Goal: Task Accomplishment & Management: Manage account settings

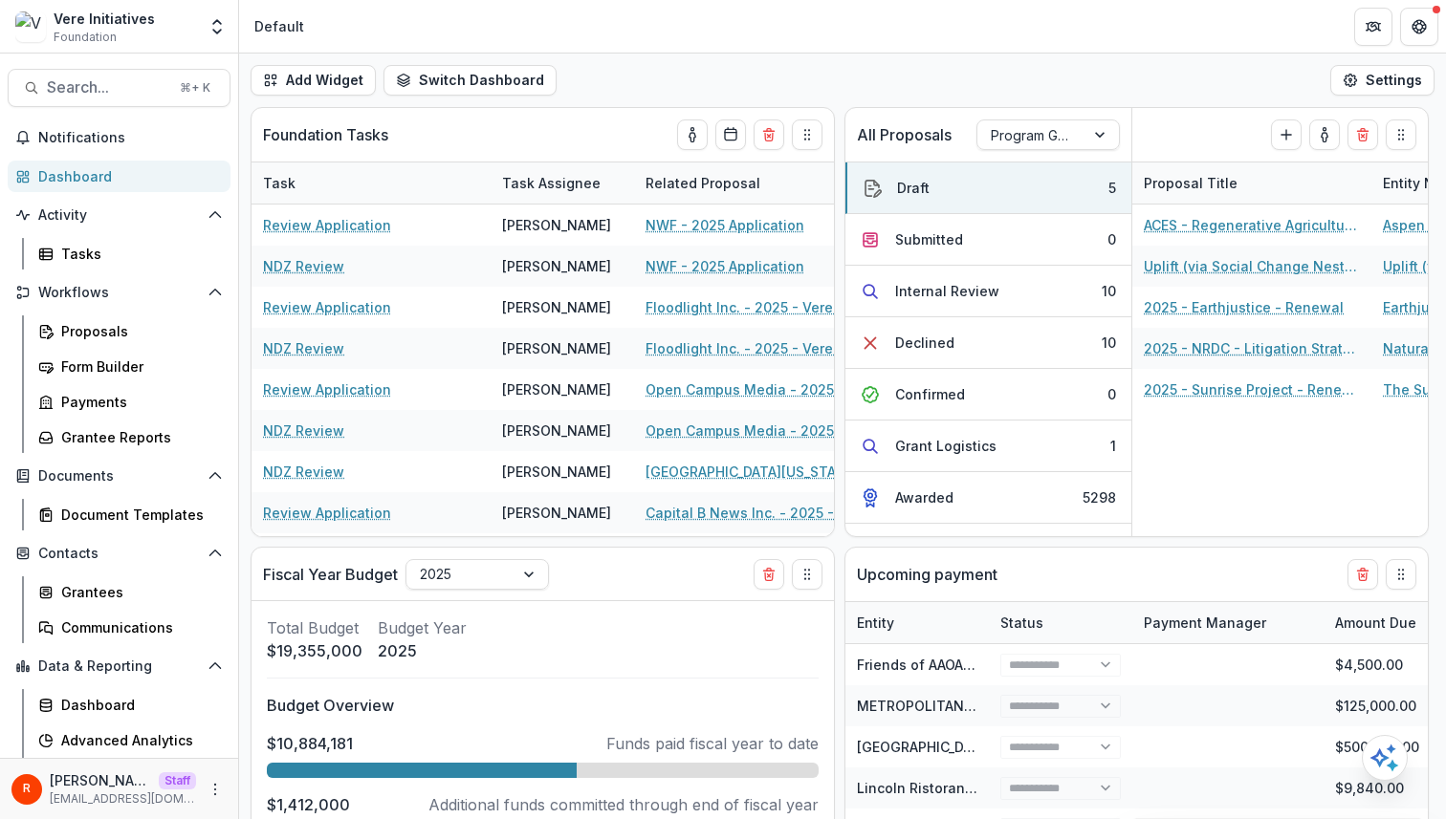
select select "******"
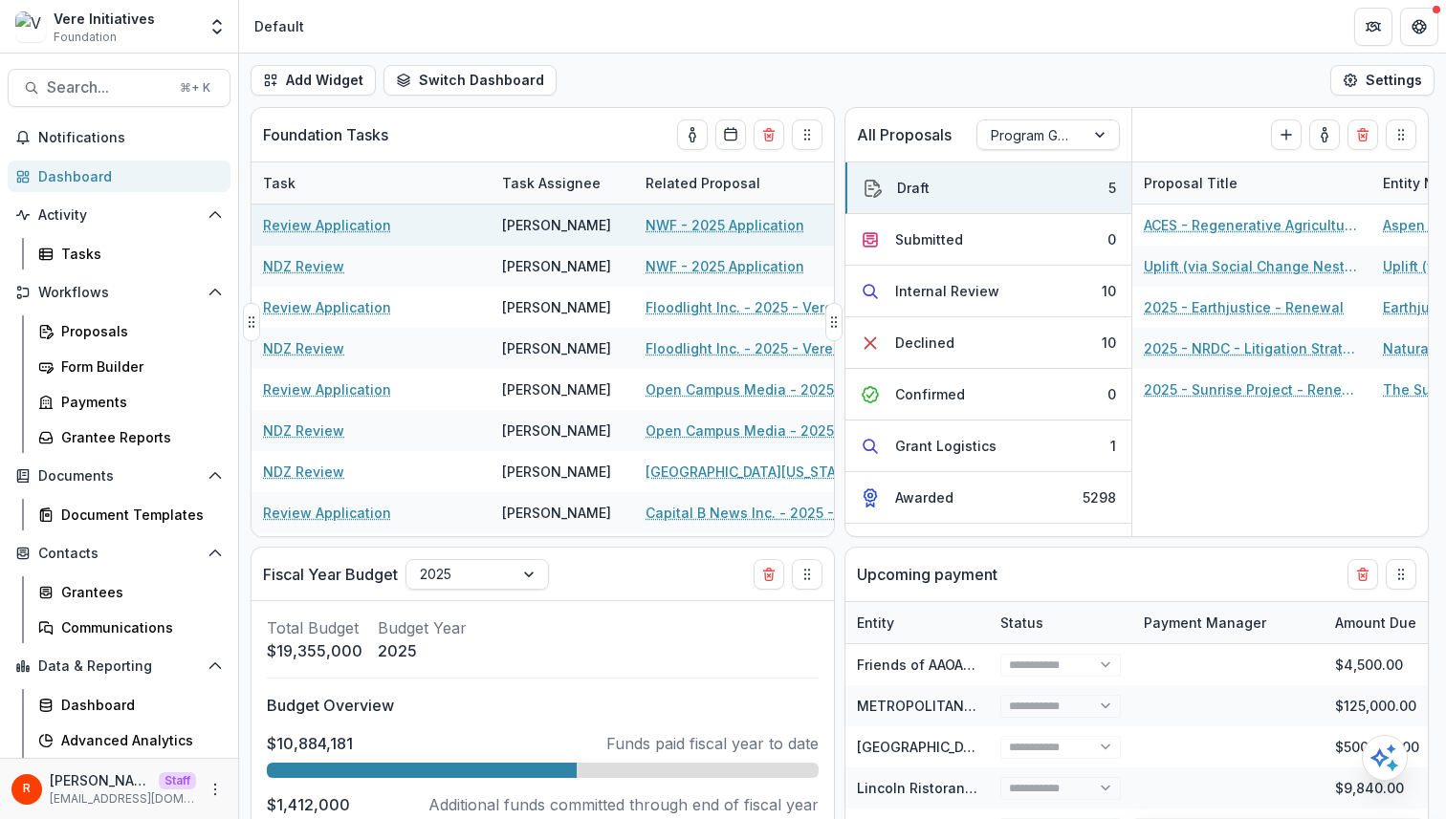
select select "******"
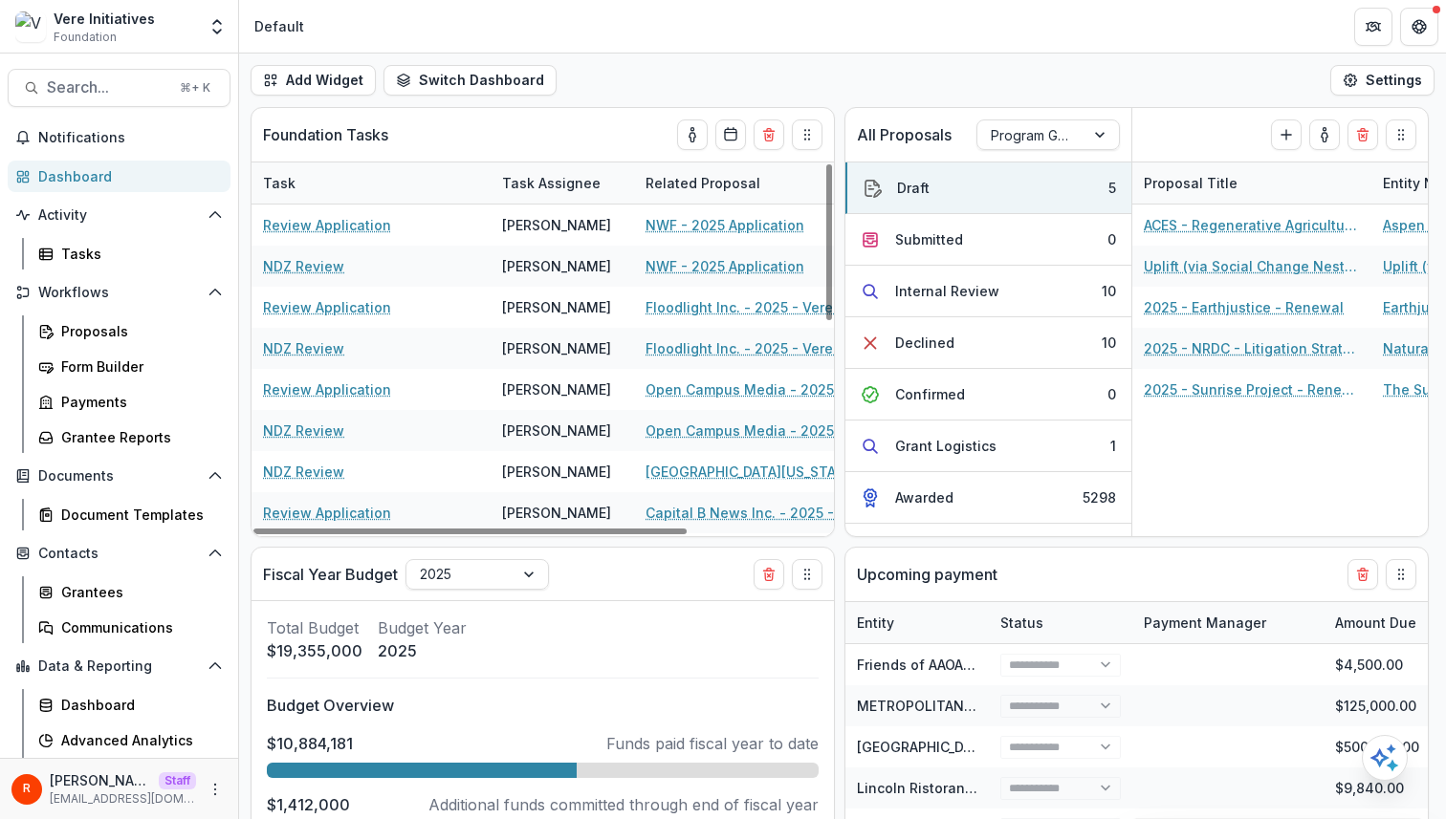
select select "******"
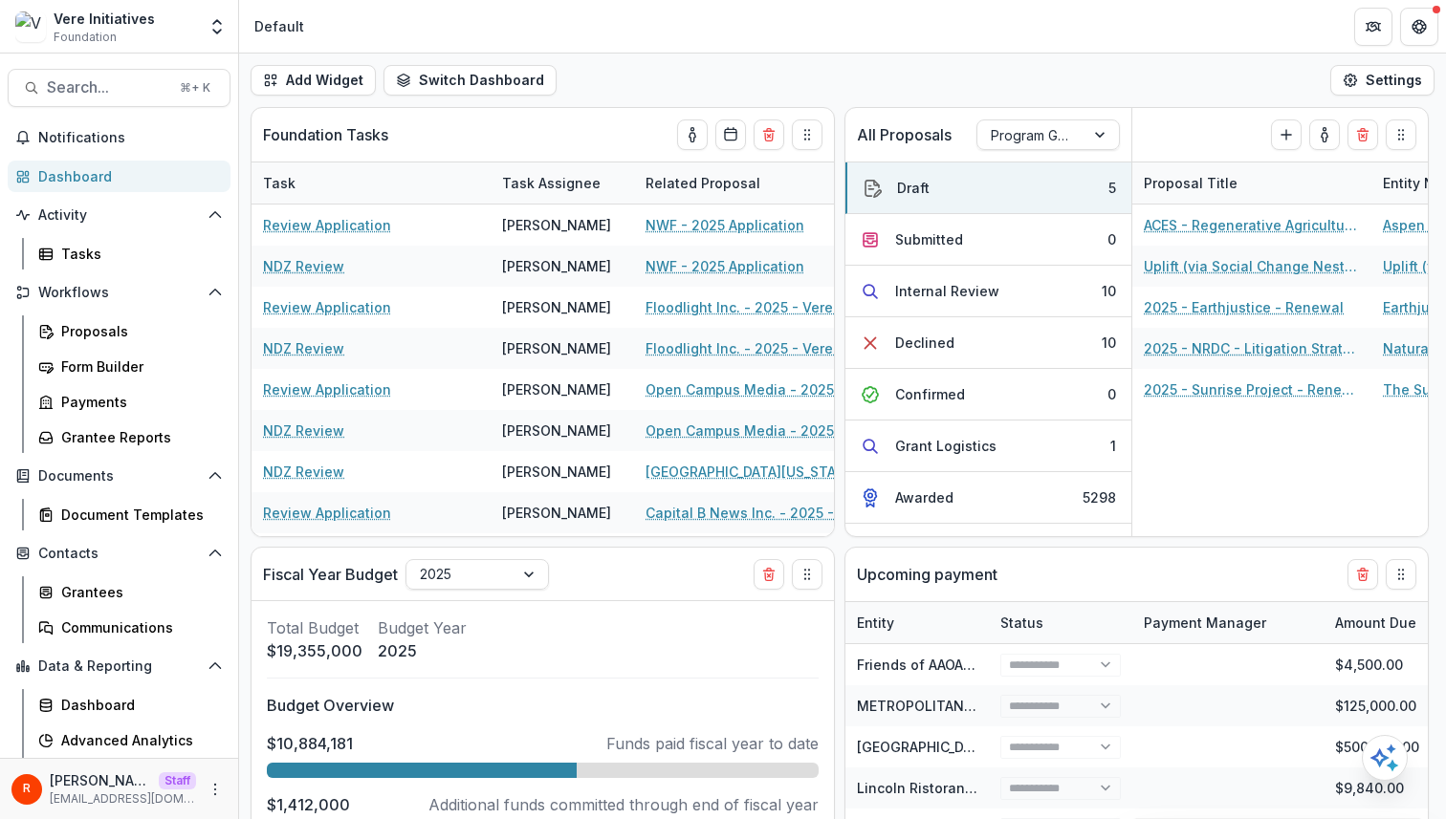
select select "******"
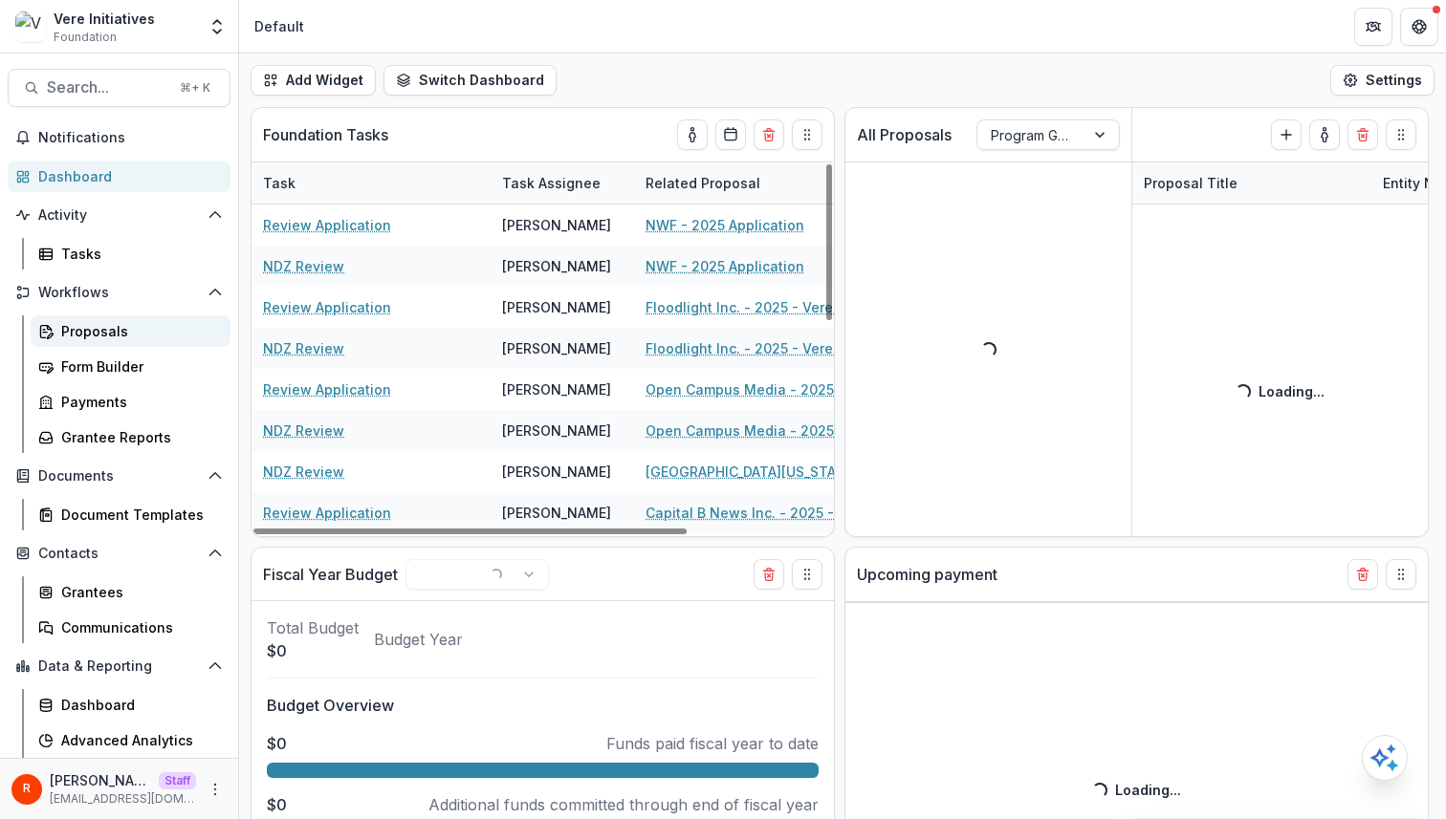
select select "******"
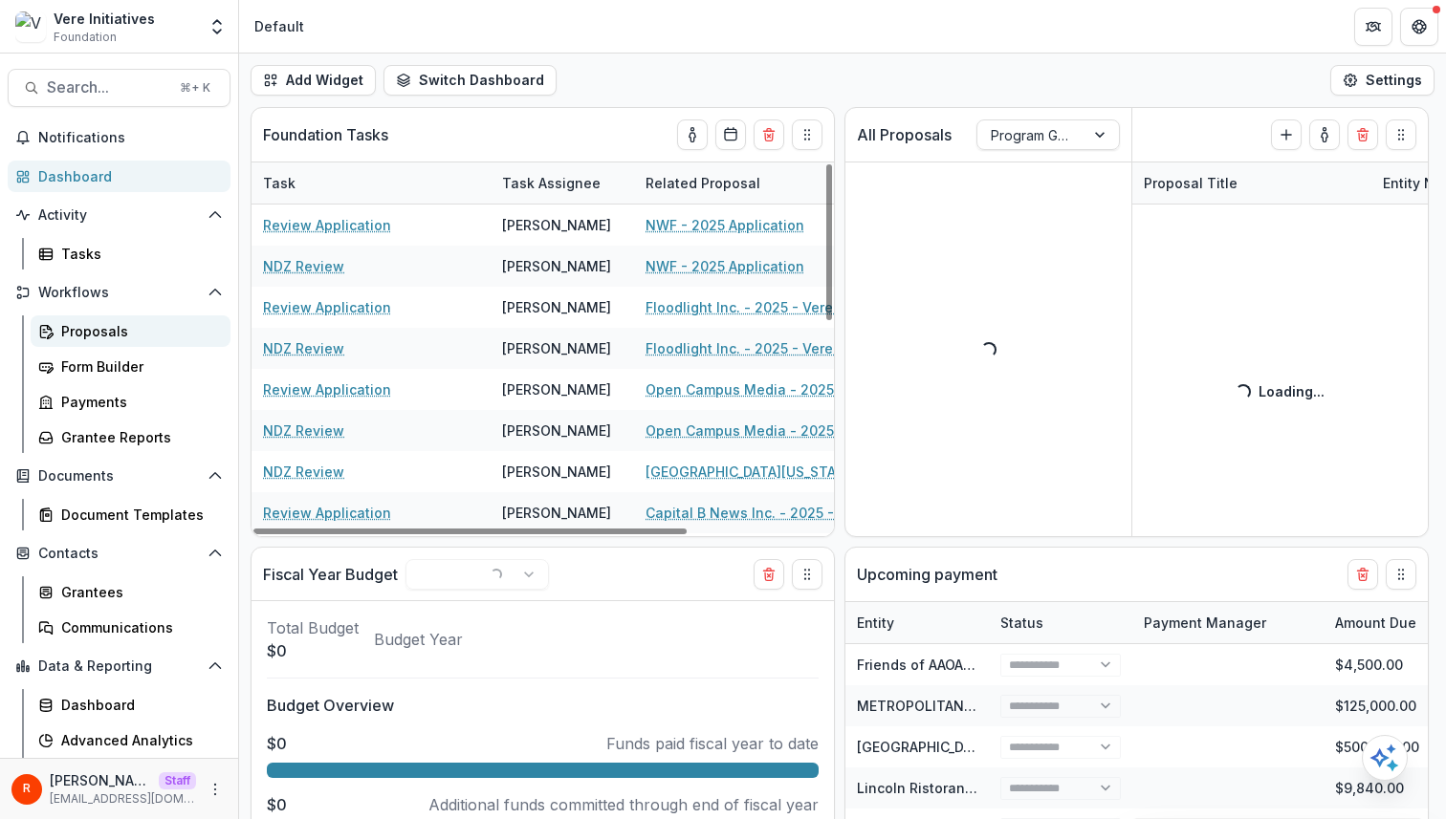
click at [121, 332] on div "Proposals" at bounding box center [138, 331] width 154 height 20
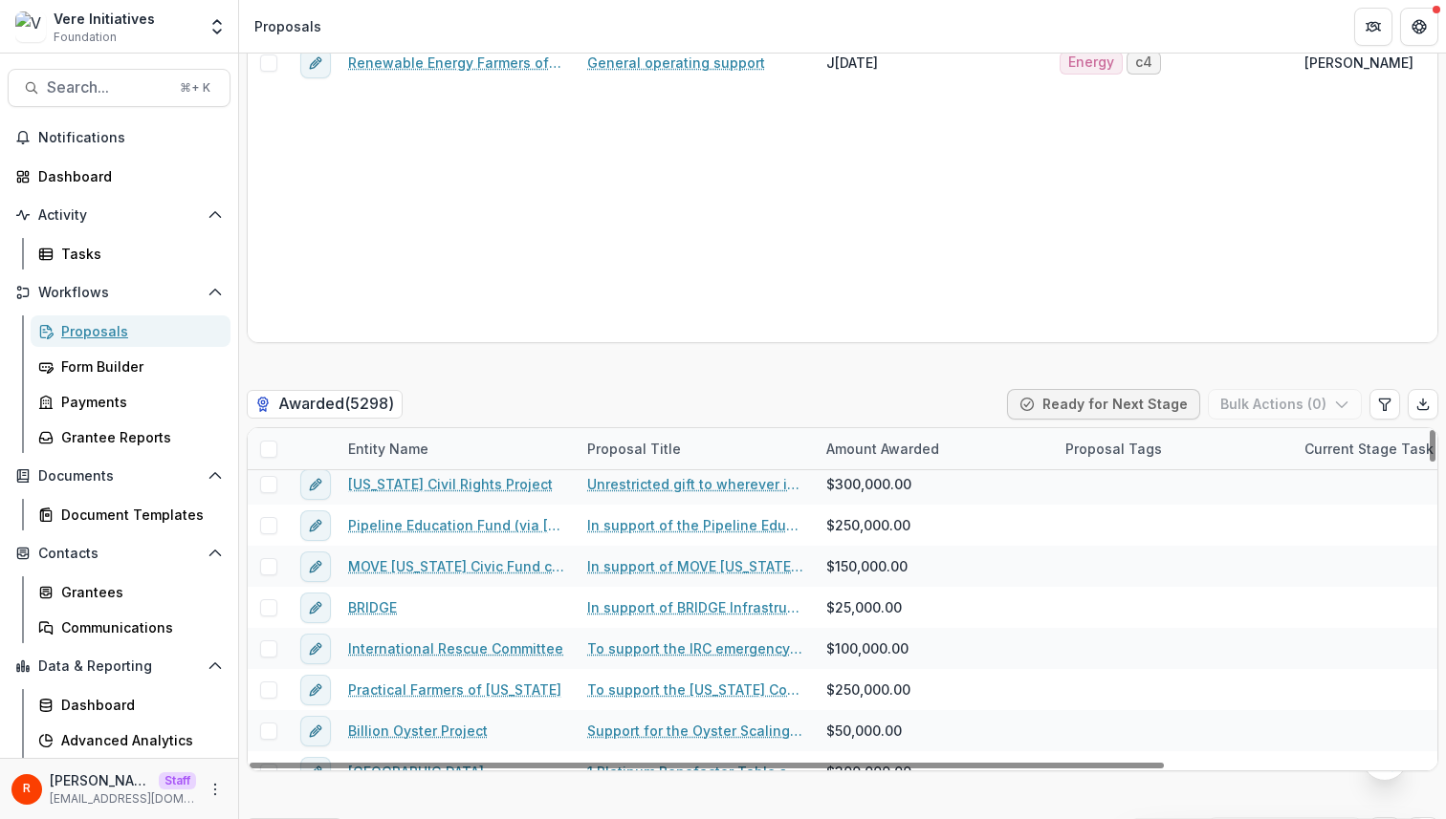
scroll to position [15676, 0]
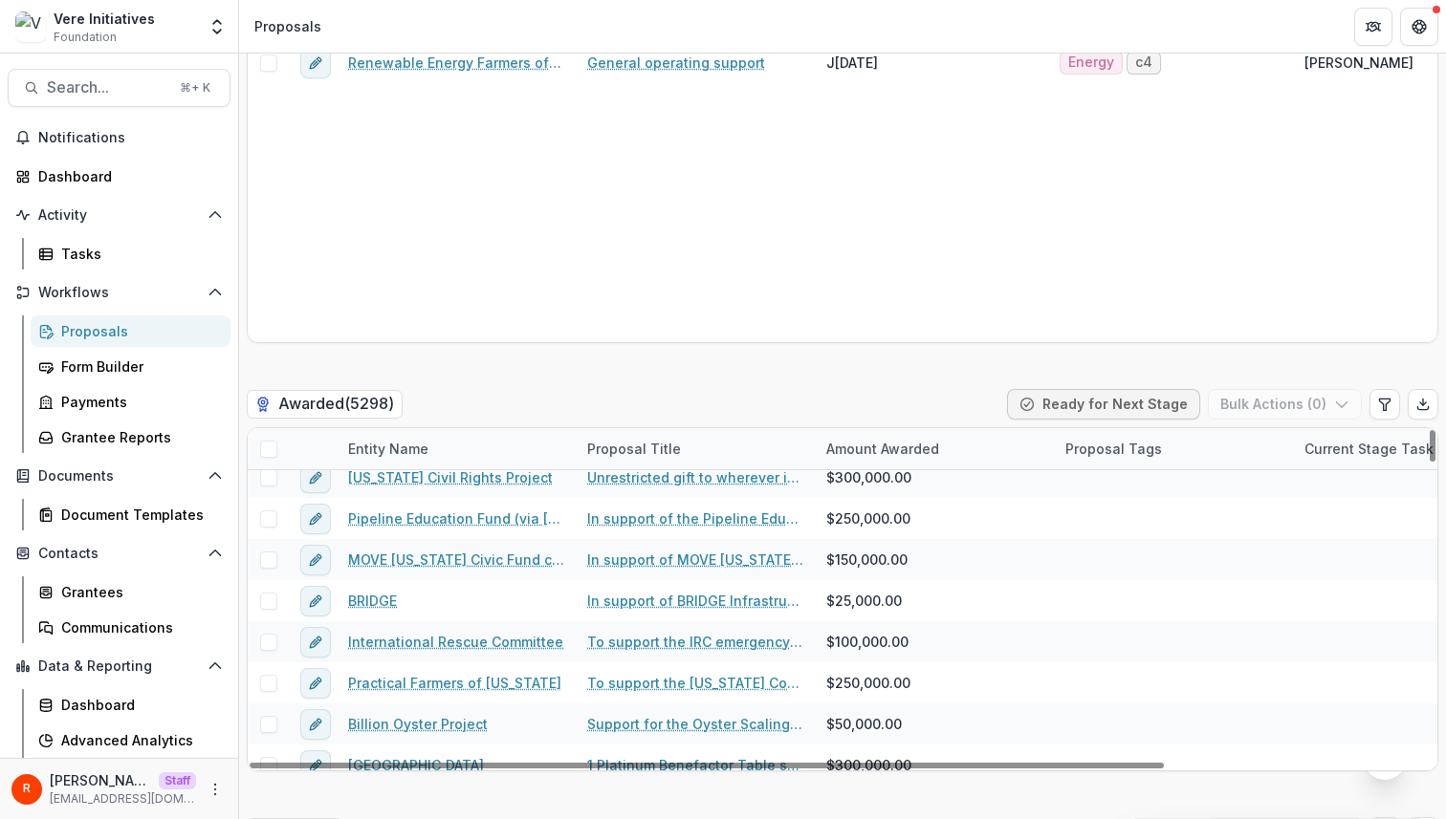
click at [426, 402] on div "Awarded ( 5298 ) Ready for Next Stage Bulk Actions ( 0 )" at bounding box center [842, 408] width 1191 height 38
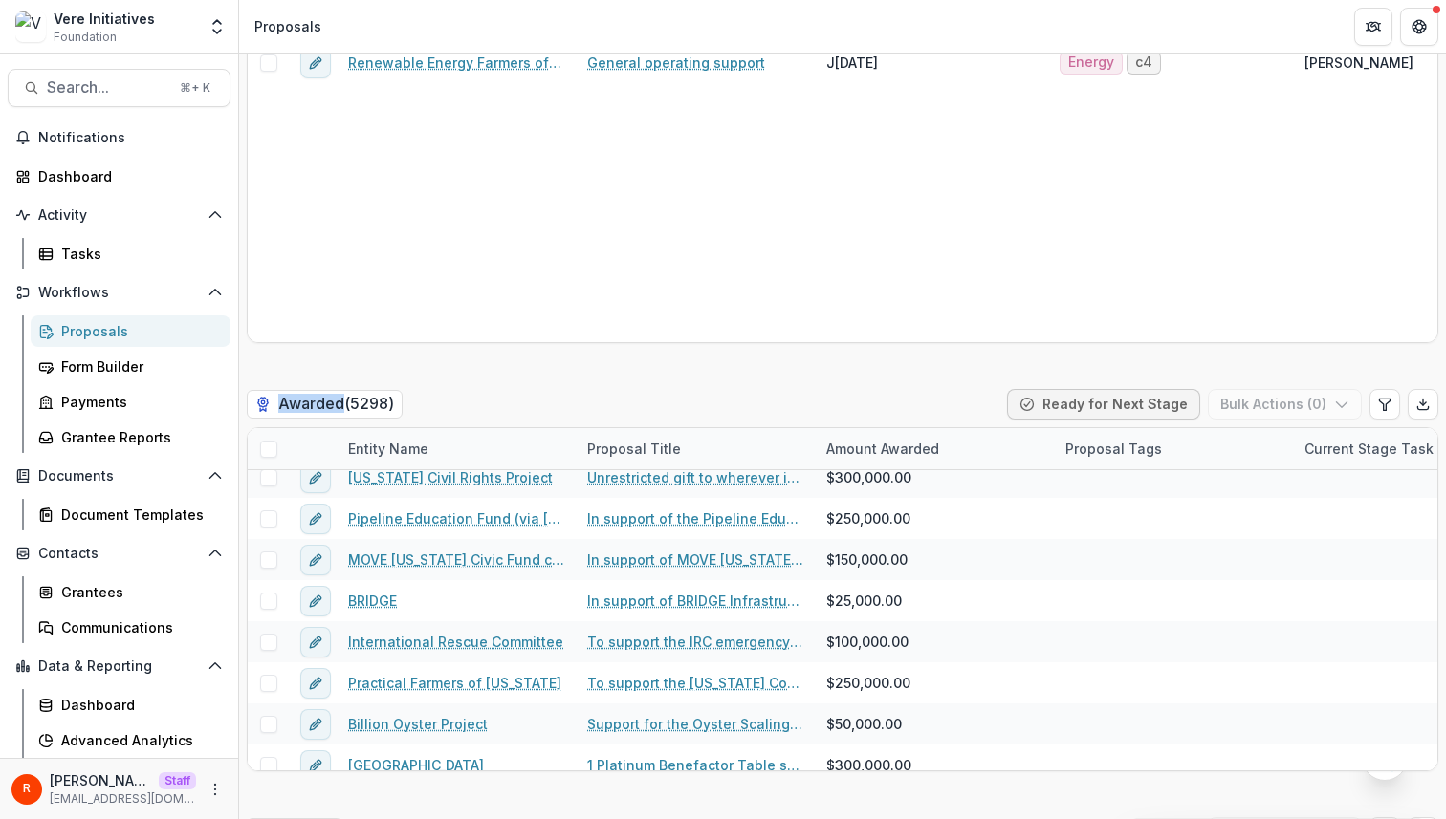
click at [426, 402] on div "Awarded ( 5298 ) Ready for Next Stage Bulk Actions ( 0 )" at bounding box center [842, 408] width 1191 height 38
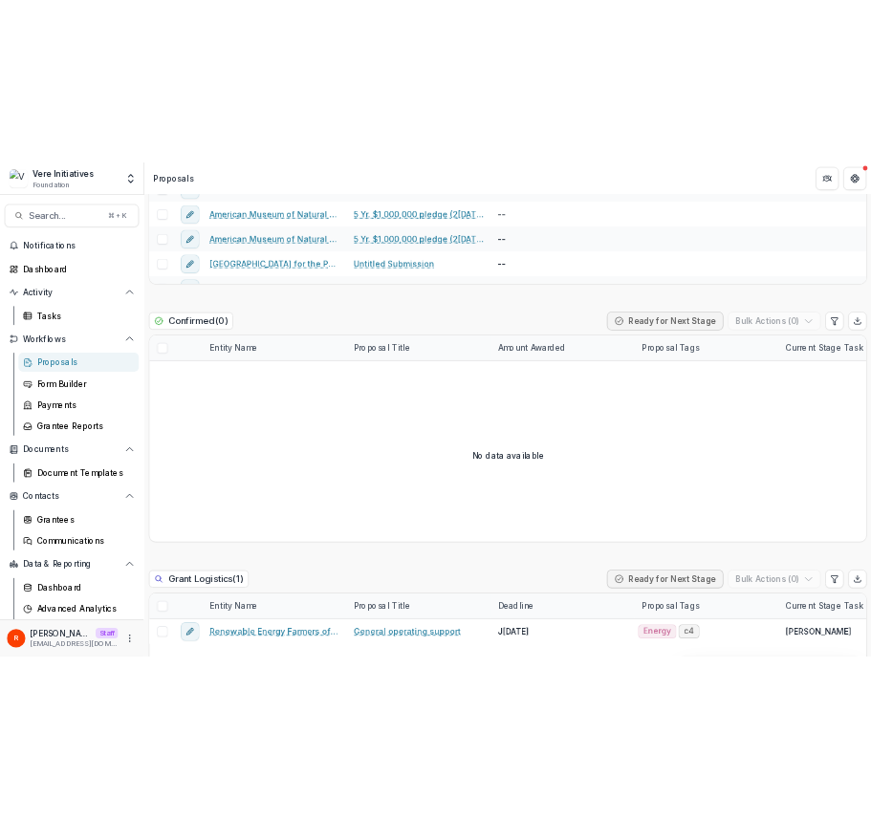
scroll to position [1592, 0]
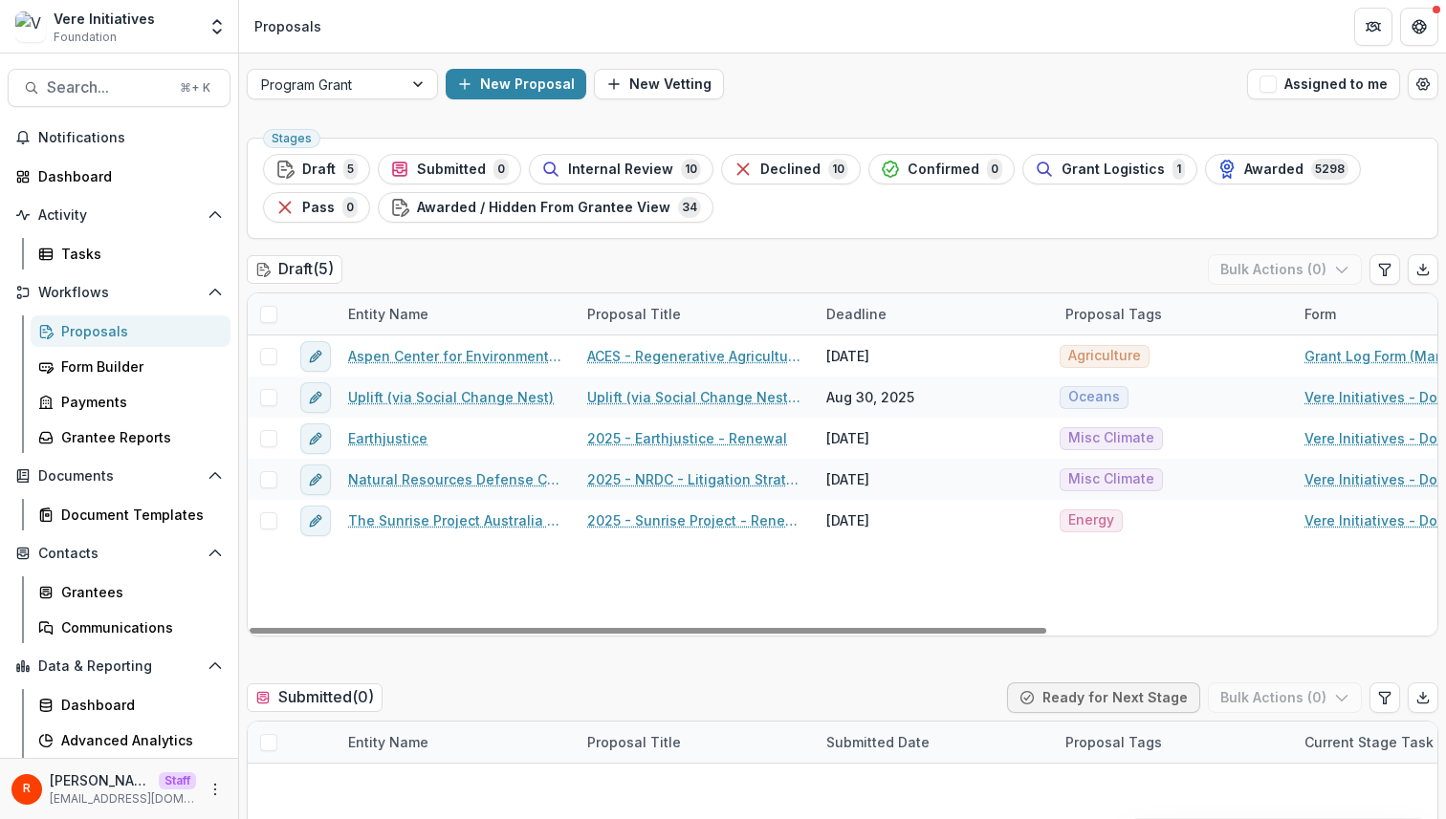
click at [820, 254] on div "Draft ( 5 ) Bulk Actions ( 0 )" at bounding box center [842, 273] width 1191 height 38
click at [744, 273] on div "Draft ( 5 ) Bulk Actions ( 0 )" at bounding box center [842, 273] width 1191 height 38
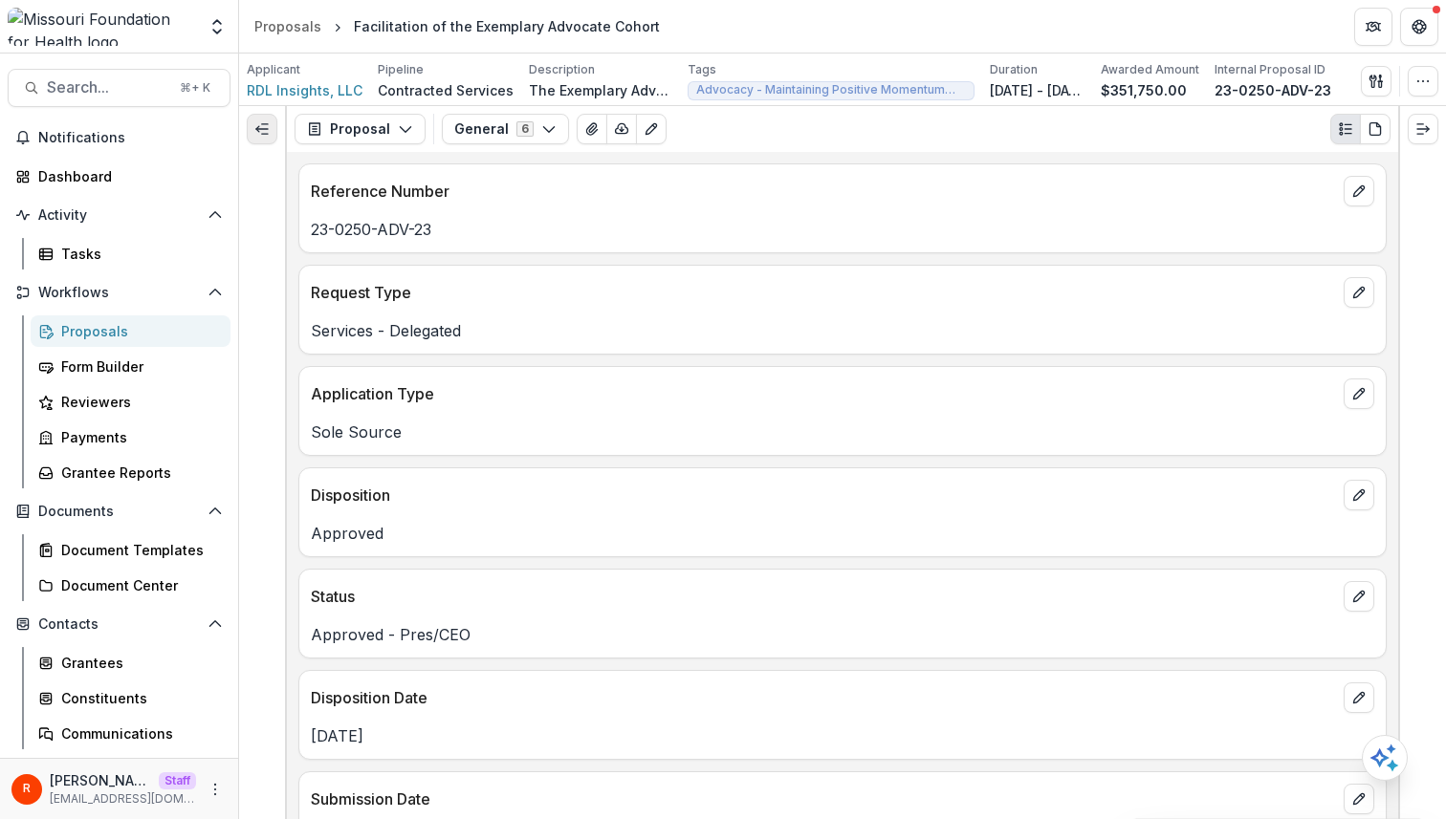
click at [257, 125] on icon "Expand left" at bounding box center [261, 128] width 15 height 15
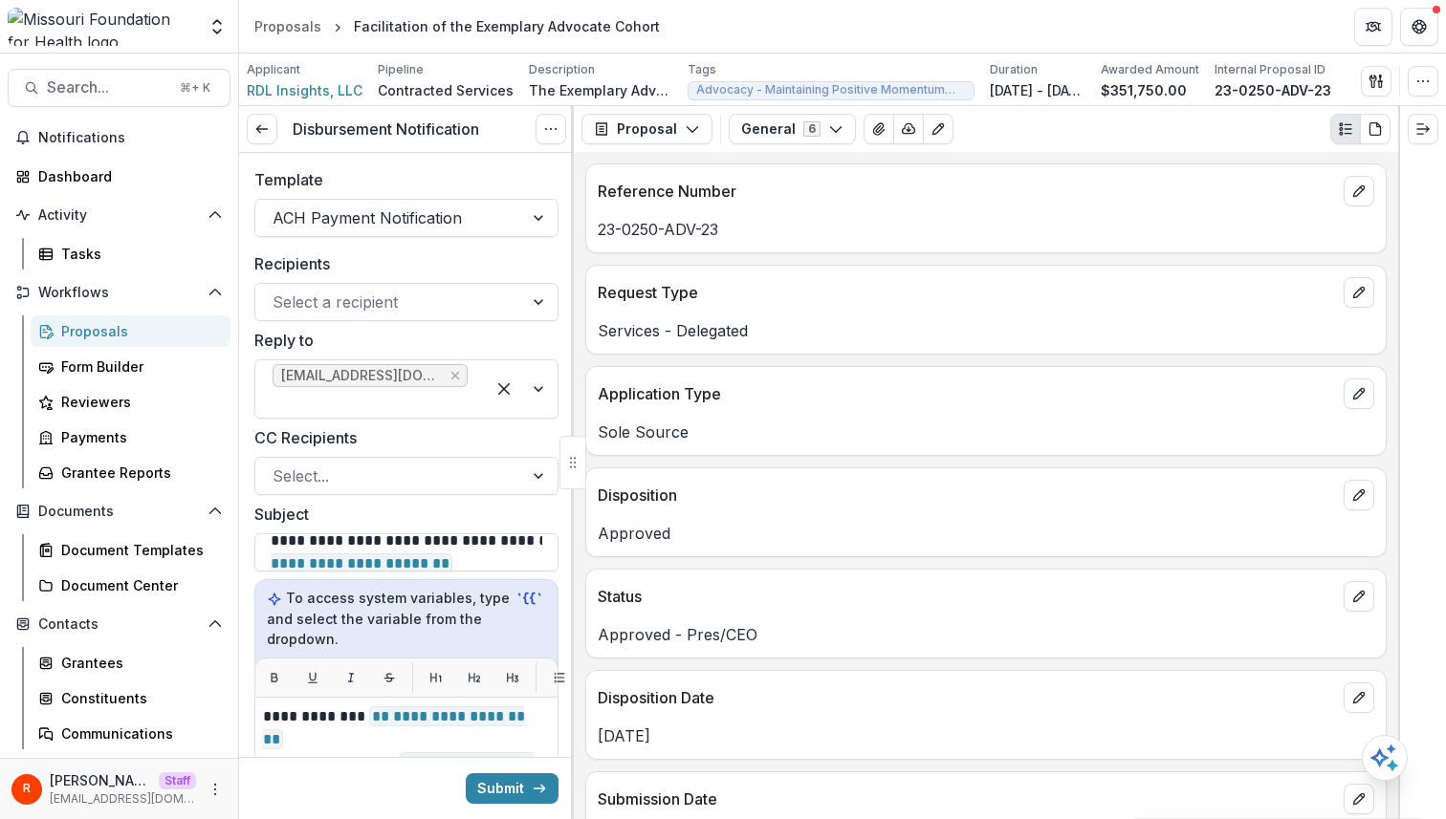
click at [425, 251] on div "Template ACH Payment Notification" at bounding box center [406, 202] width 335 height 99
click at [374, 223] on div at bounding box center [388, 218] width 233 height 27
click at [407, 186] on label "Template" at bounding box center [400, 179] width 293 height 23
click at [277, 207] on input "Template" at bounding box center [274, 218] width 5 height 23
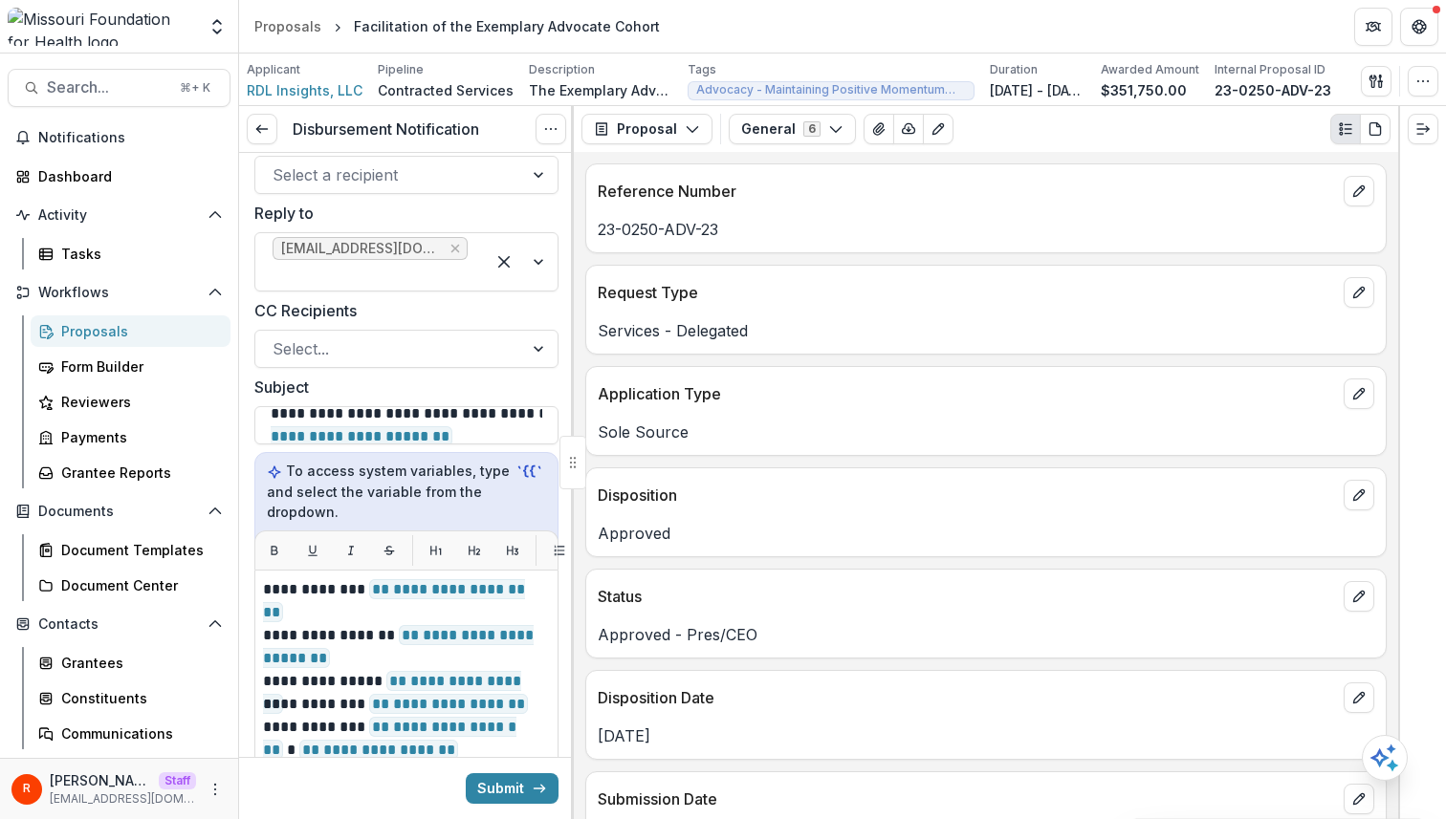
scroll to position [160, 0]
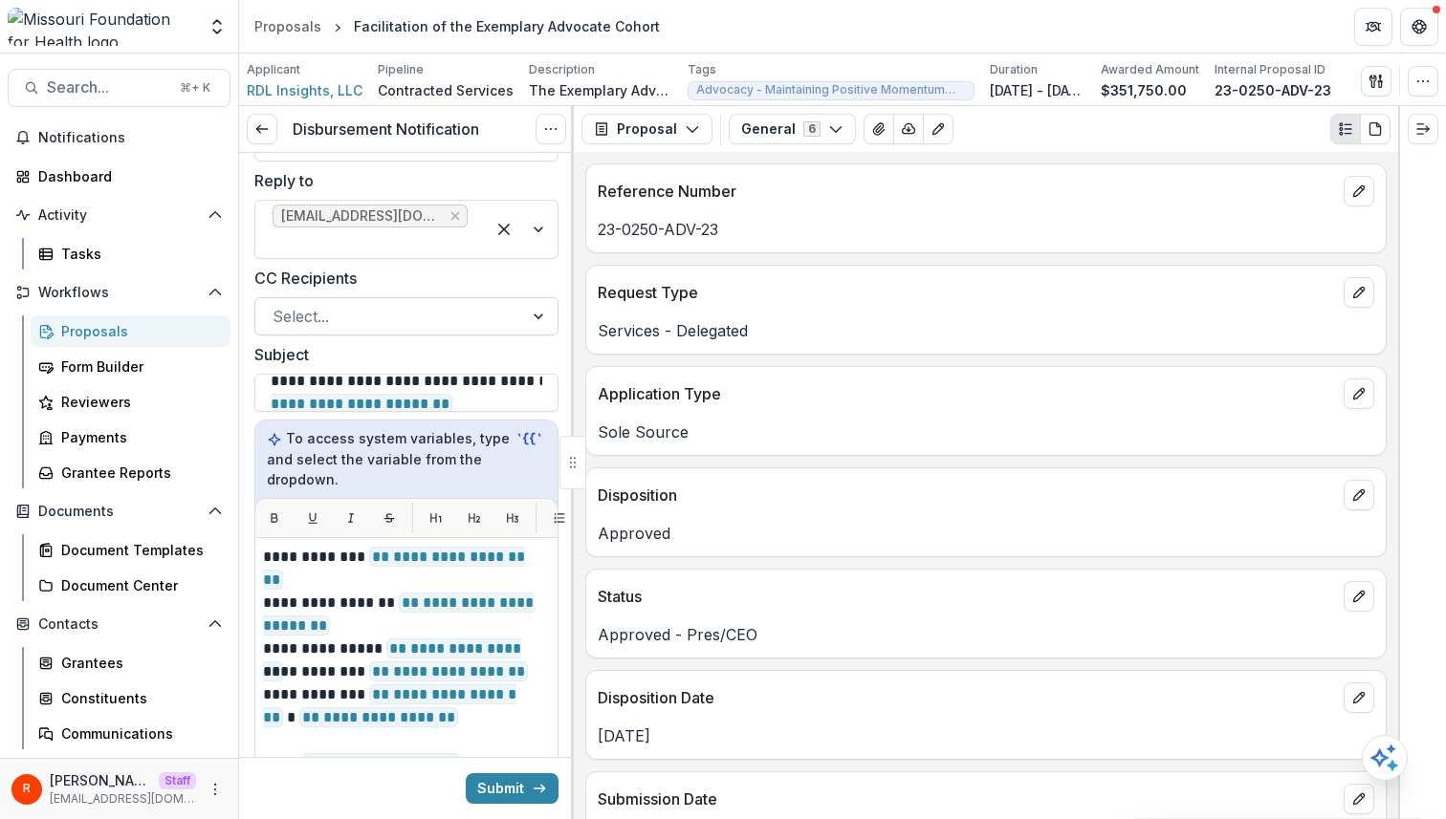
click at [381, 303] on div at bounding box center [388, 316] width 233 height 27
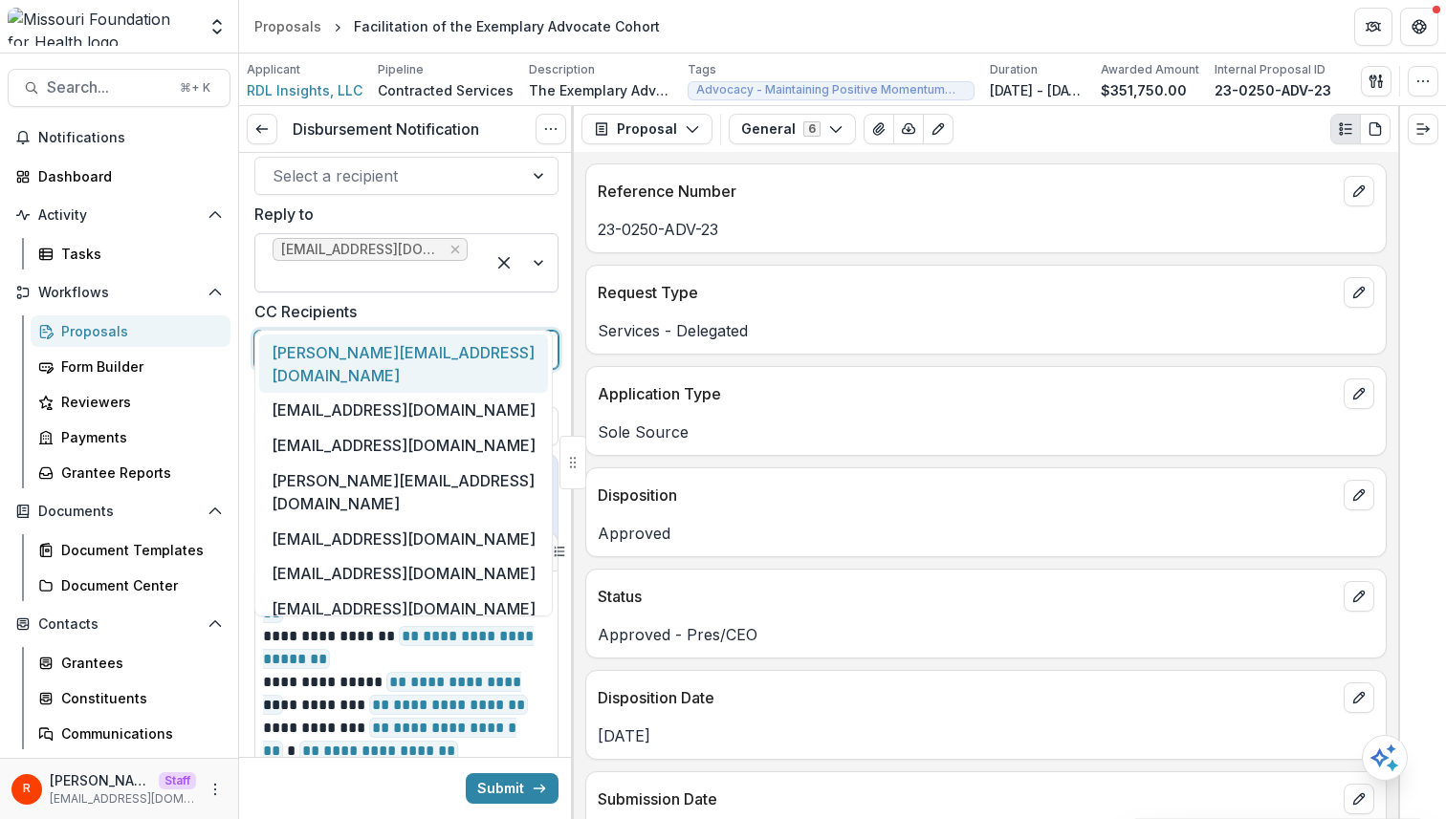
scroll to position [76, 0]
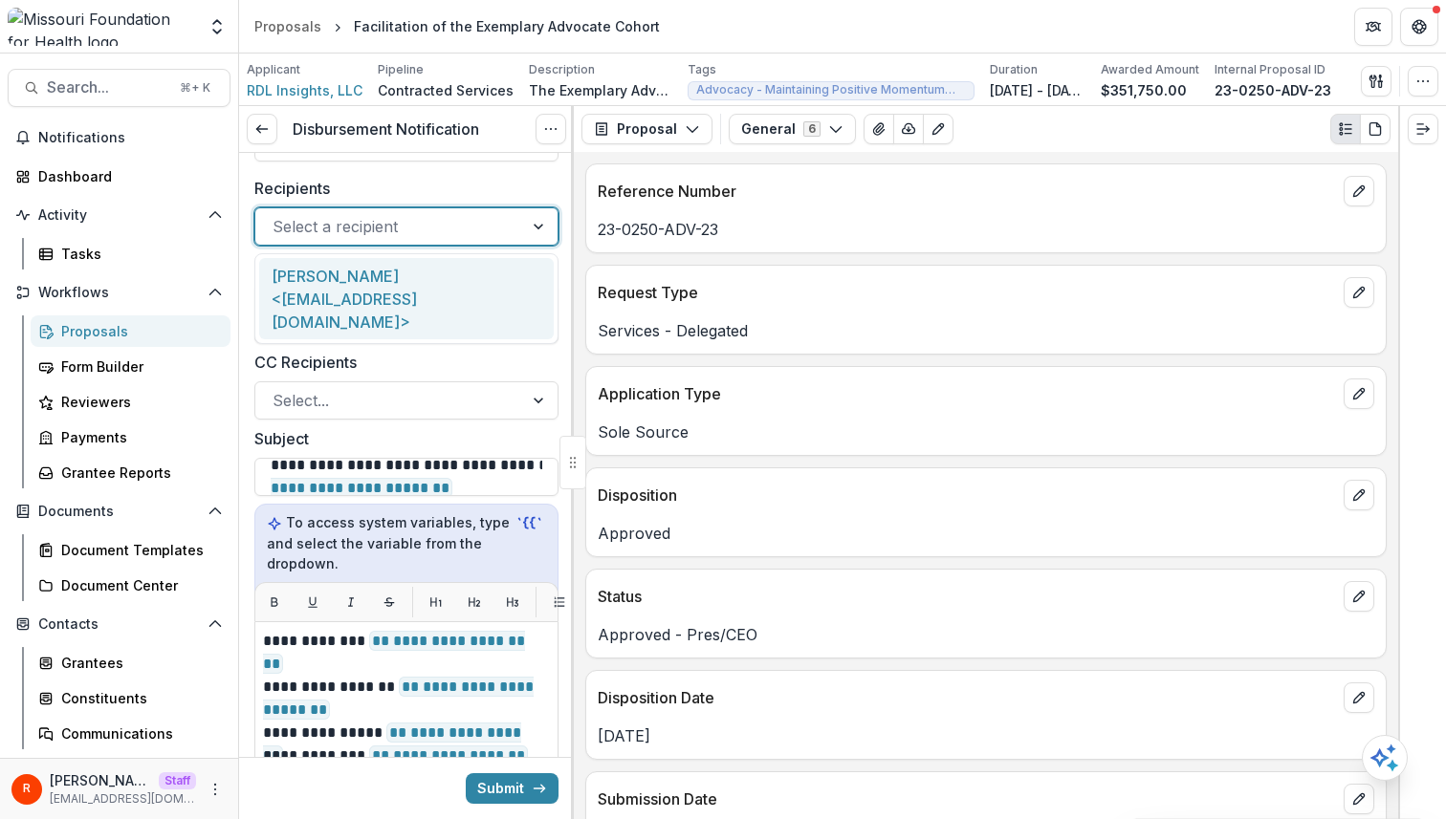
click at [382, 229] on div at bounding box center [388, 226] width 233 height 27
click at [391, 189] on label "Recipients" at bounding box center [400, 188] width 293 height 23
click at [277, 215] on input "Recipients" at bounding box center [274, 226] width 5 height 23
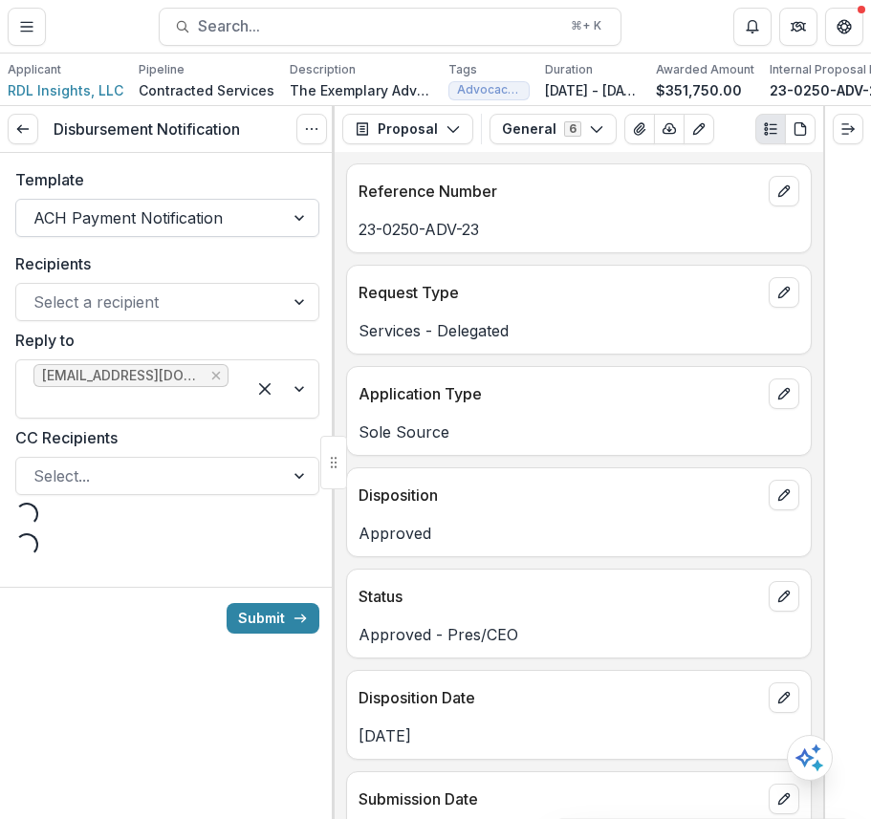
click at [157, 220] on div at bounding box center [149, 218] width 233 height 27
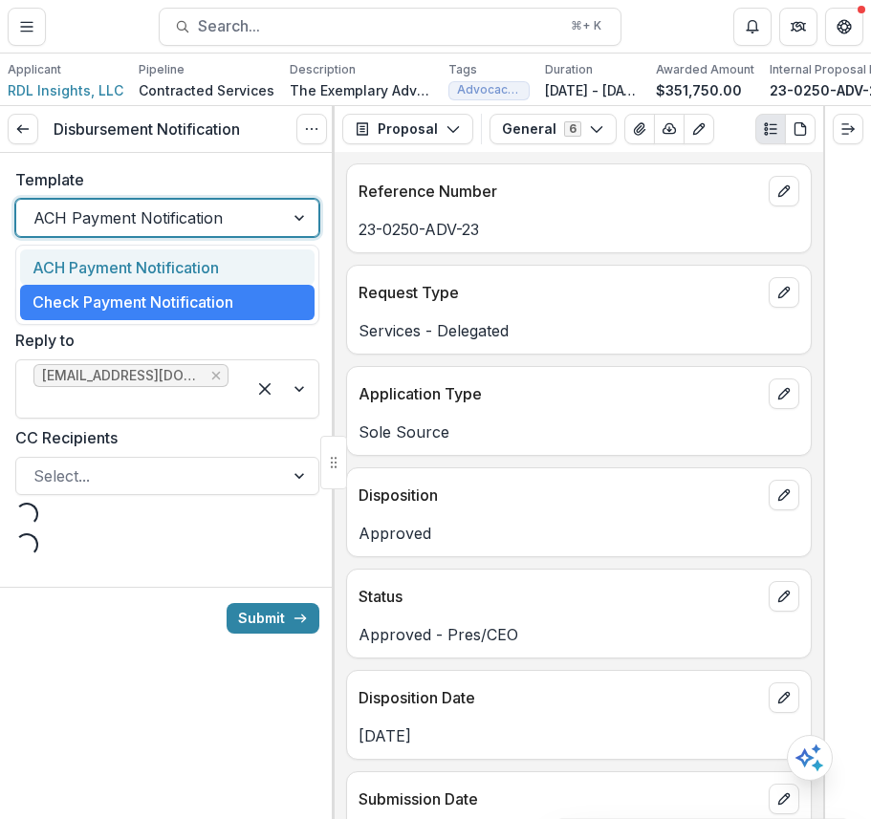
click at [182, 166] on div "Template ACH Payment Notification, 1 of 2. 2 results available. Use Up and Down…" at bounding box center [167, 202] width 335 height 99
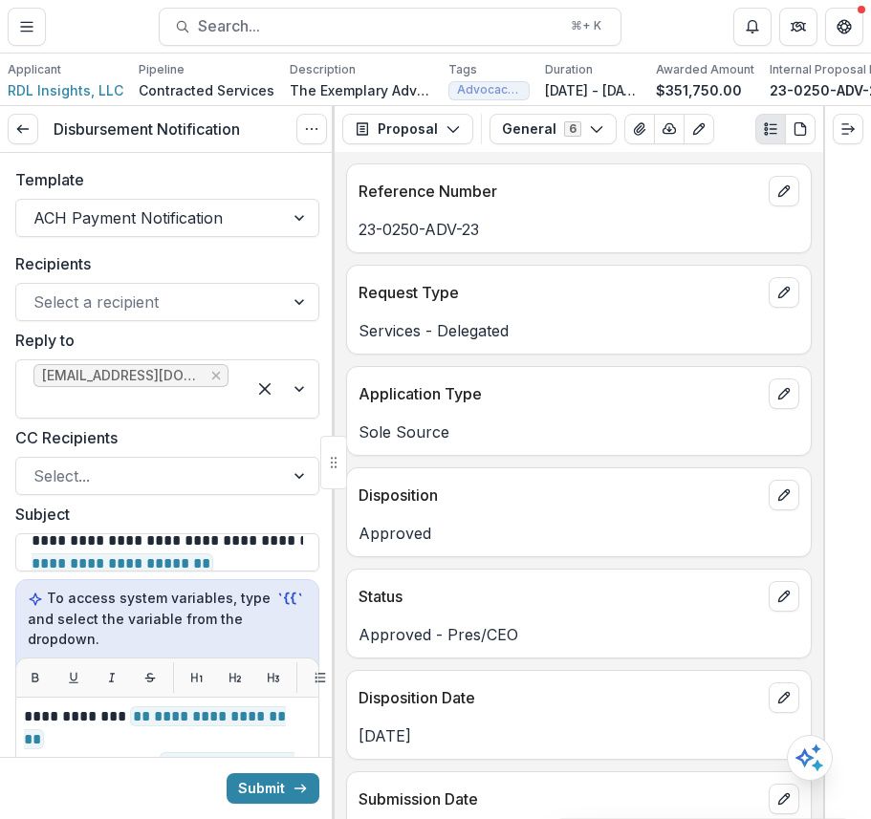
click at [577, 289] on p "Request Type" at bounding box center [560, 292] width 402 height 23
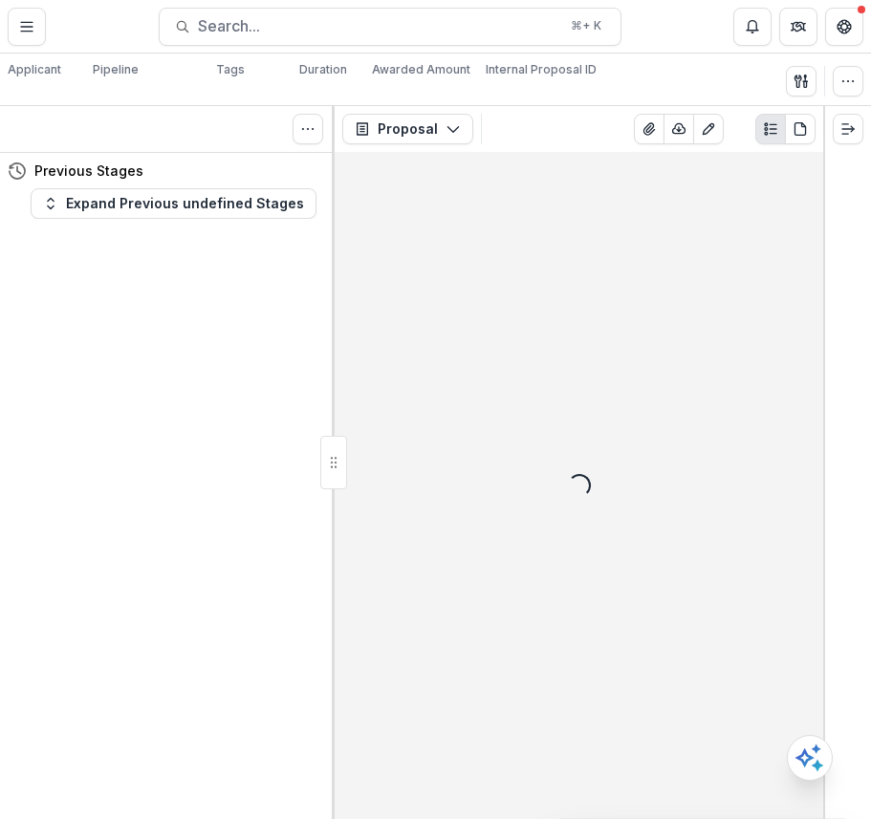
click at [577, 277] on div "Loading..." at bounding box center [579, 485] width 489 height 667
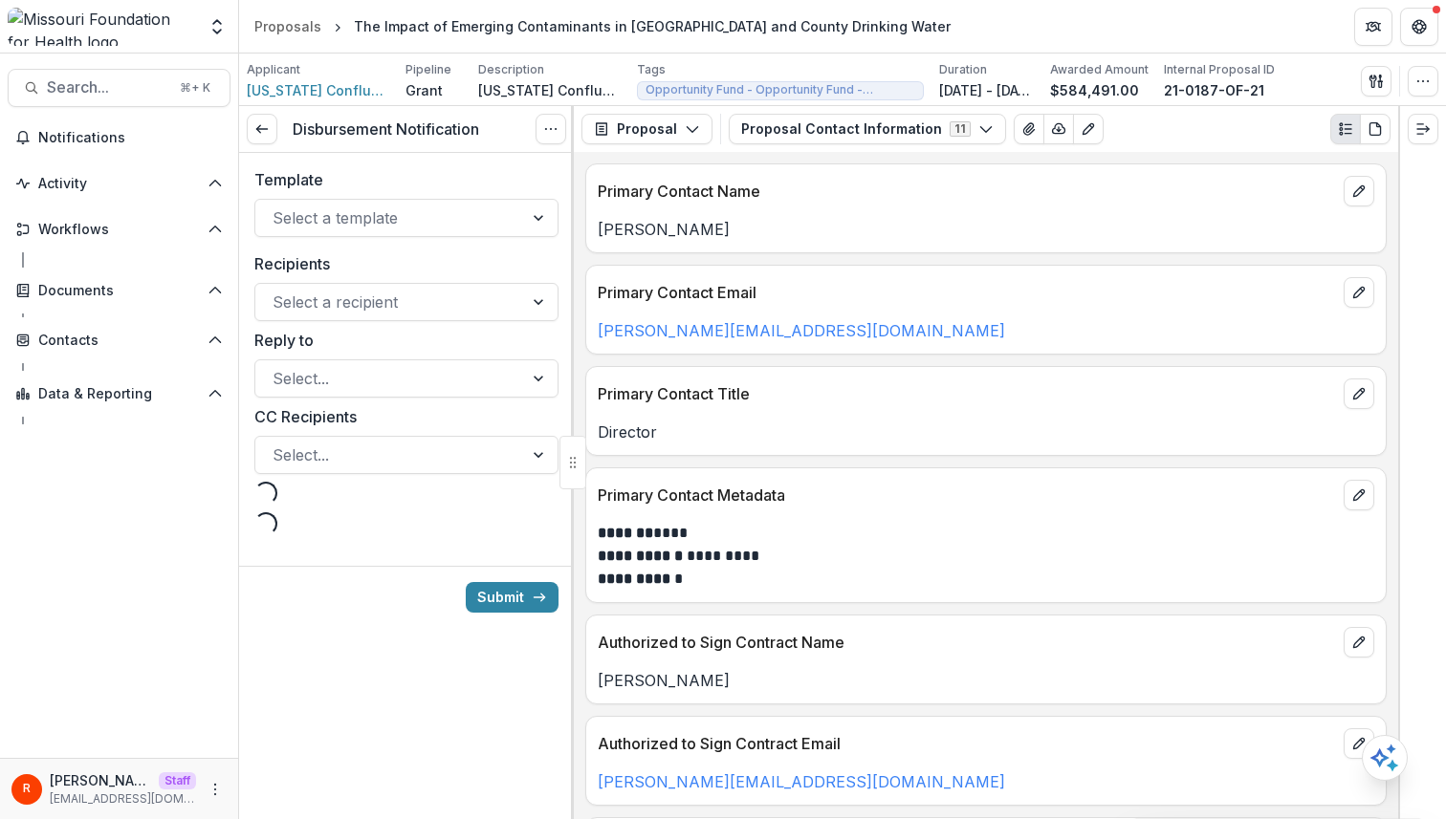
click at [998, 32] on header "Proposals The Impact of Emerging Contaminants in St. Louis City and County Drin…" at bounding box center [842, 26] width 1207 height 53
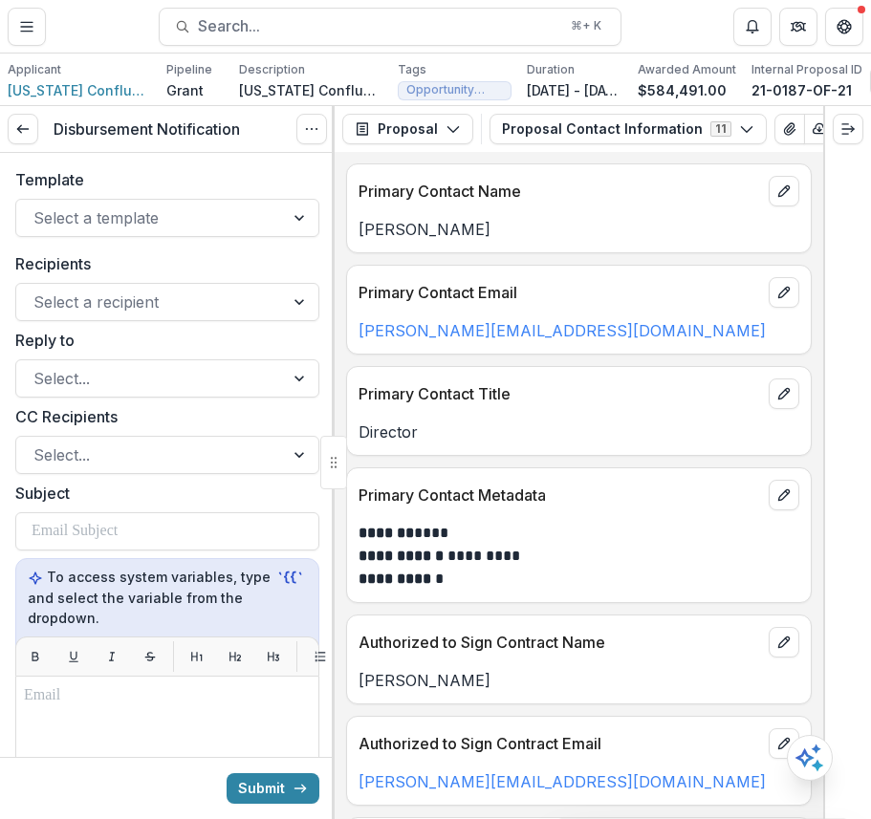
click at [147, 195] on div "Template Select a template" at bounding box center [167, 202] width 304 height 69
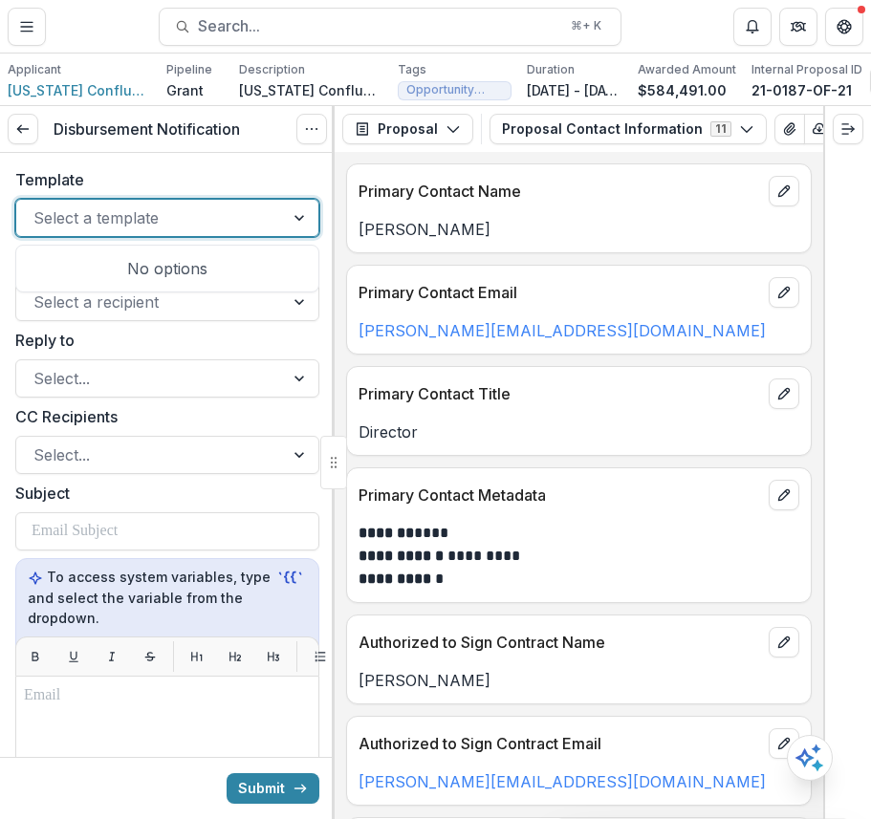
click at [147, 222] on div at bounding box center [149, 218] width 233 height 27
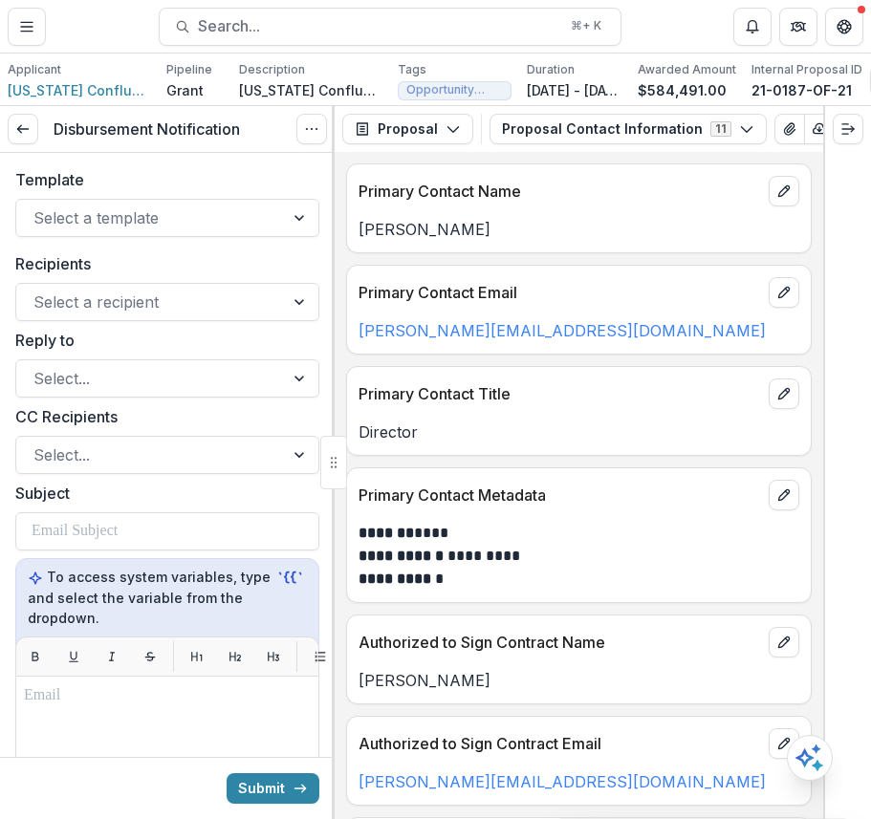
click at [169, 168] on label "Template" at bounding box center [161, 179] width 293 height 23
click at [38, 207] on input "Template" at bounding box center [35, 218] width 5 height 23
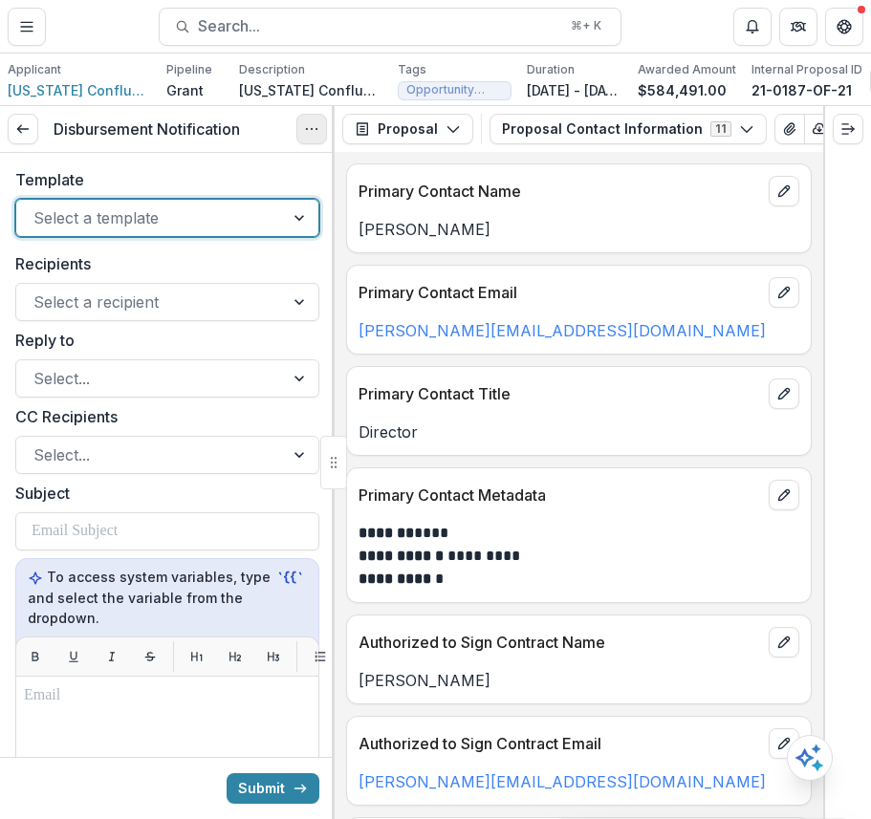
click at [313, 136] on icon "Options" at bounding box center [311, 128] width 15 height 15
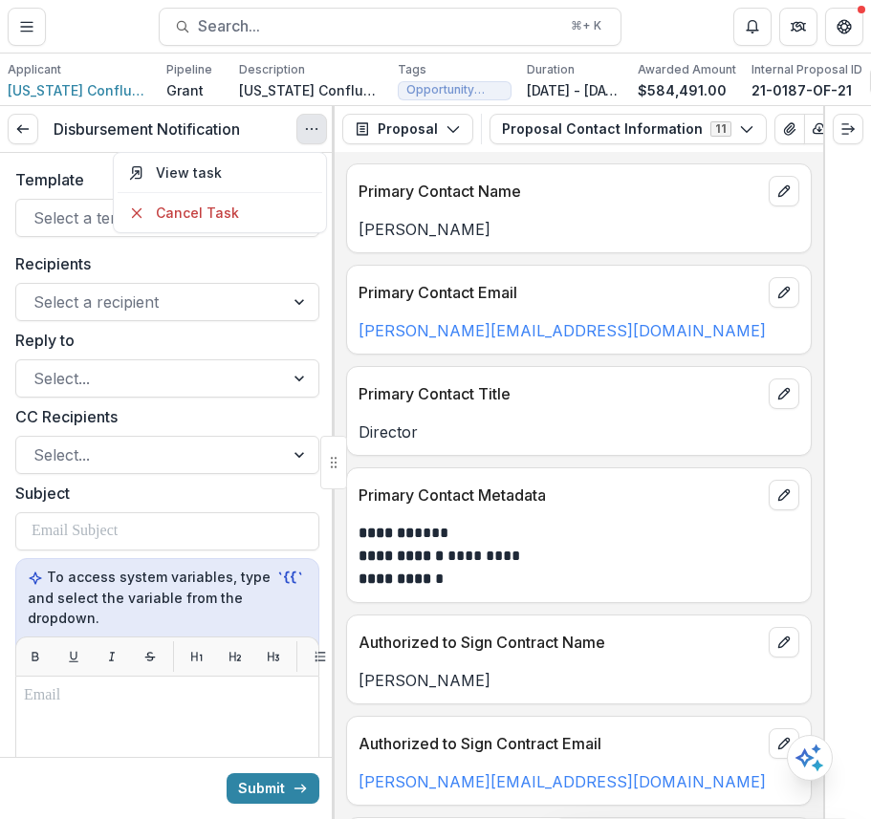
click at [238, 132] on h3 "Disbursement Notification" at bounding box center [147, 129] width 186 height 18
click at [306, 129] on circle "Options" at bounding box center [306, 129] width 1 height 1
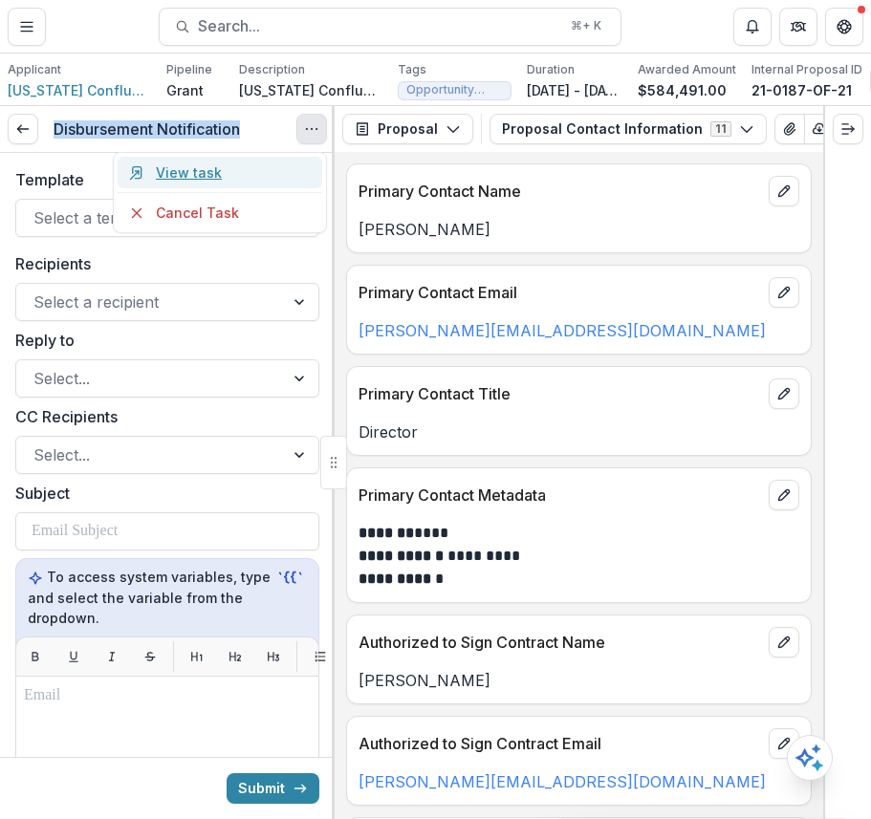
click at [196, 170] on link "View task" at bounding box center [220, 173] width 205 height 32
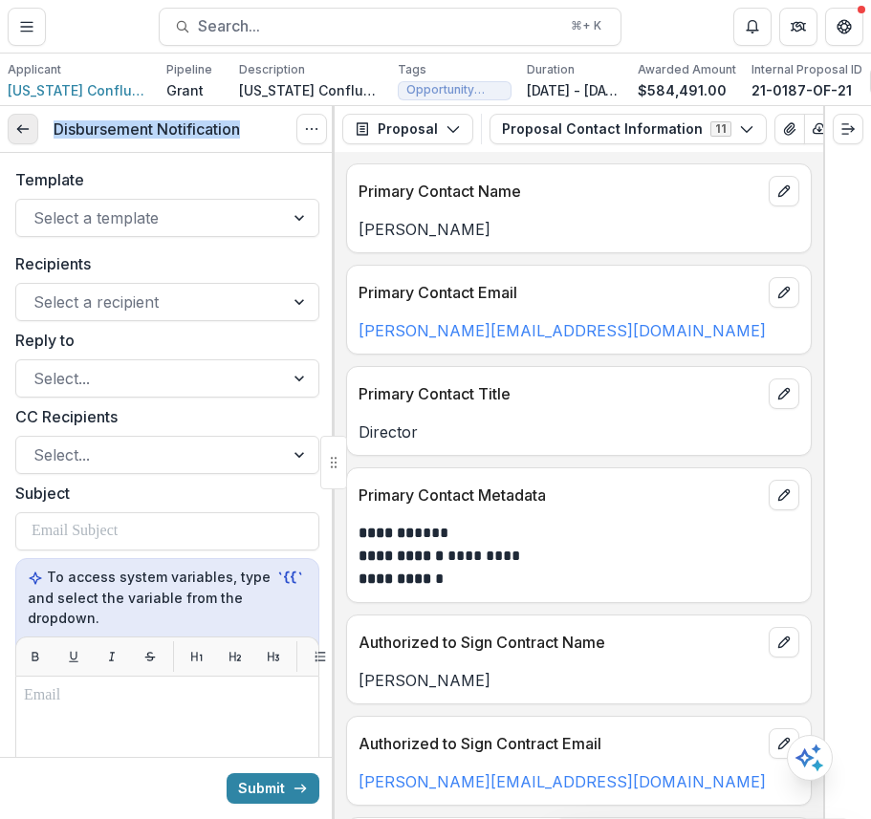
click at [10, 130] on link at bounding box center [23, 129] width 31 height 31
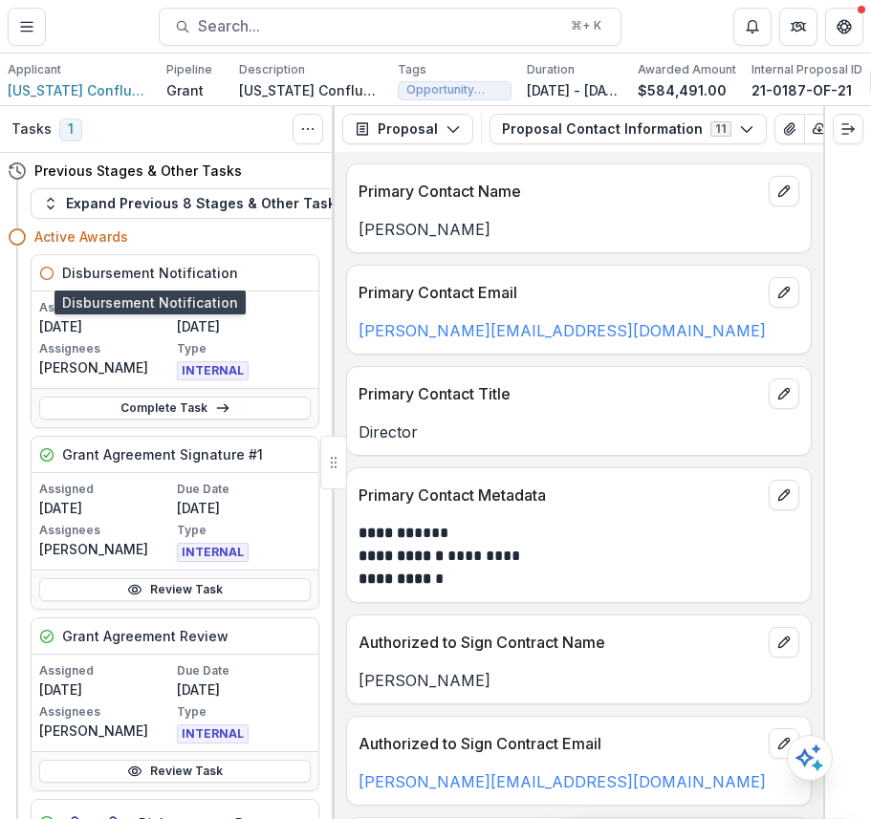
click at [206, 272] on h5 "Disbursement Notification" at bounding box center [150, 273] width 176 height 20
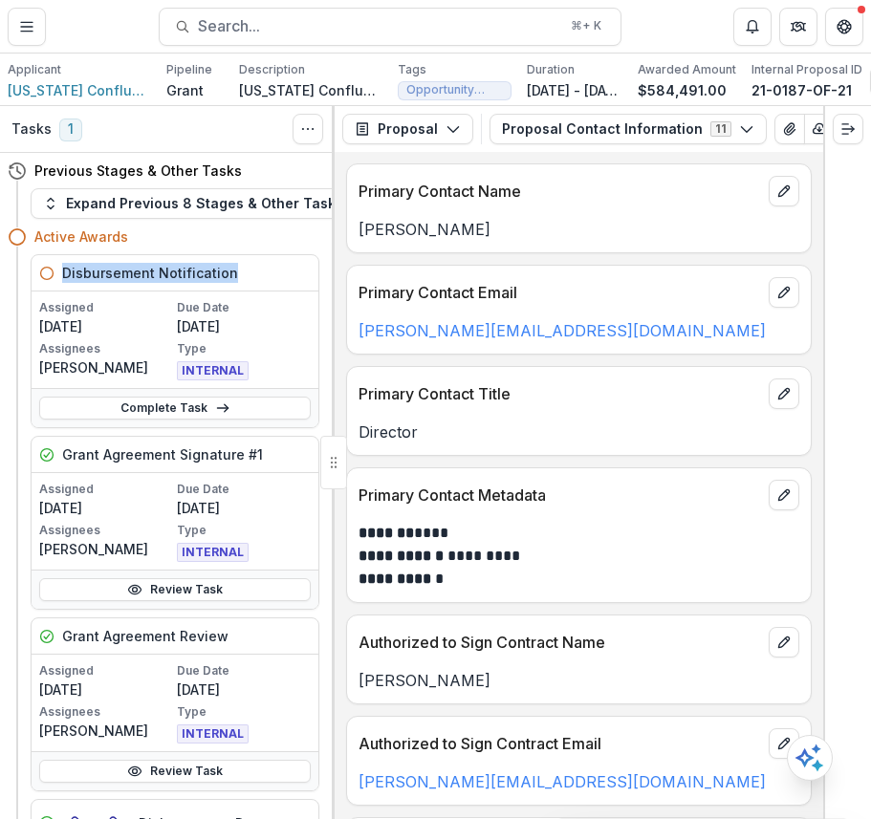
copy h5 "Disbursement Notification"
click at [212, 278] on h5 "Disbursement Notification" at bounding box center [150, 273] width 176 height 20
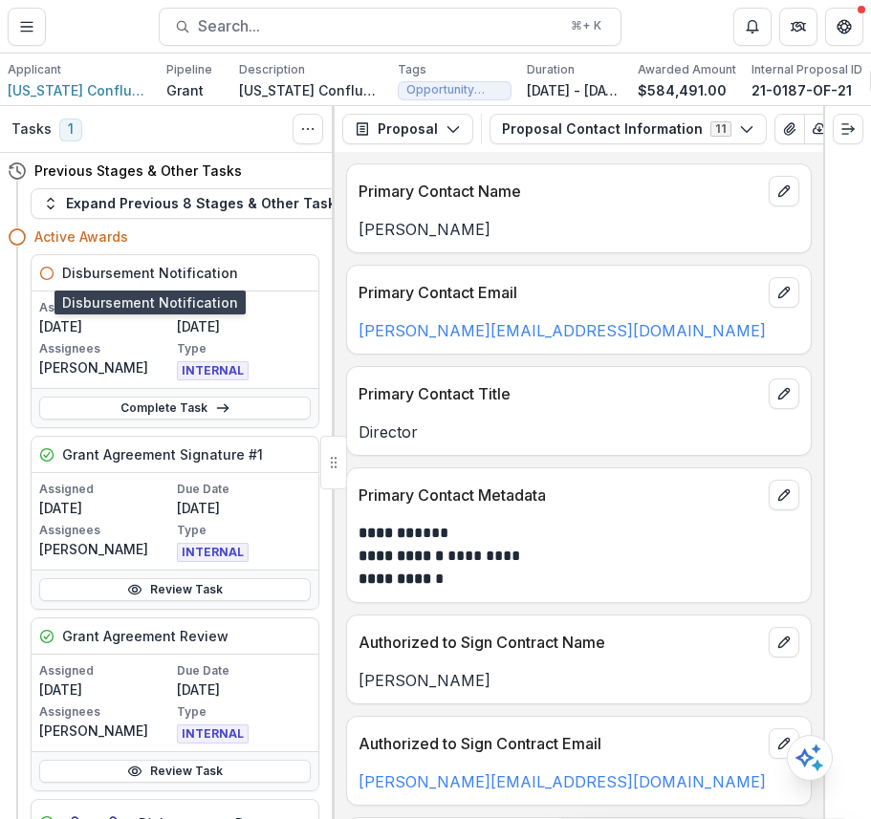
click at [183, 266] on h5 "Disbursement Notification" at bounding box center [150, 273] width 176 height 20
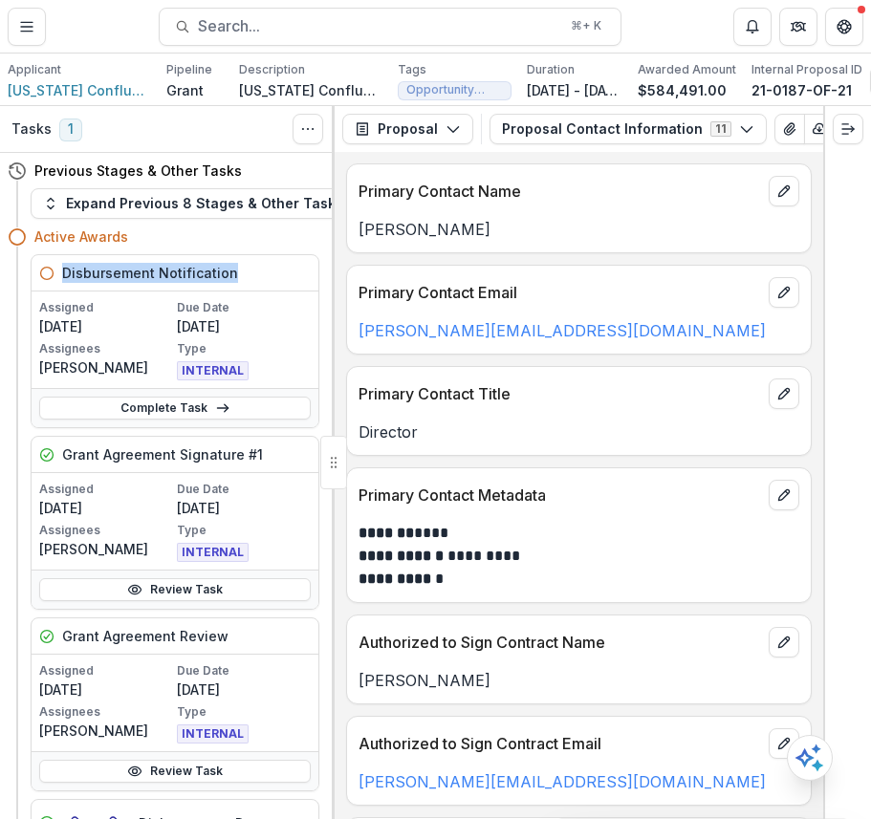
copy h5 "Disbursement Notification"
click at [212, 276] on h5 "Disbursement Notification" at bounding box center [150, 273] width 176 height 20
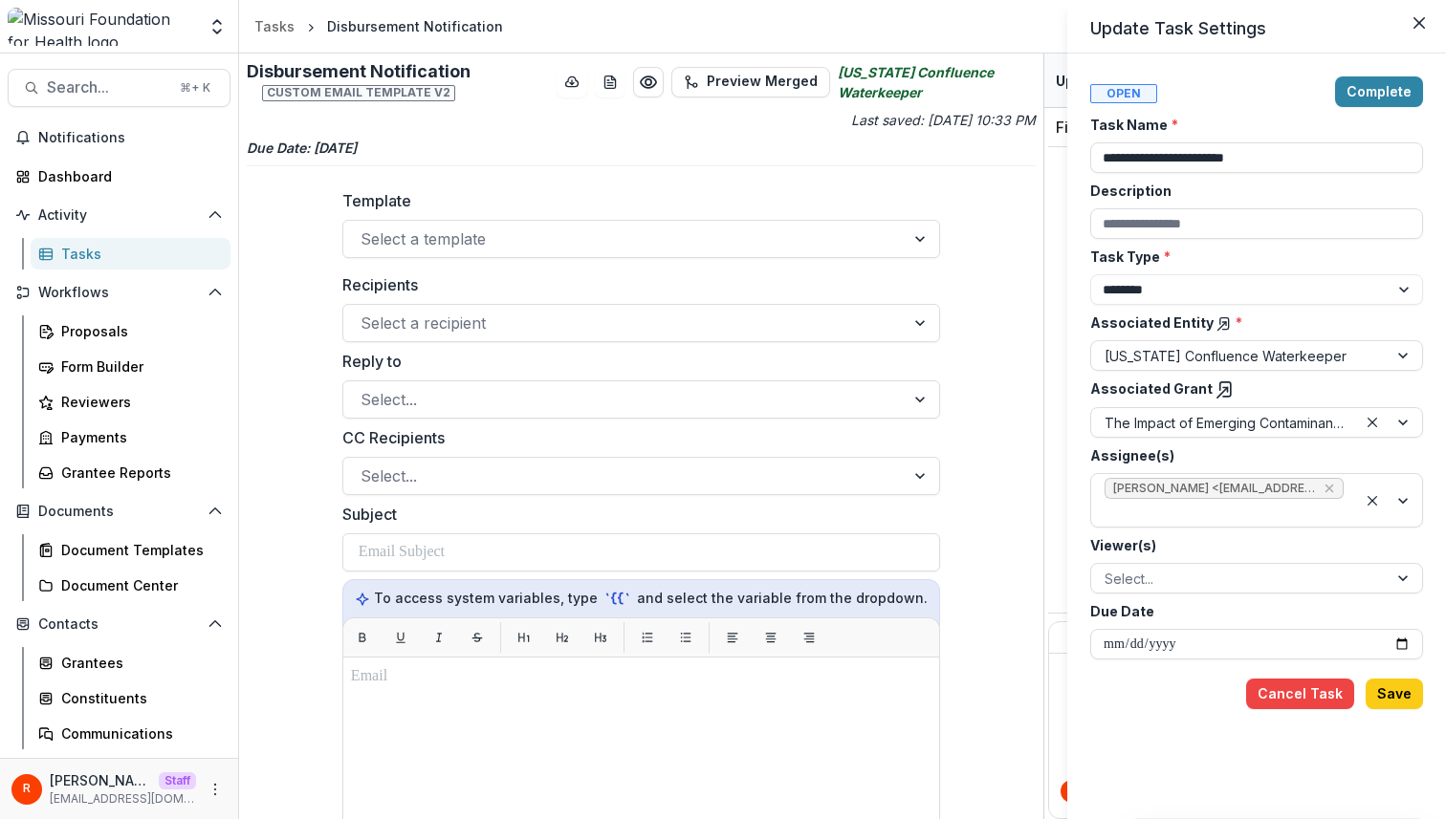
click at [114, 252] on div "**********" at bounding box center [723, 409] width 1446 height 819
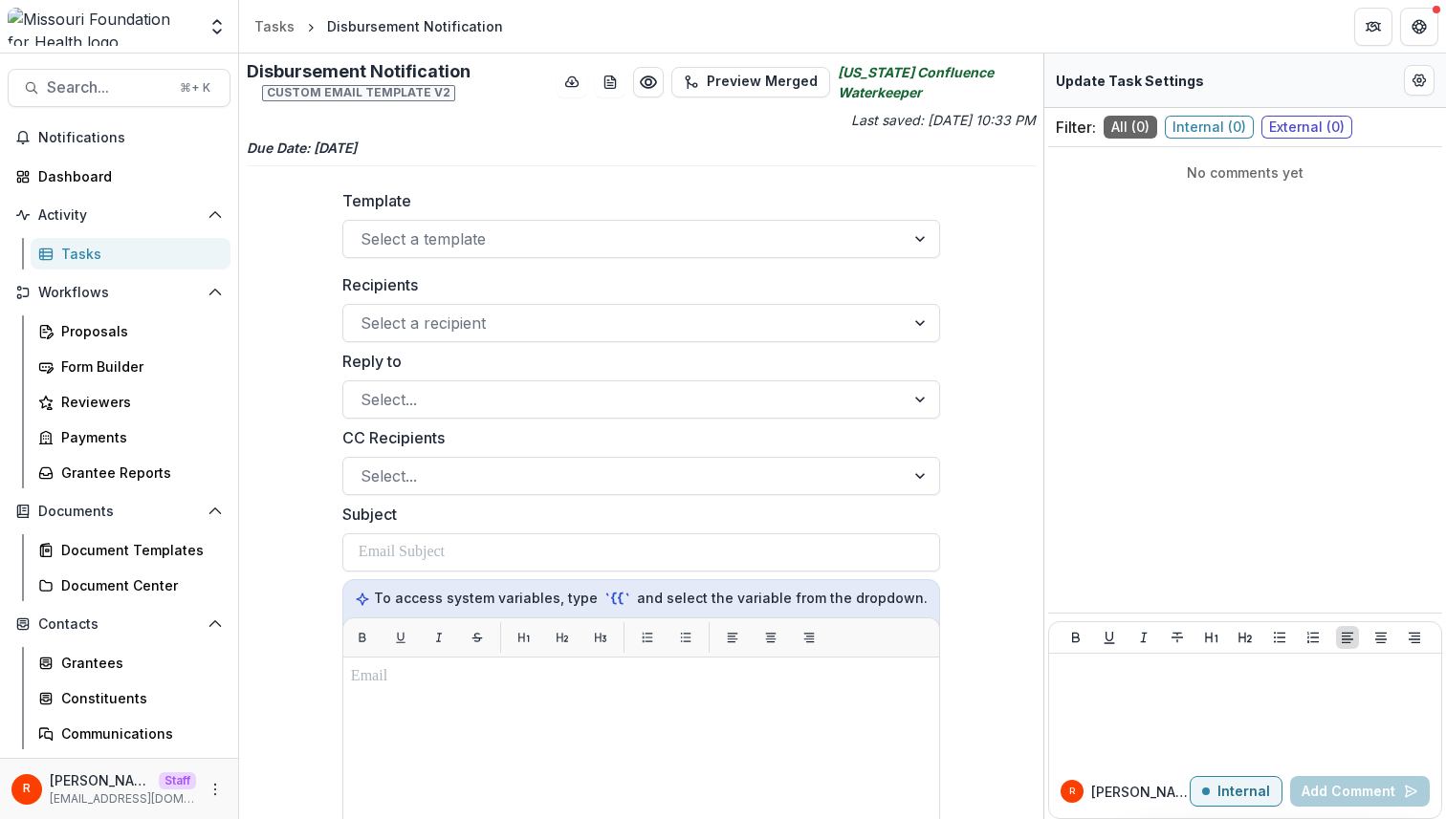
click at [136, 256] on div "Tasks" at bounding box center [138, 254] width 154 height 20
click at [210, 786] on icon "More" at bounding box center [214, 789] width 15 height 15
click at [317, 743] on link "User Settings" at bounding box center [335, 749] width 205 height 32
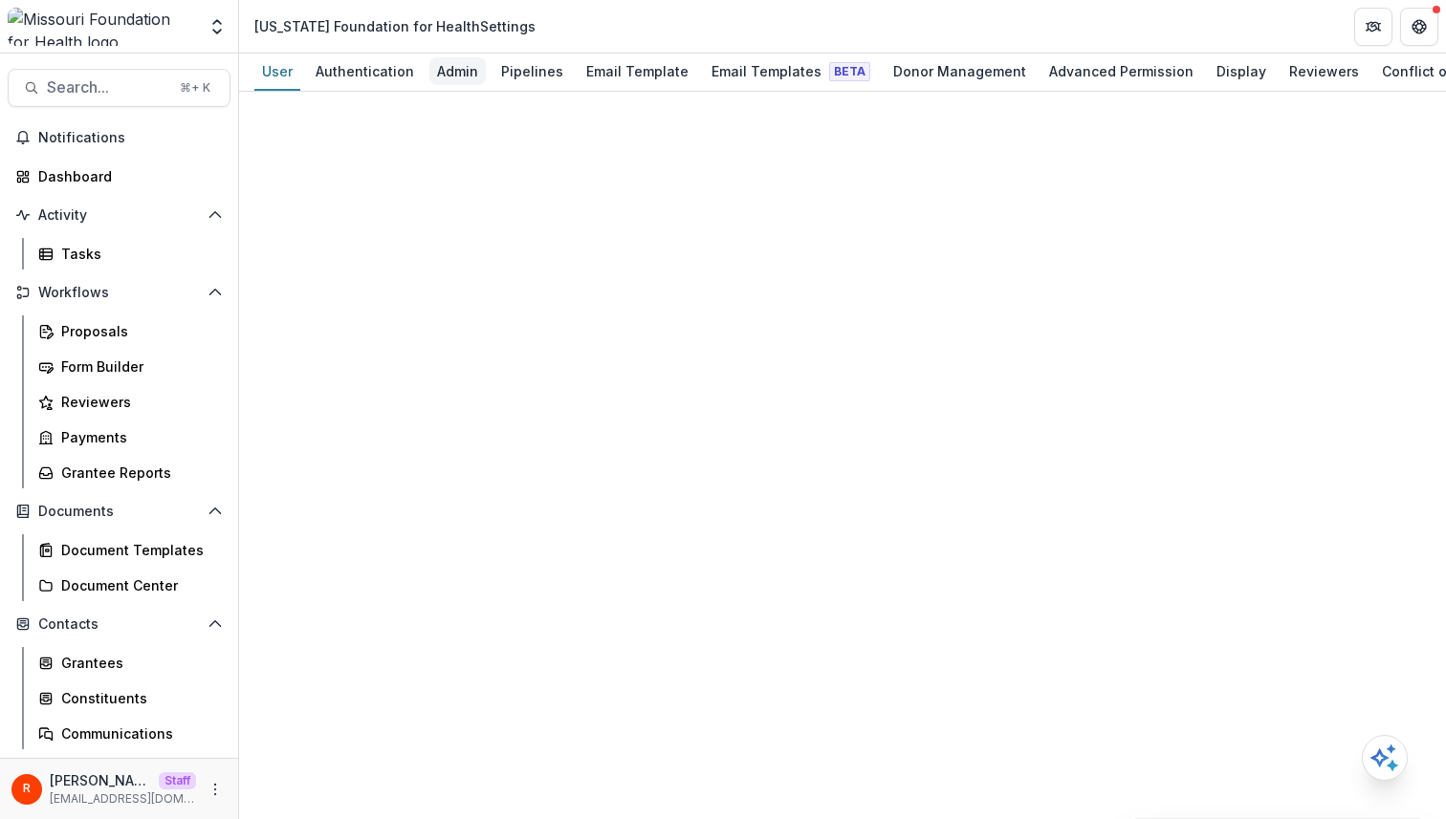
click at [458, 84] on div "Admin" at bounding box center [457, 71] width 56 height 28
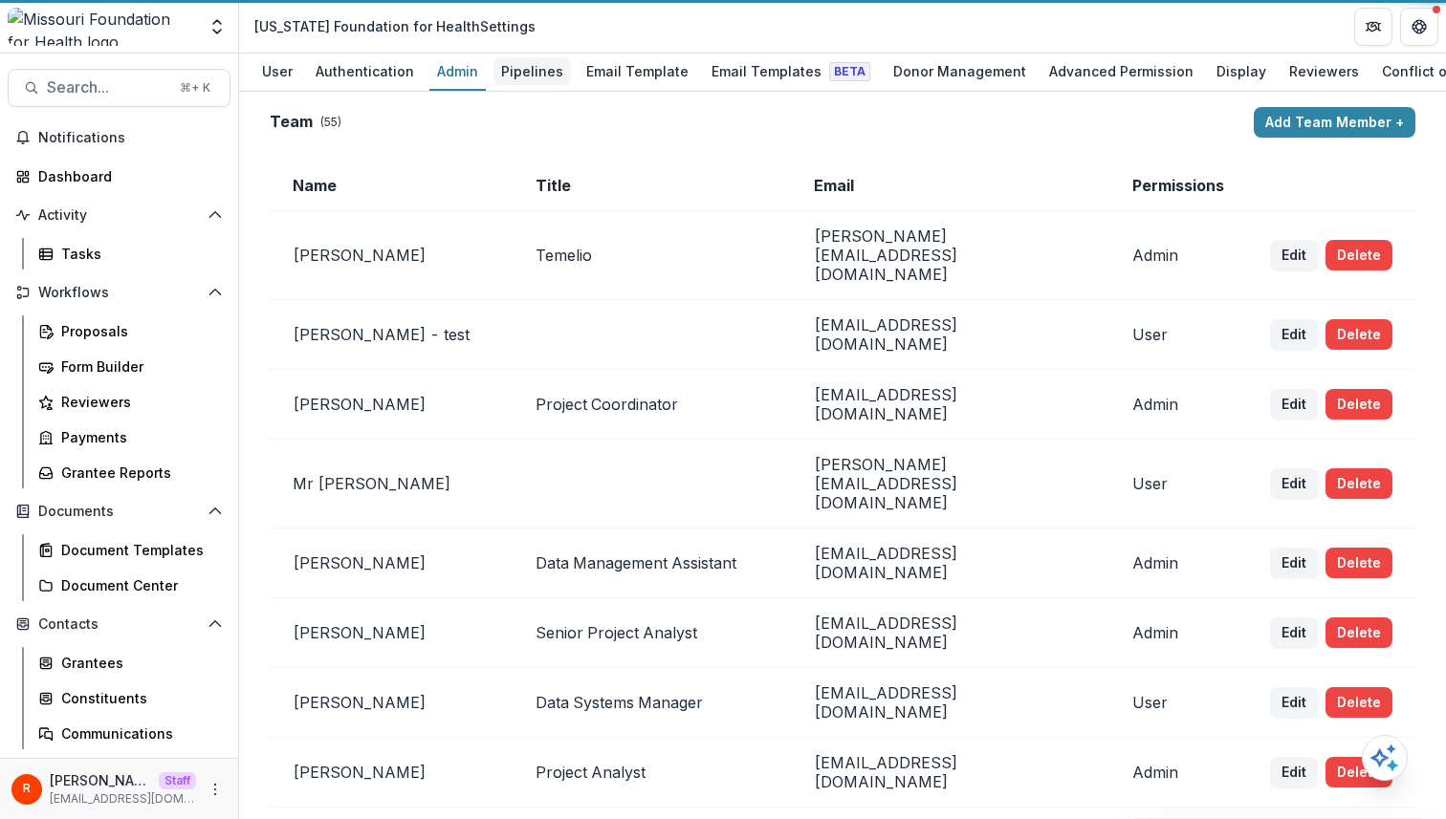
click at [547, 63] on div "Pipelines" at bounding box center [531, 71] width 77 height 28
click at [530, 70] on div "Pipelines" at bounding box center [531, 71] width 77 height 28
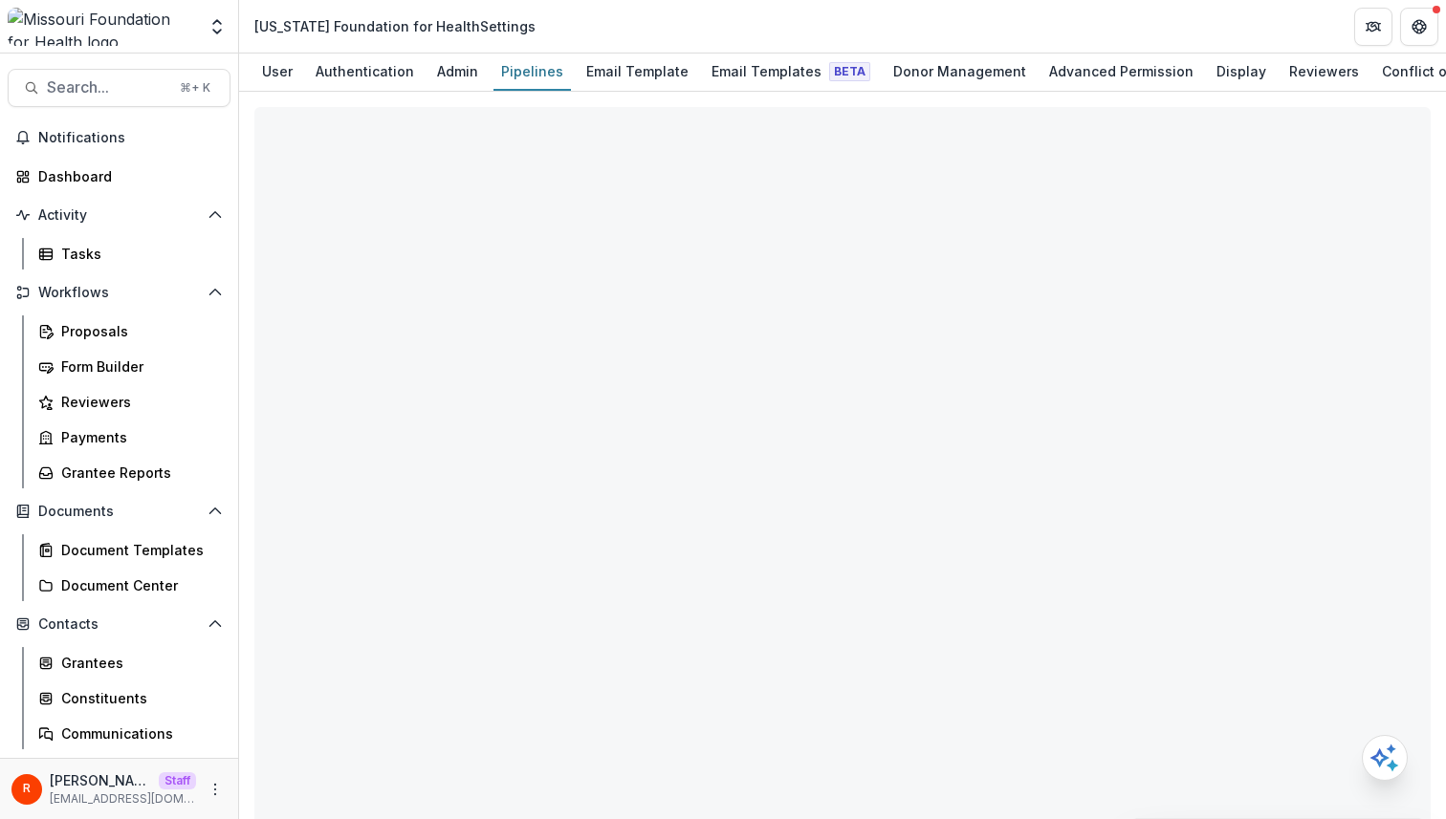
click at [658, 18] on header "Missouri Foundation for Health Settings" at bounding box center [842, 26] width 1207 height 53
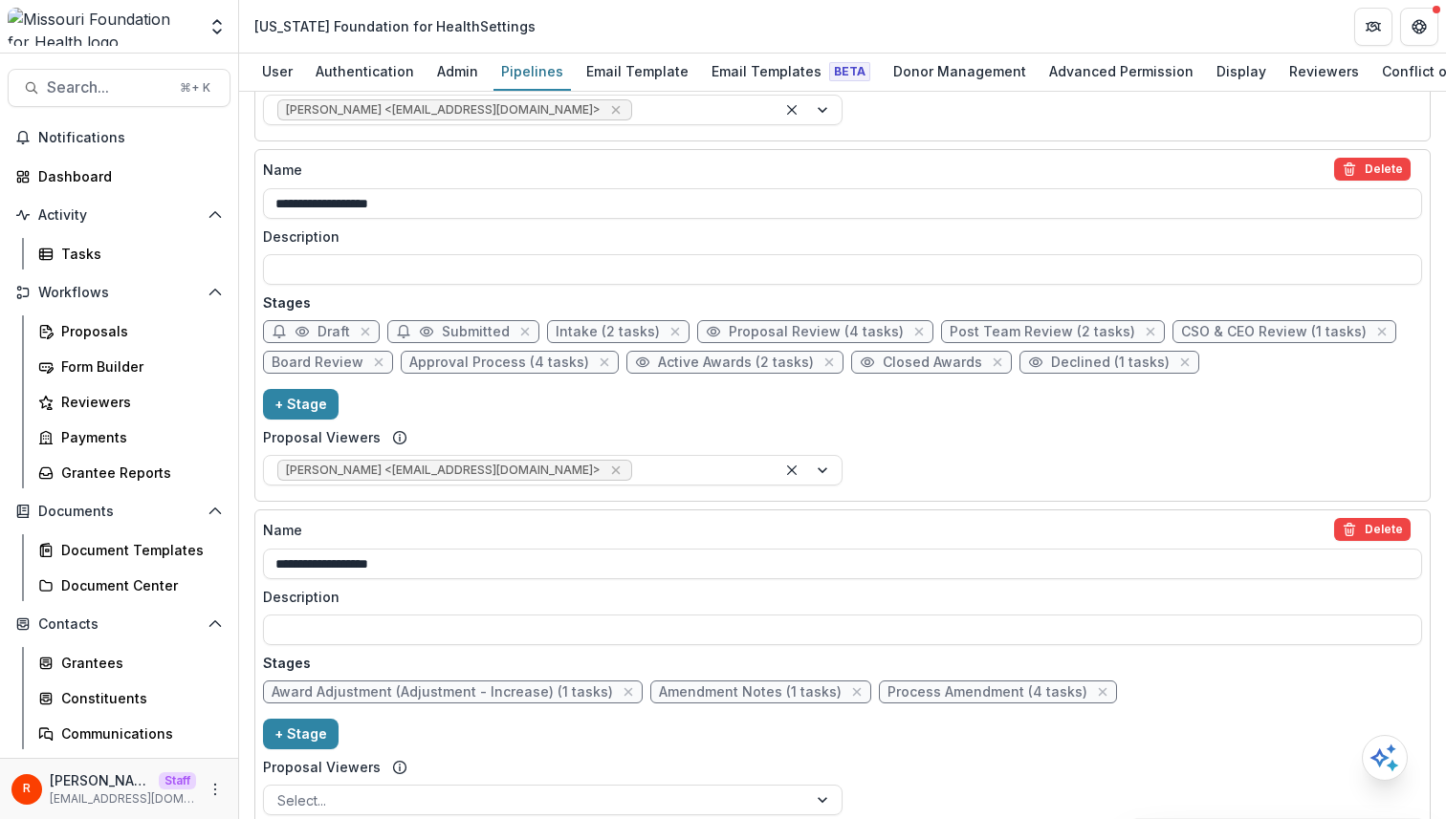
scroll to position [1036, 0]
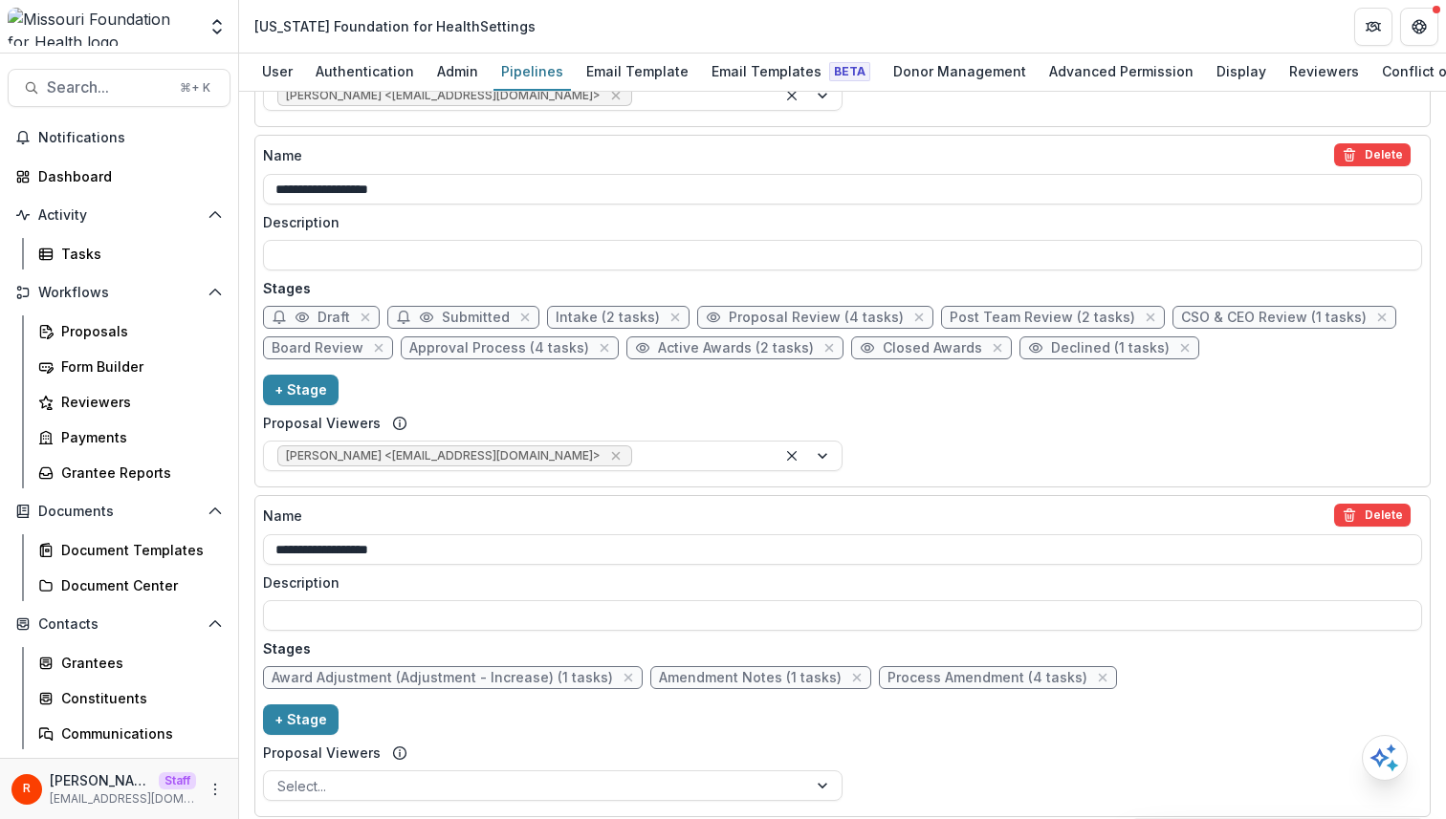
click at [684, 351] on span "Active Awards (2 tasks)" at bounding box center [736, 348] width 156 height 16
select select "*******"
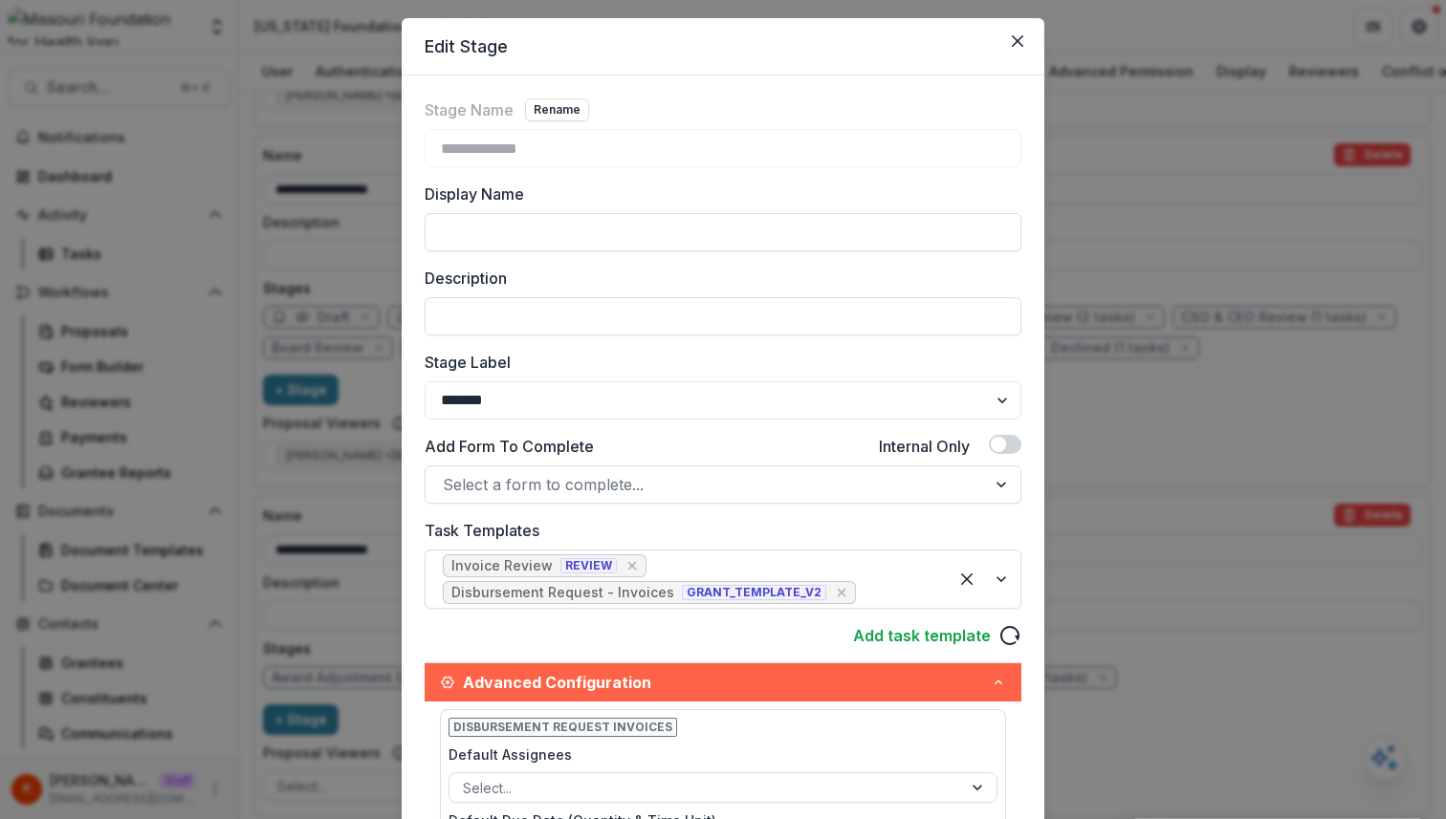
scroll to position [63, 0]
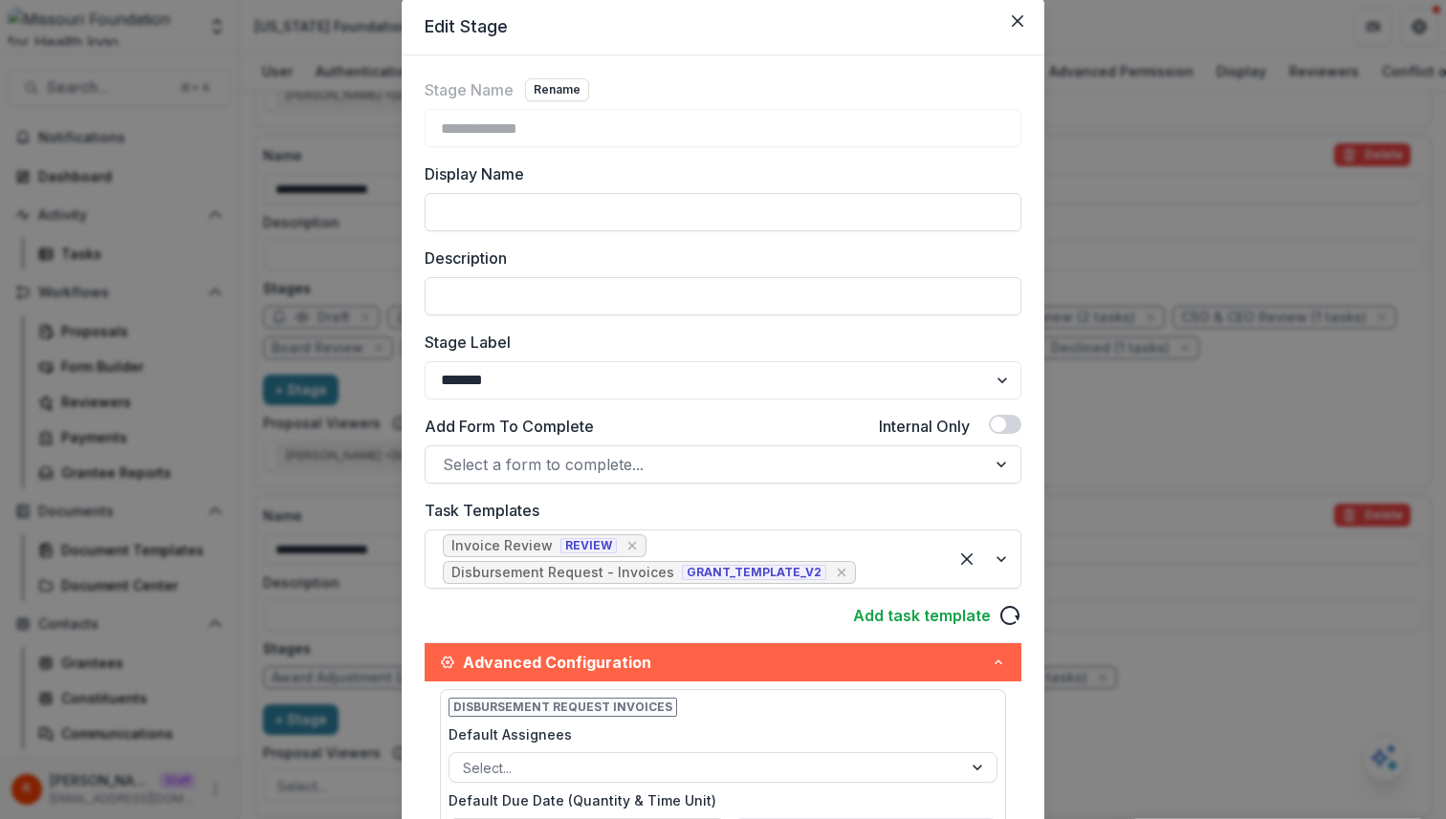
click at [381, 265] on div "**********" at bounding box center [723, 409] width 1446 height 819
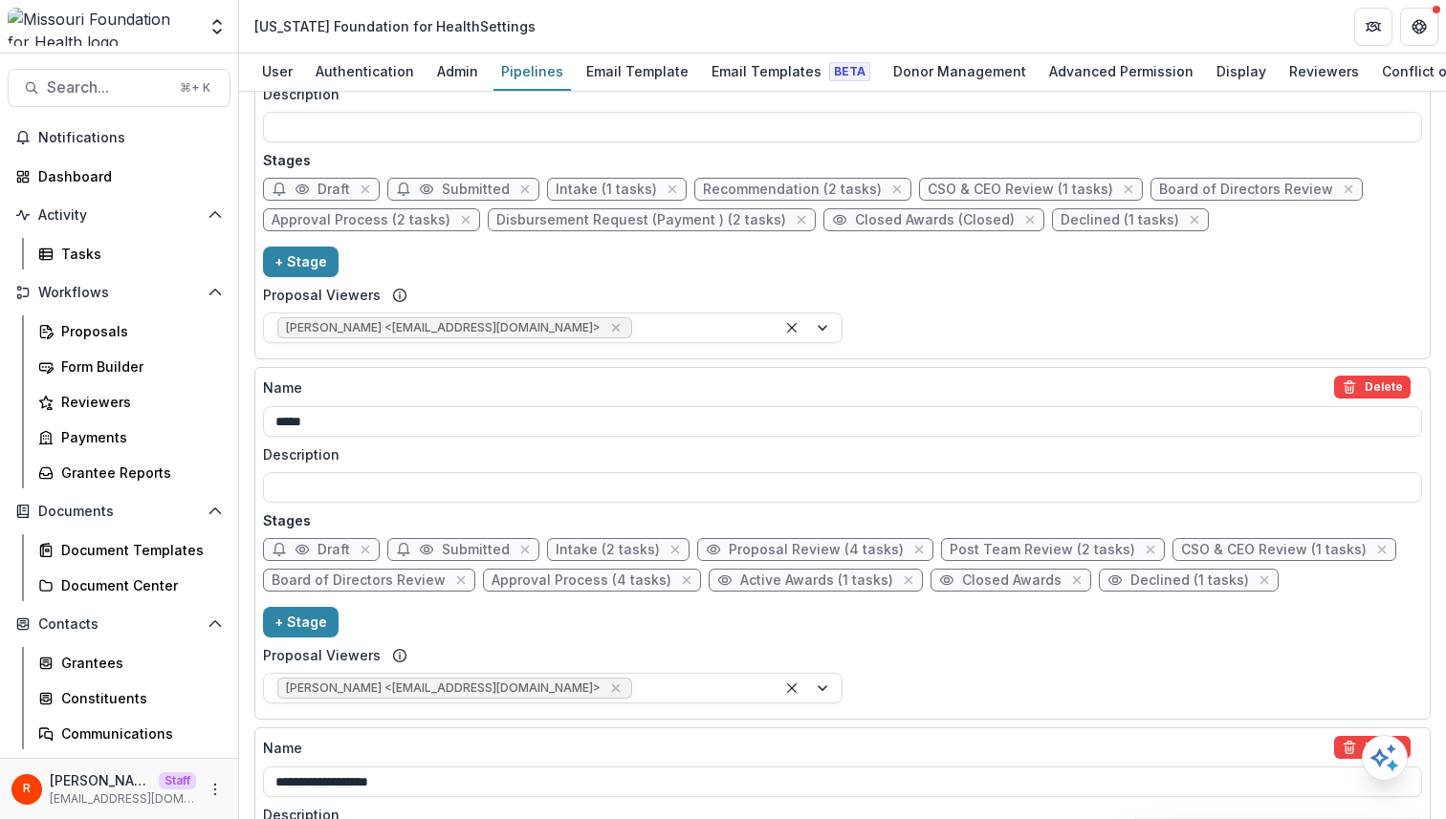
scroll to position [433, 0]
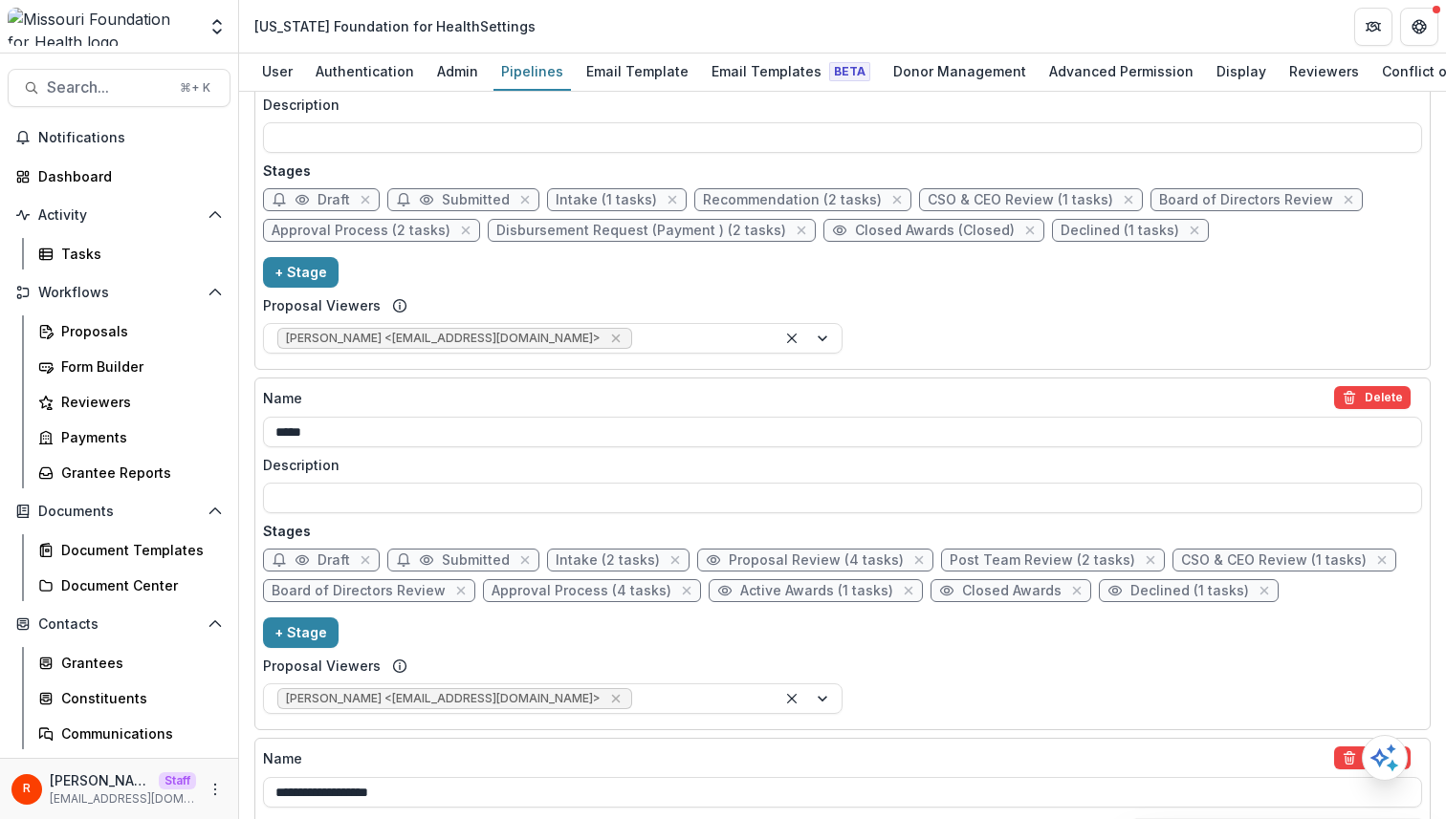
click at [802, 593] on span "Active Awards (1 tasks)" at bounding box center [816, 591] width 153 height 16
select select "*******"
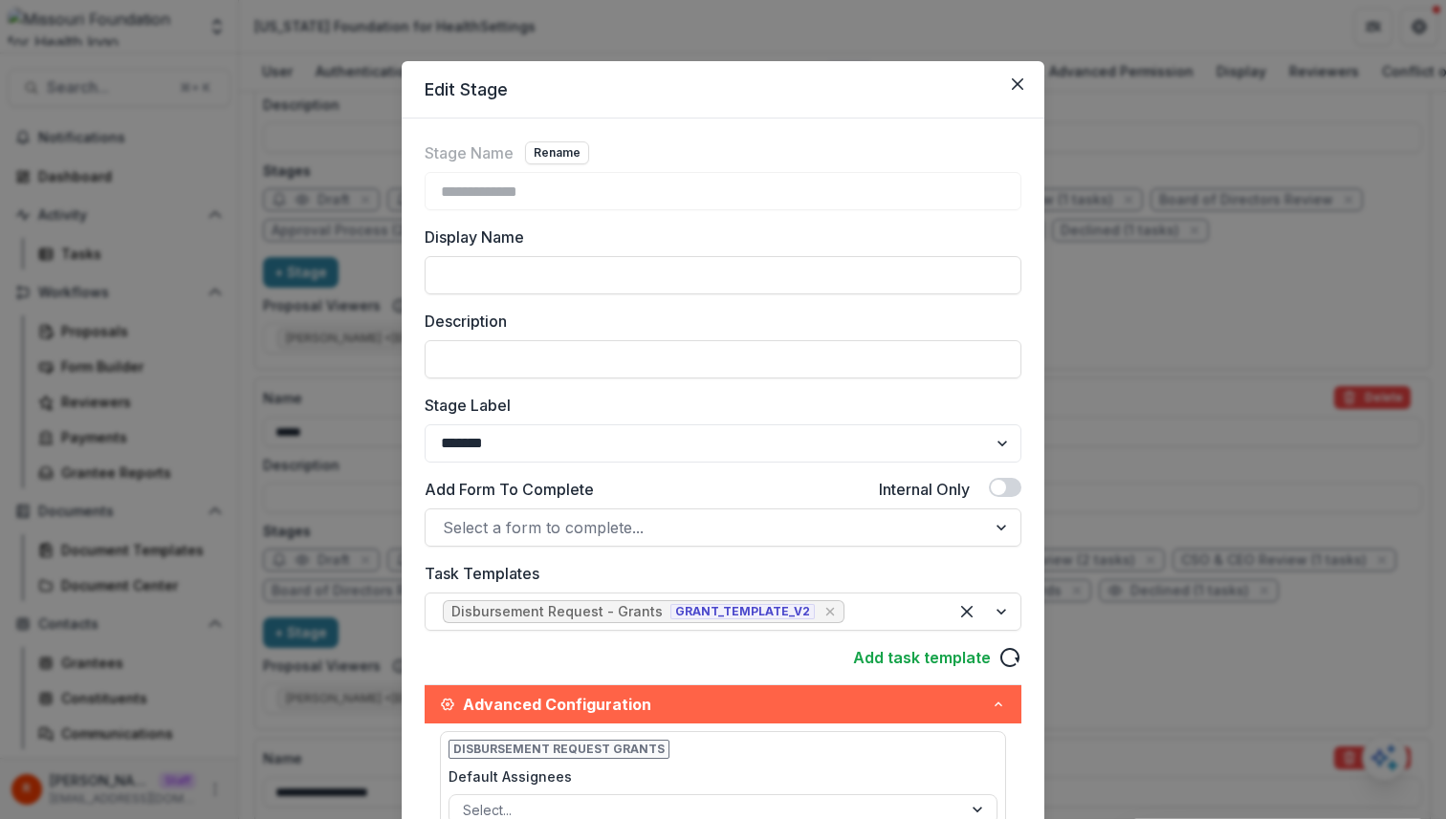
click at [1142, 332] on div "**********" at bounding box center [723, 409] width 1446 height 819
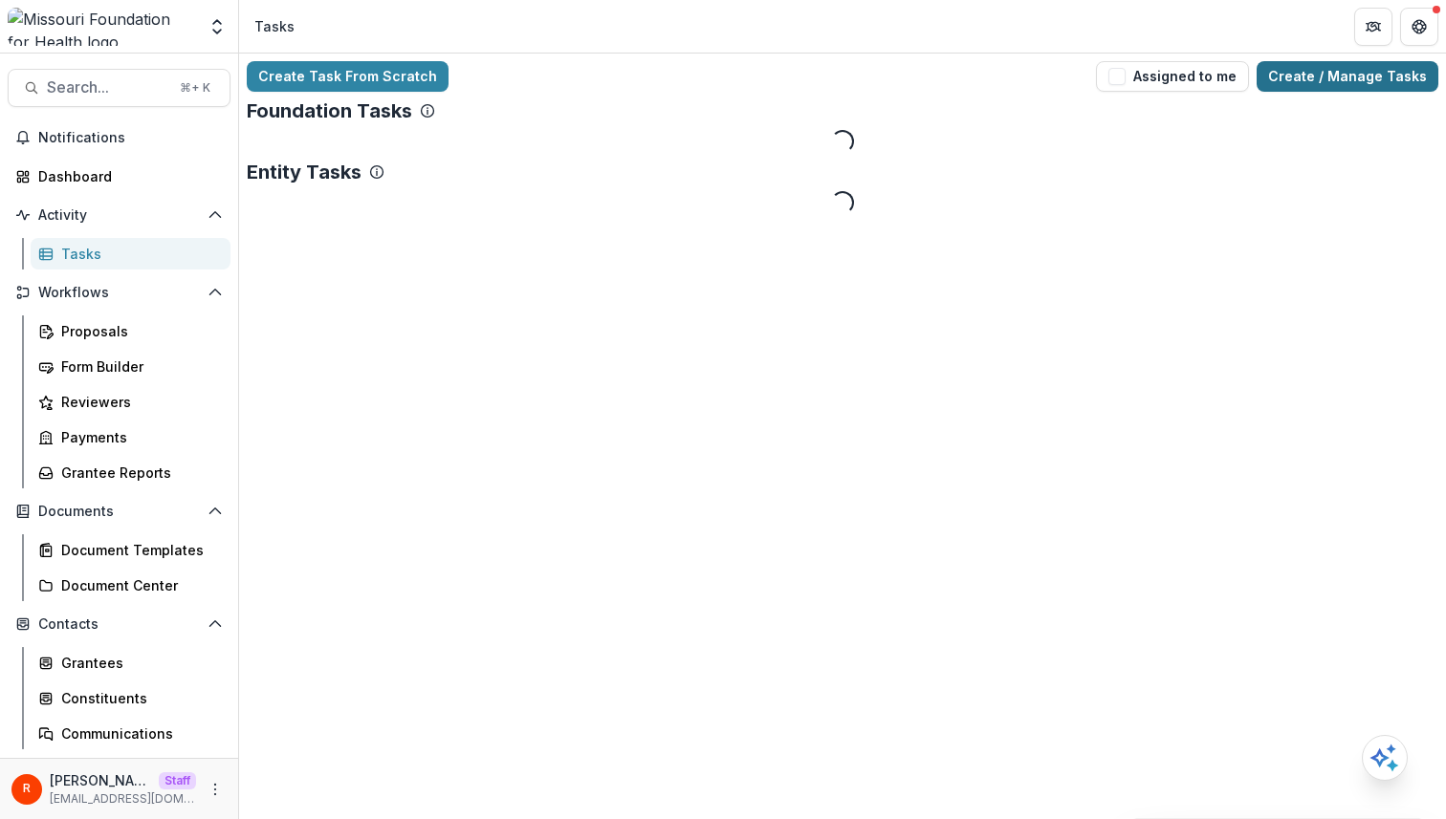
click at [1383, 78] on link "Create / Manage Tasks" at bounding box center [1347, 76] width 182 height 31
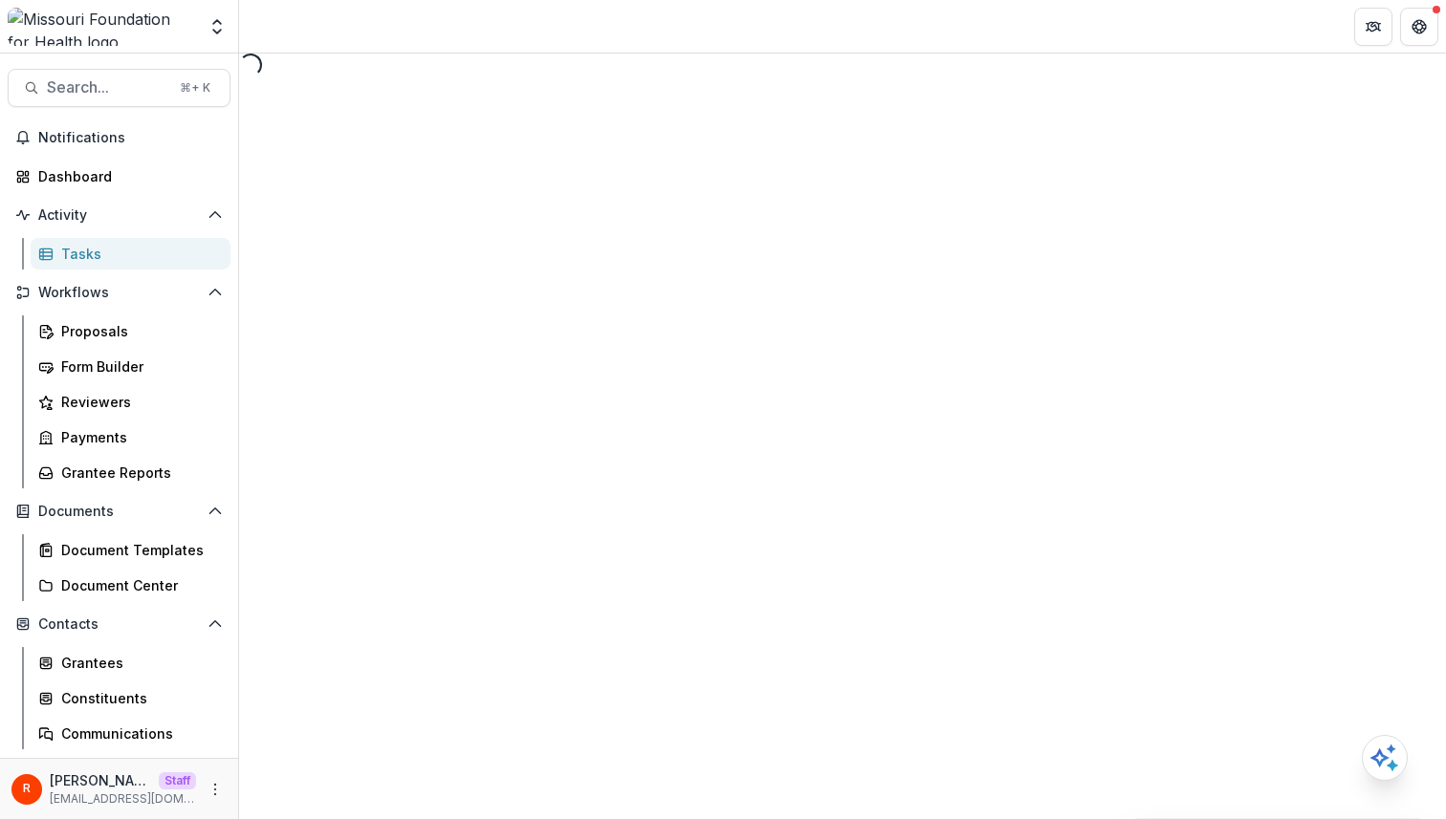
click at [782, 223] on div "Loading..." at bounding box center [842, 437] width 1207 height 766
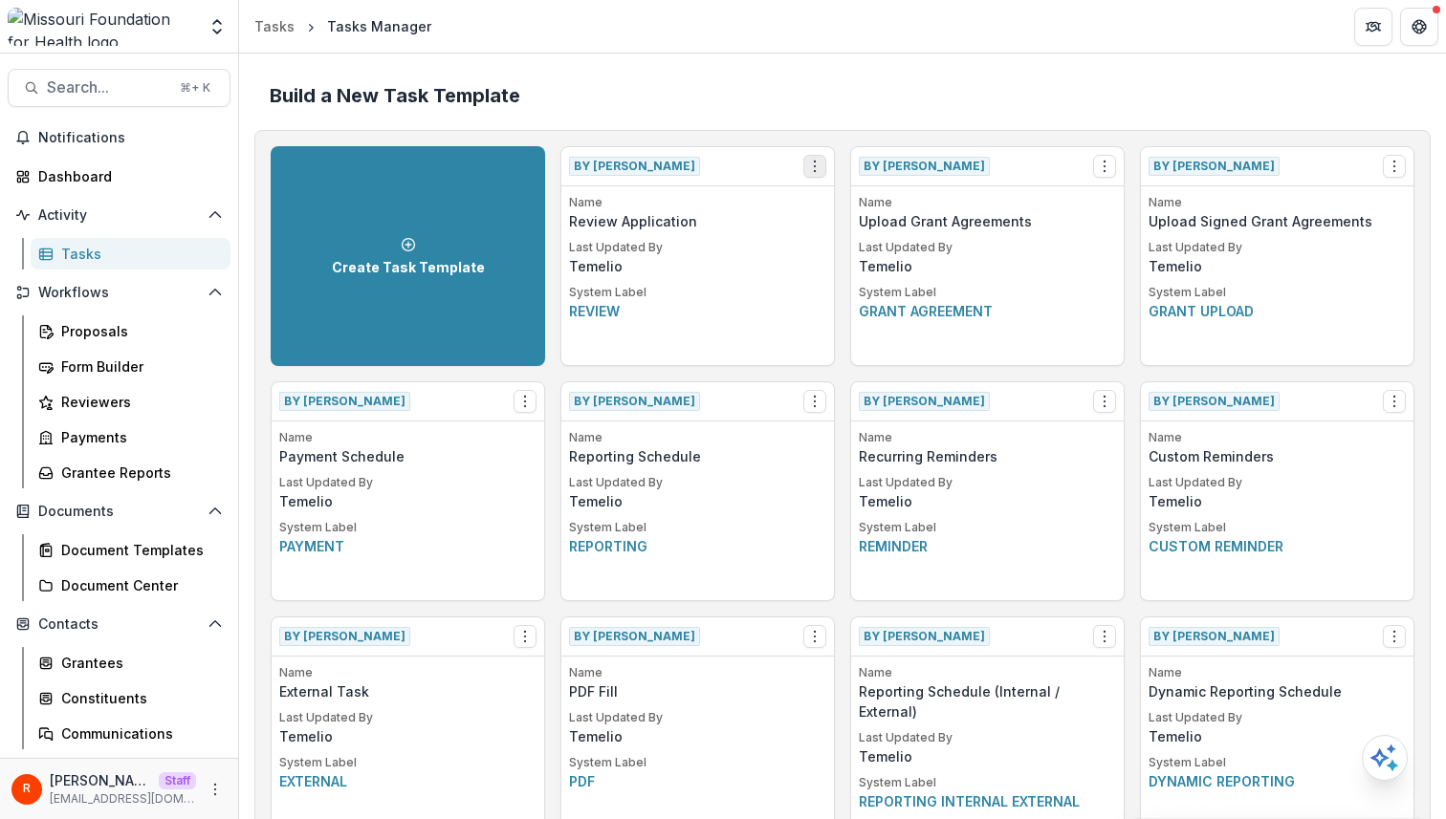
click at [815, 172] on icon "Options" at bounding box center [814, 166] width 15 height 15
click at [834, 212] on link "View" at bounding box center [922, 206] width 234 height 32
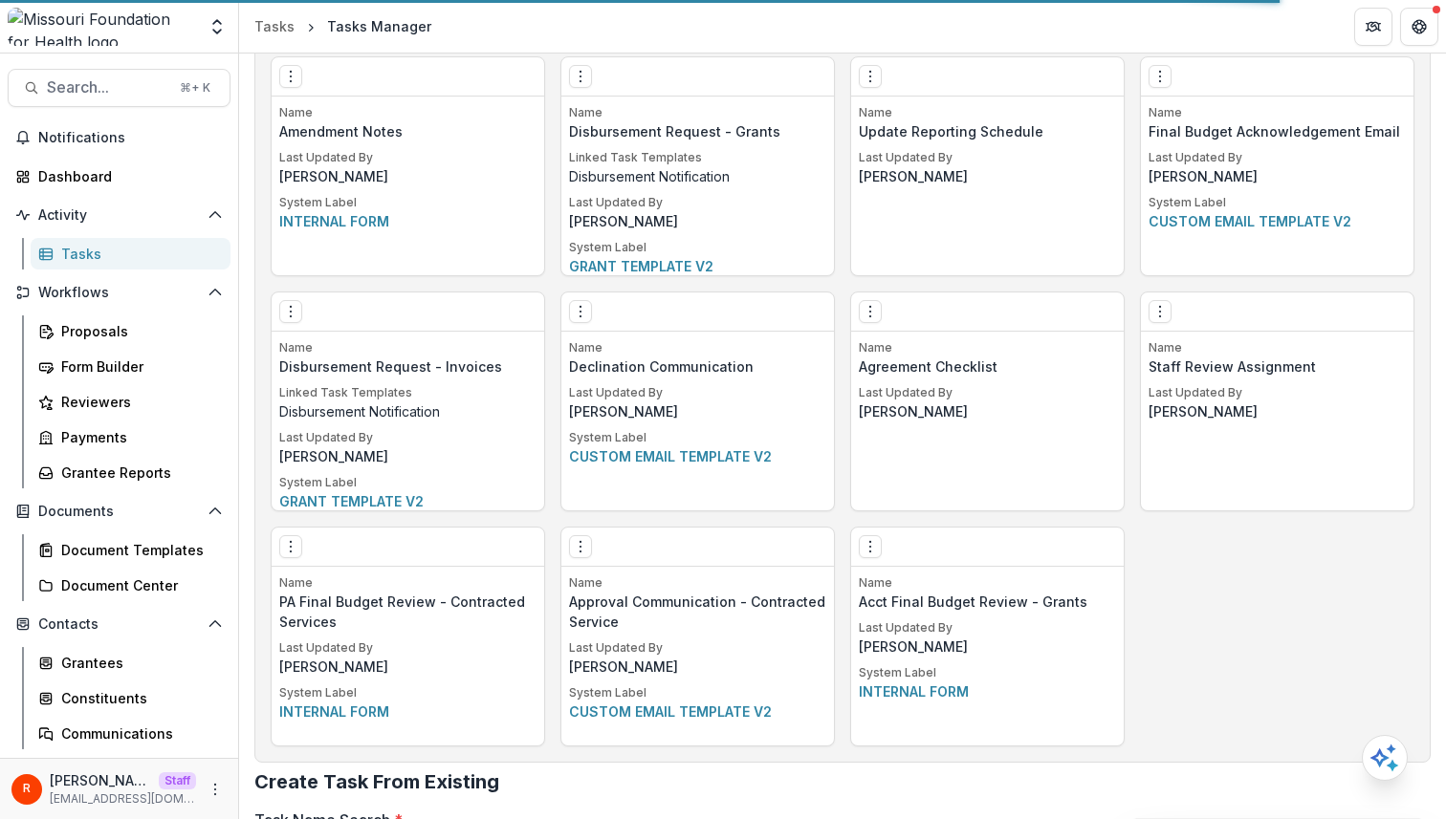
scroll to position [3845, 0]
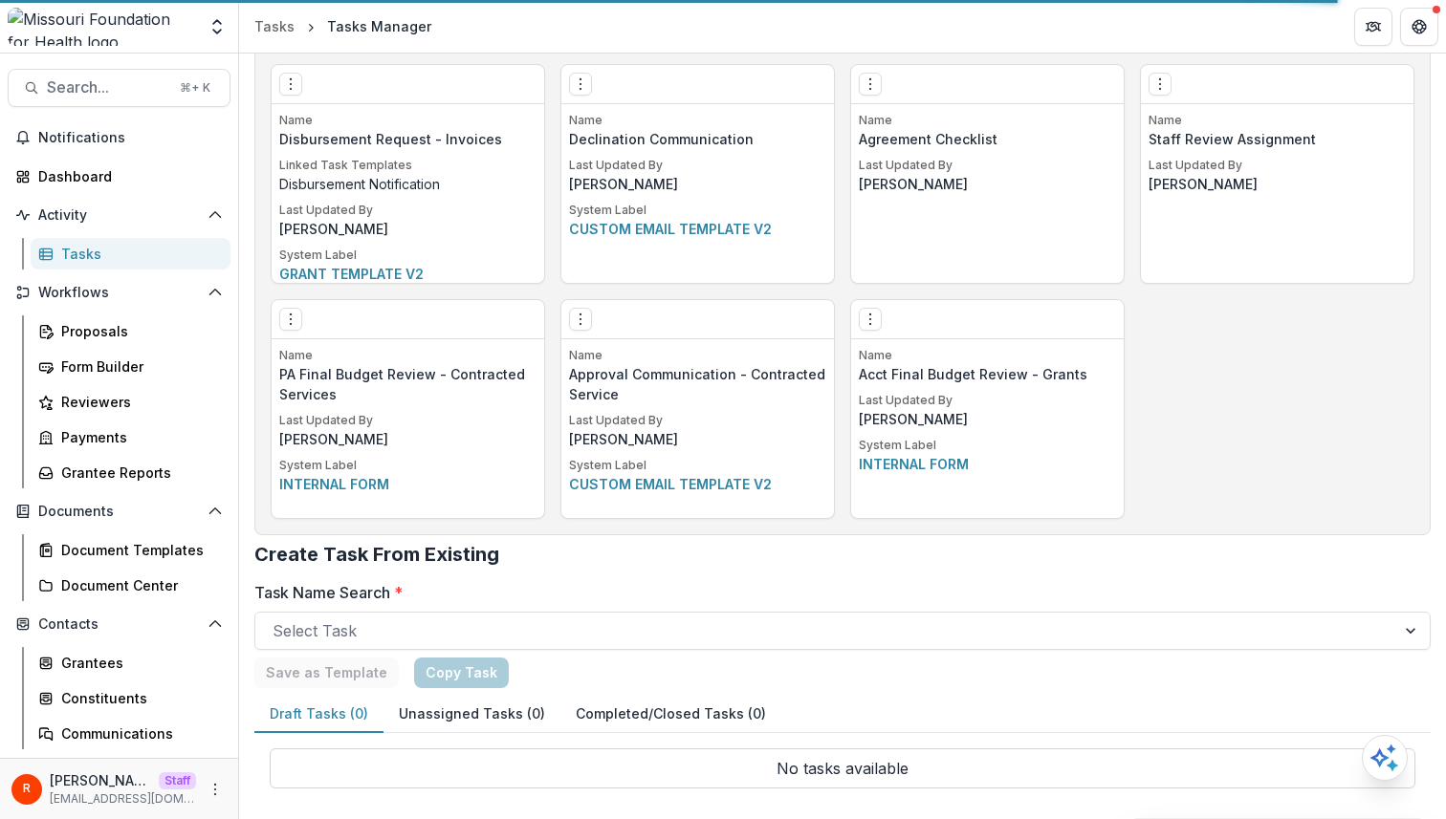
click at [771, 262] on div "Name Declination Communication Last Updated By Deena Lauver Scotti System Label…" at bounding box center [697, 197] width 272 height 171
click at [583, 324] on icon "Options" at bounding box center [580, 319] width 15 height 15
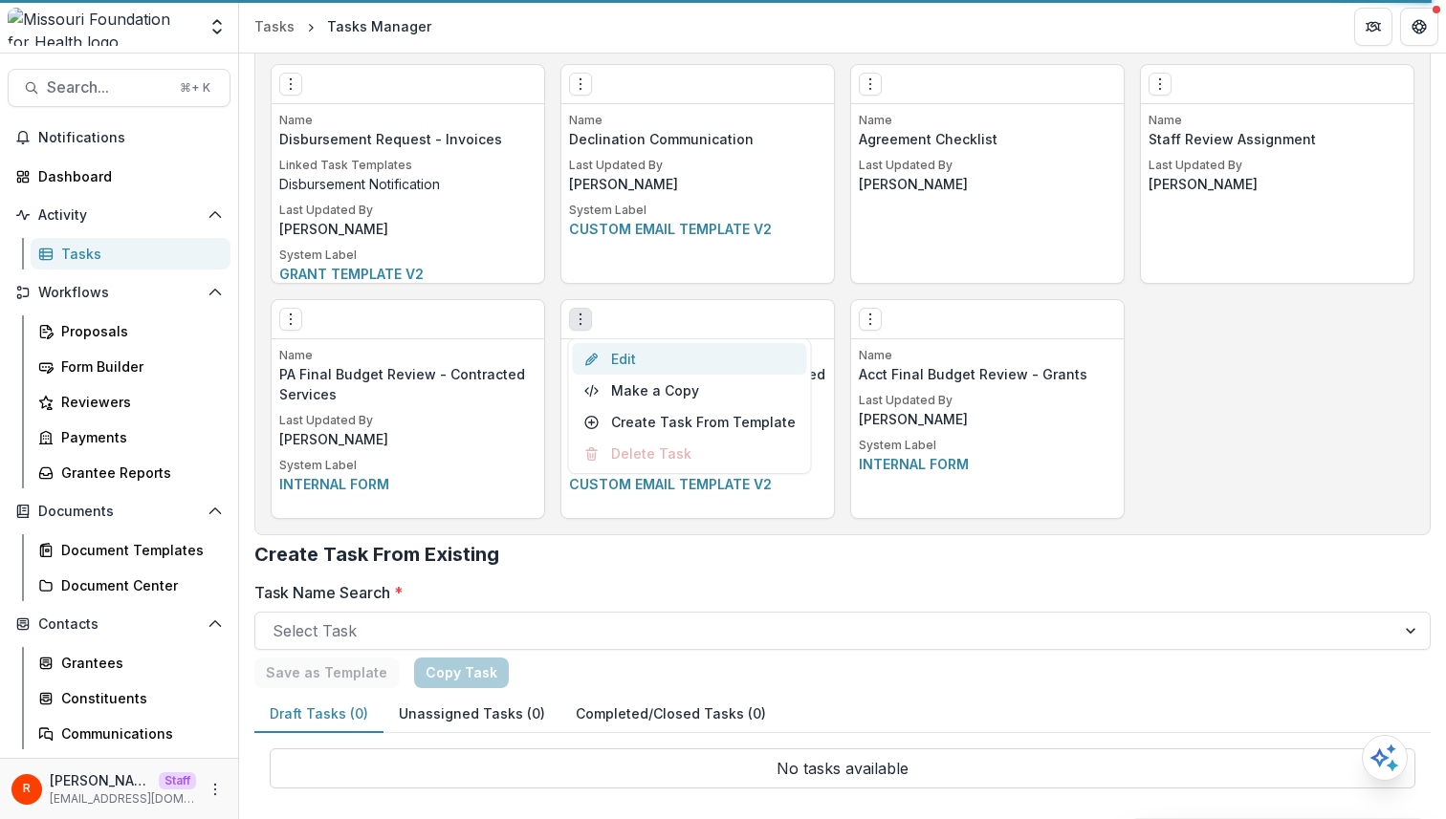
click at [624, 353] on link "Edit" at bounding box center [690, 359] width 234 height 32
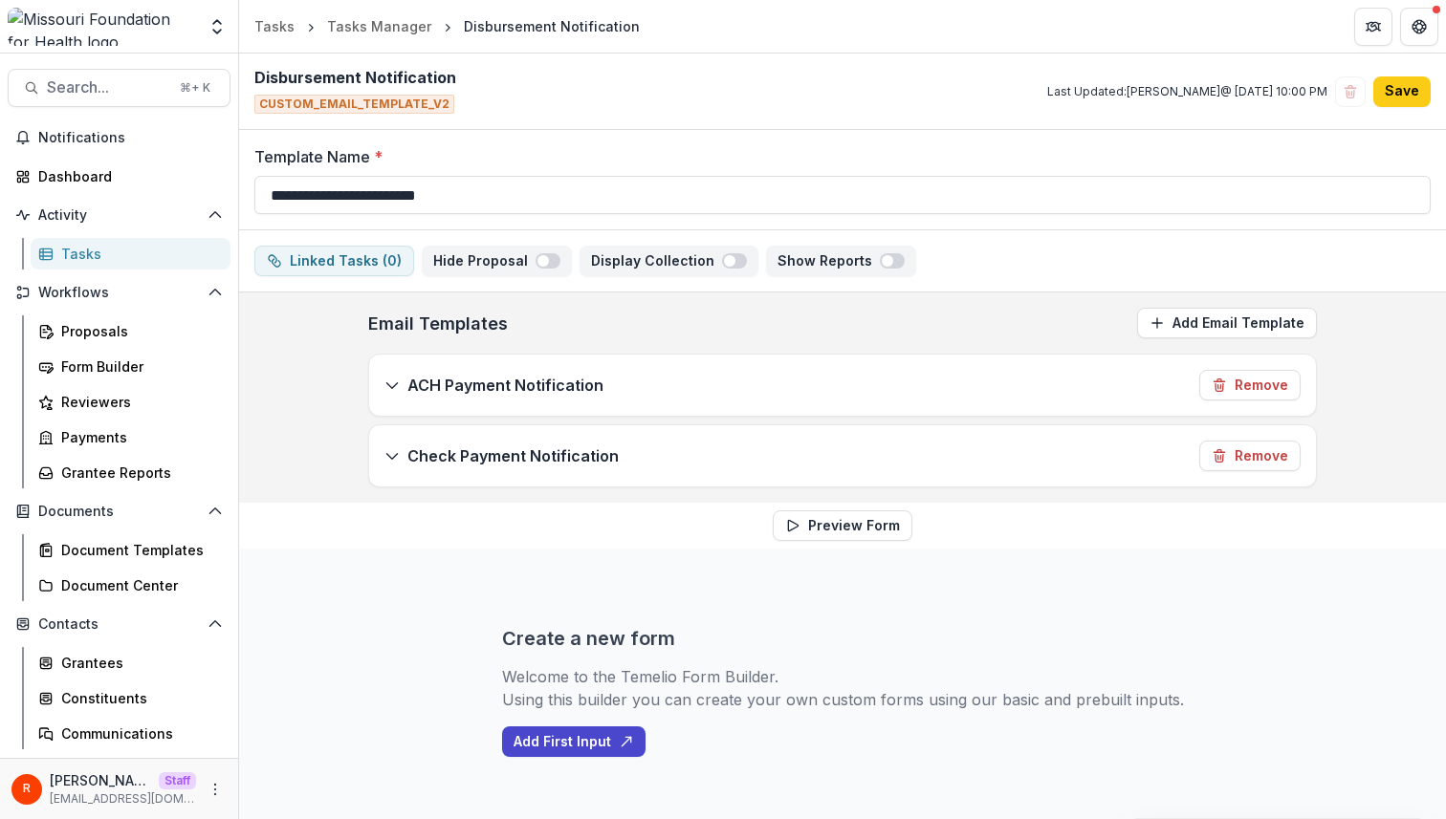
click at [474, 311] on p "Email Templates" at bounding box center [438, 324] width 140 height 26
click at [363, 339] on div "**********" at bounding box center [842, 390] width 979 height 195
click at [435, 378] on p "ACH Payment Notification" at bounding box center [505, 385] width 196 height 23
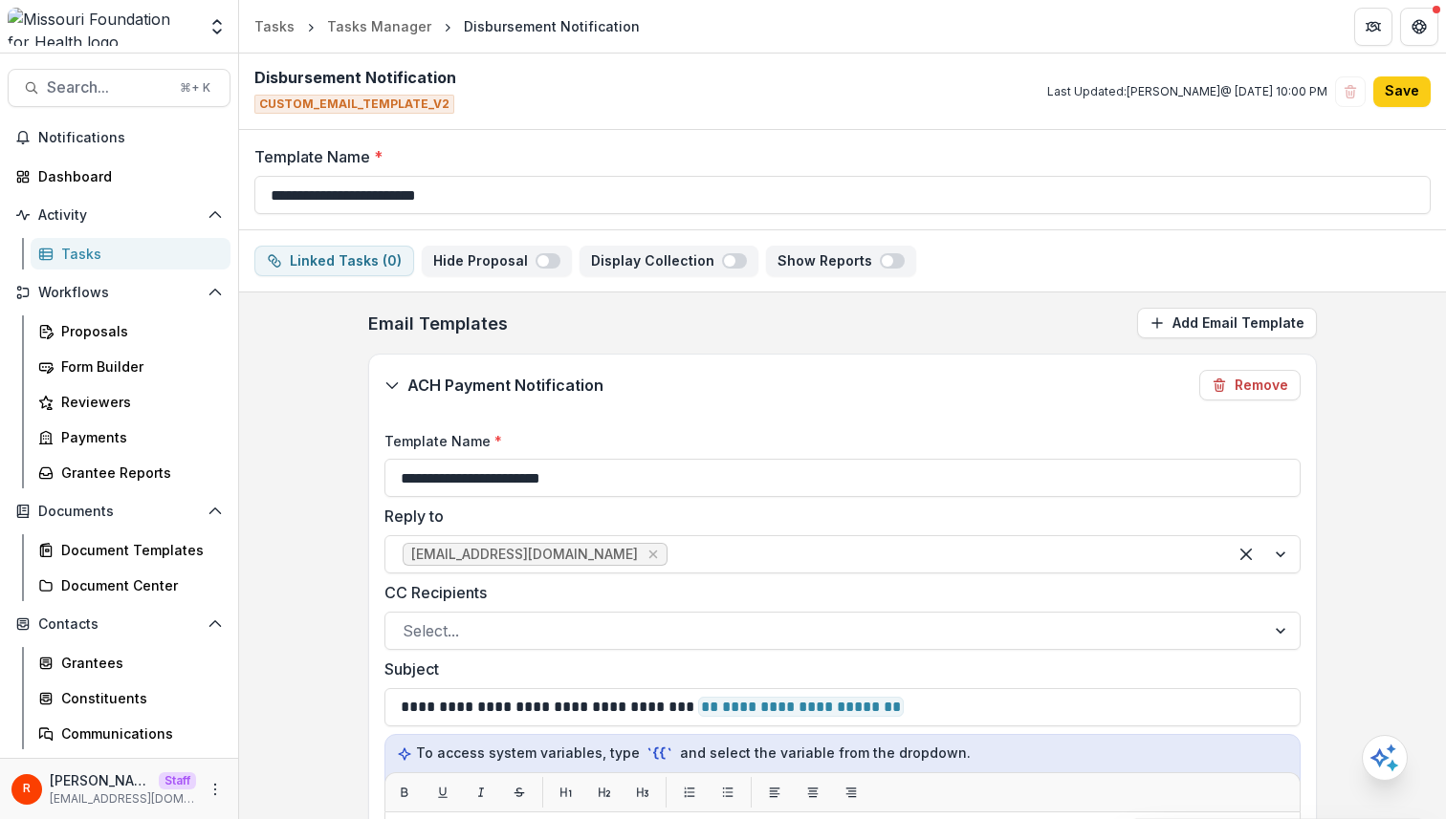
click at [435, 378] on p "ACH Payment Notification" at bounding box center [505, 385] width 196 height 23
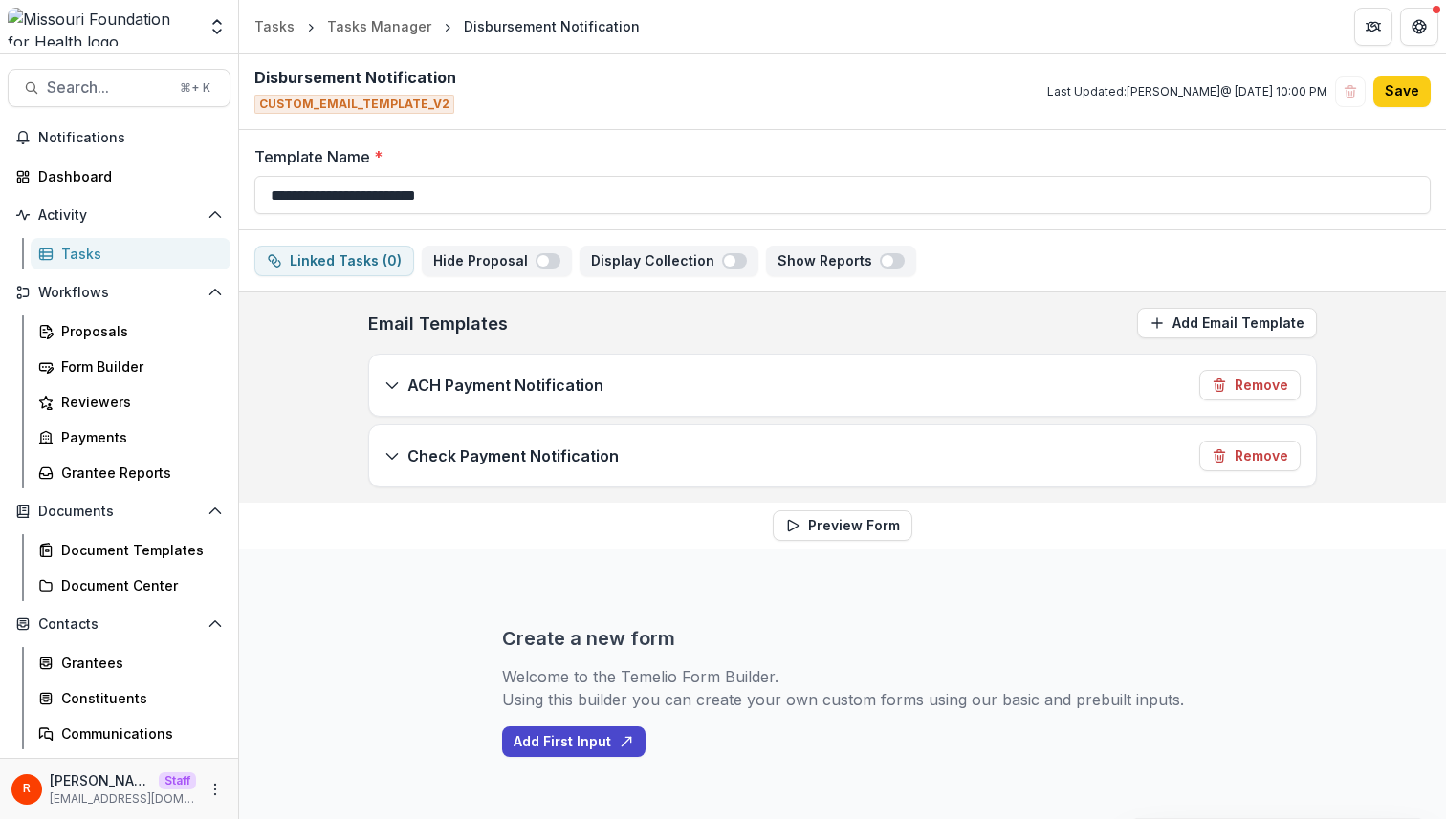
click at [331, 384] on div "**********" at bounding box center [842, 398] width 1207 height 210
click at [886, 98] on div "Disbursement Notification CUSTOM_EMAIL_TEMPLATE_V2 Last Updated: [PERSON_NAME] …" at bounding box center [842, 92] width 1207 height 76
click at [378, 97] on span "CUSTOM_EMAIL_TEMPLATE_V2" at bounding box center [354, 104] width 200 height 19
copy span "CUSTOM_EMAIL_TEMPLATE_V2"
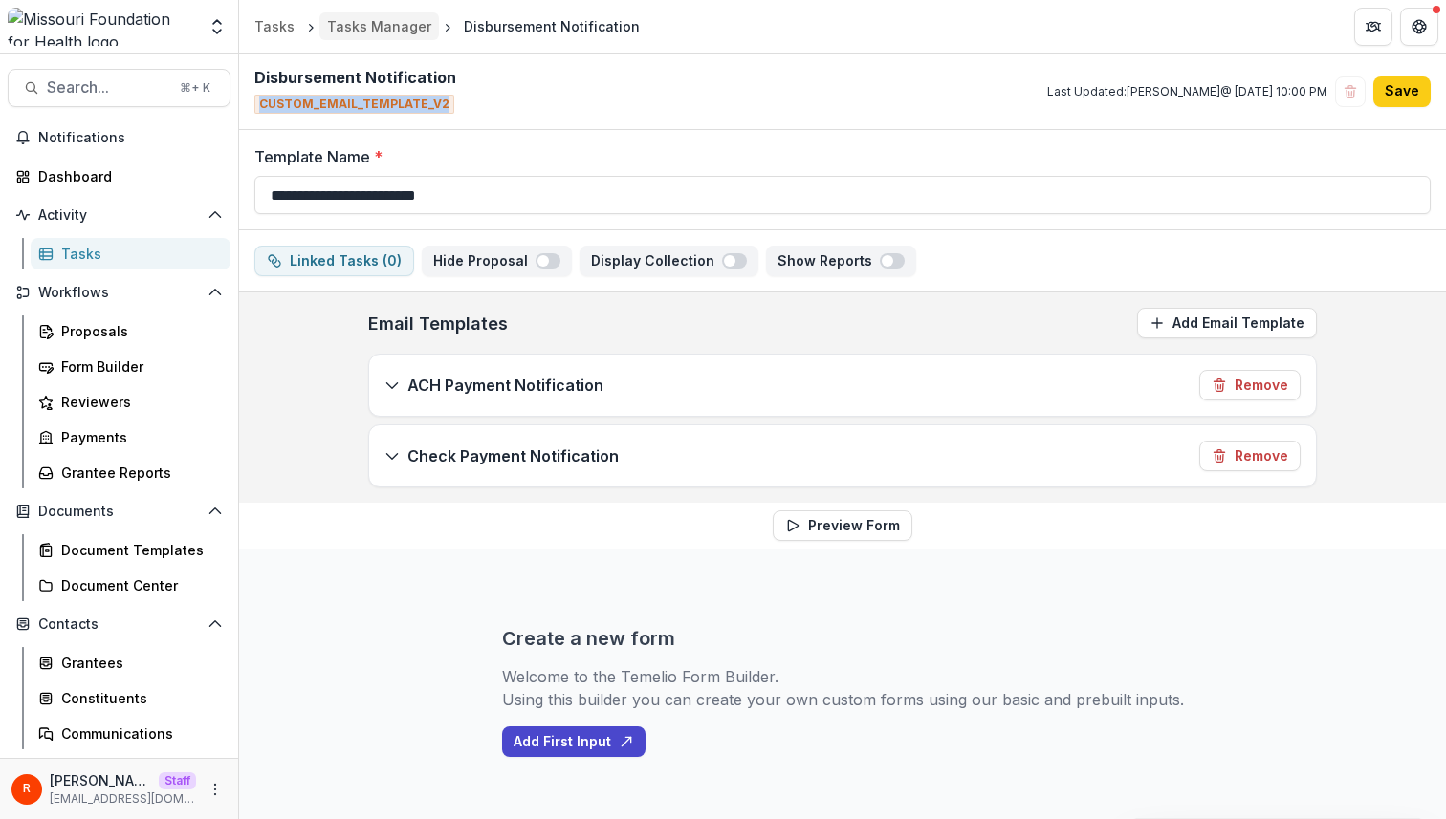
click at [394, 22] on div "Tasks Manager" at bounding box center [379, 26] width 104 height 20
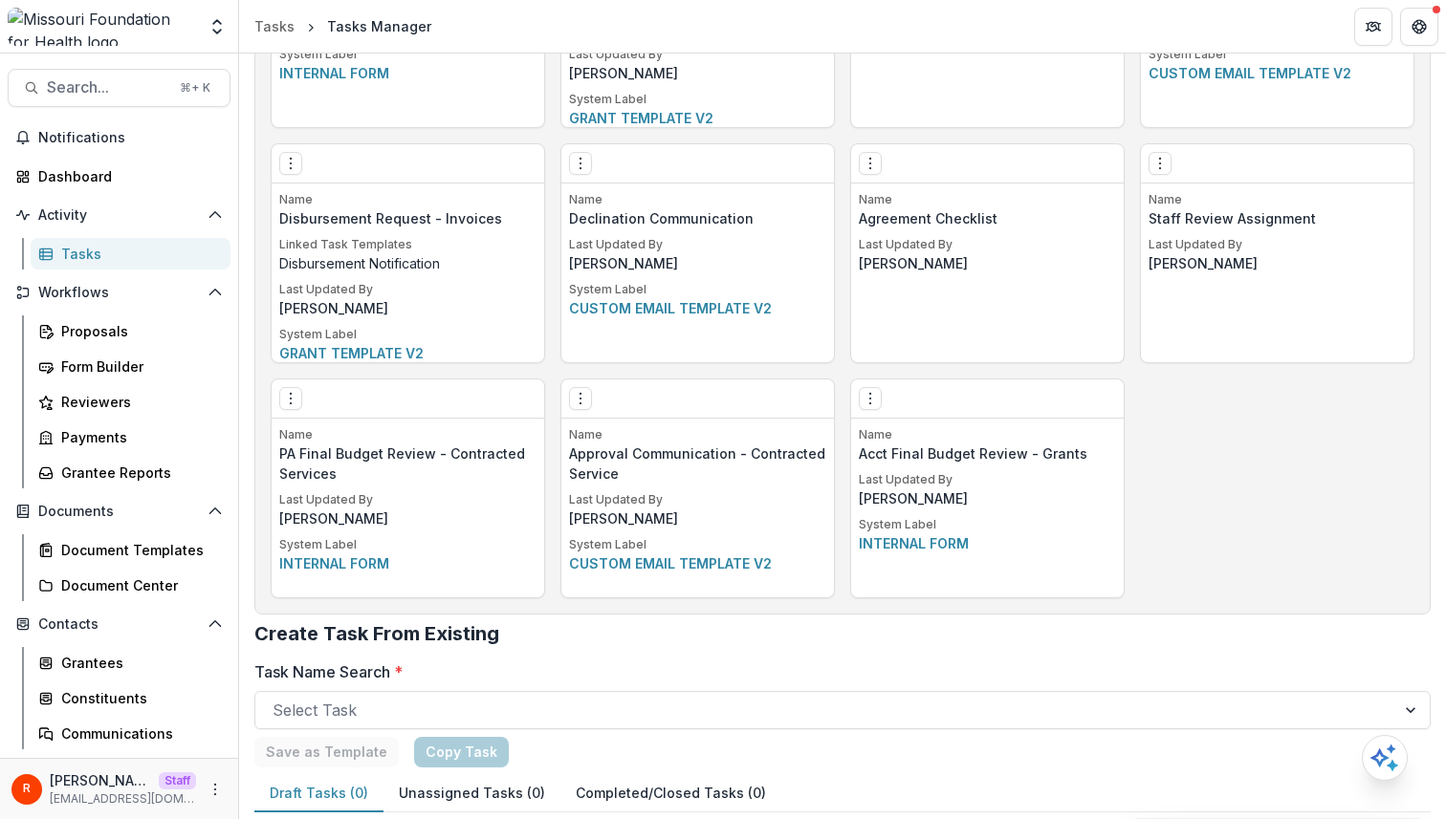
scroll to position [3845, 0]
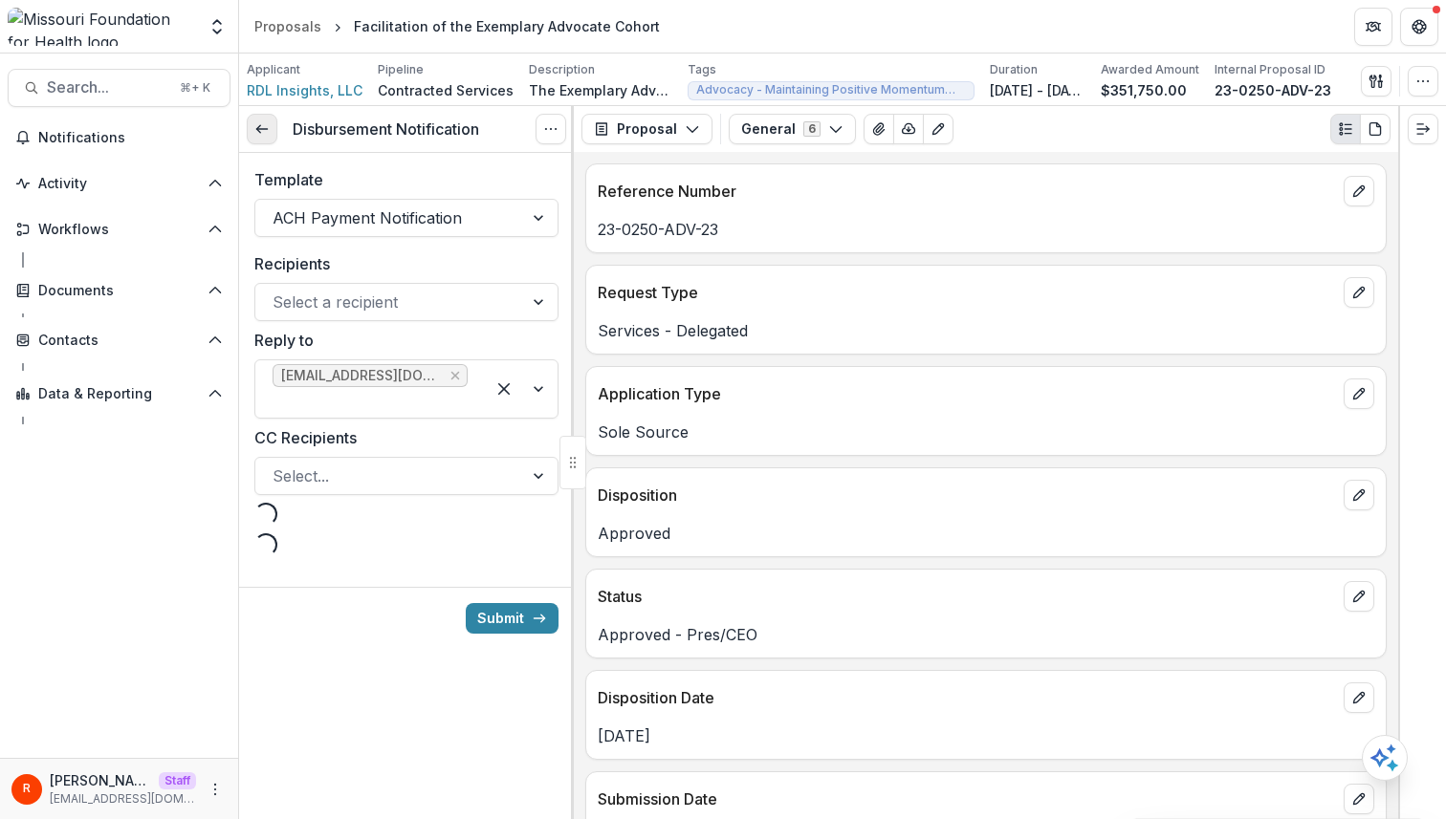
click at [260, 130] on icon at bounding box center [261, 128] width 15 height 15
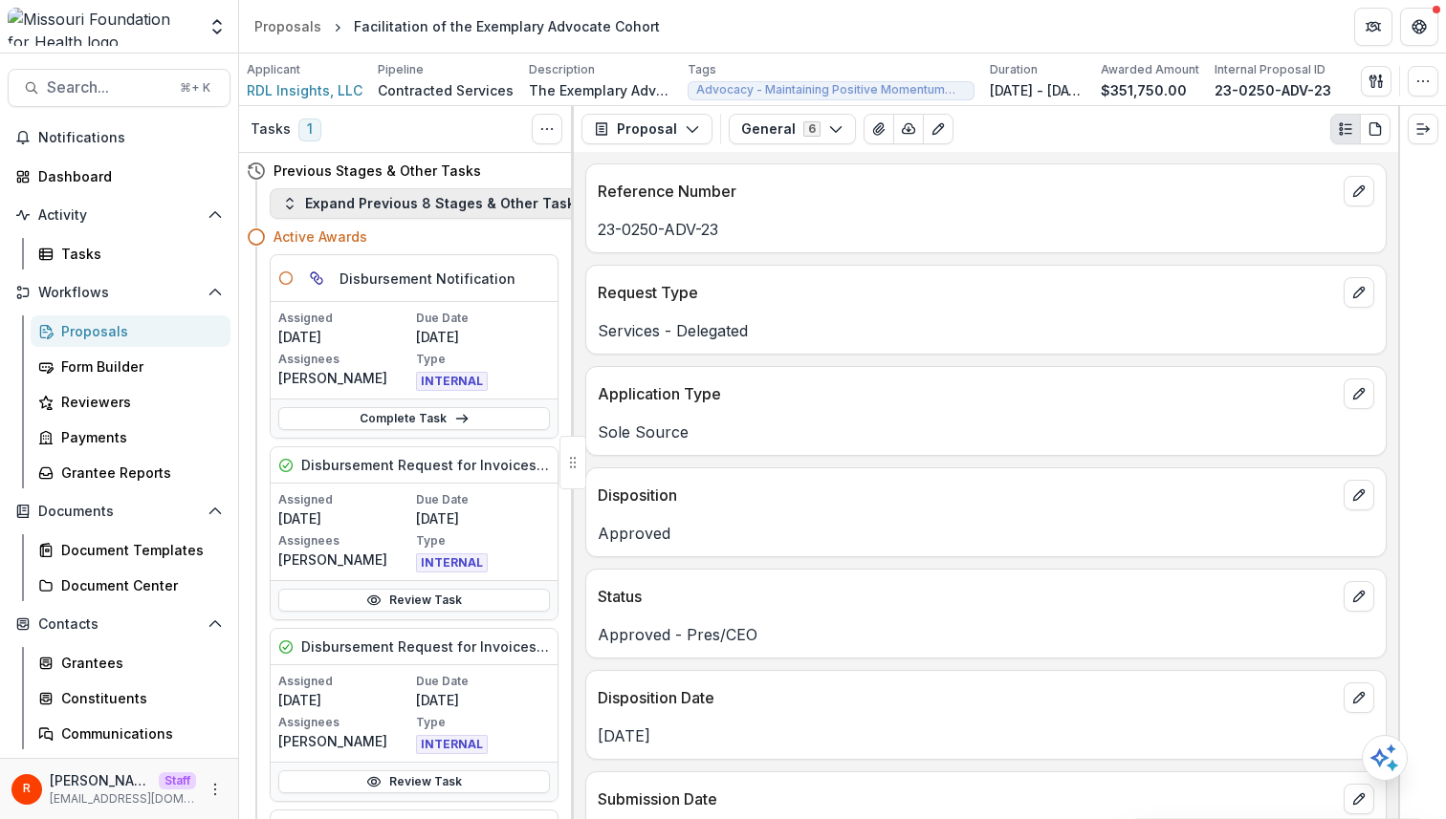
click at [370, 192] on button "Expand Previous 8 Stages & Other Tasks" at bounding box center [432, 203] width 325 height 31
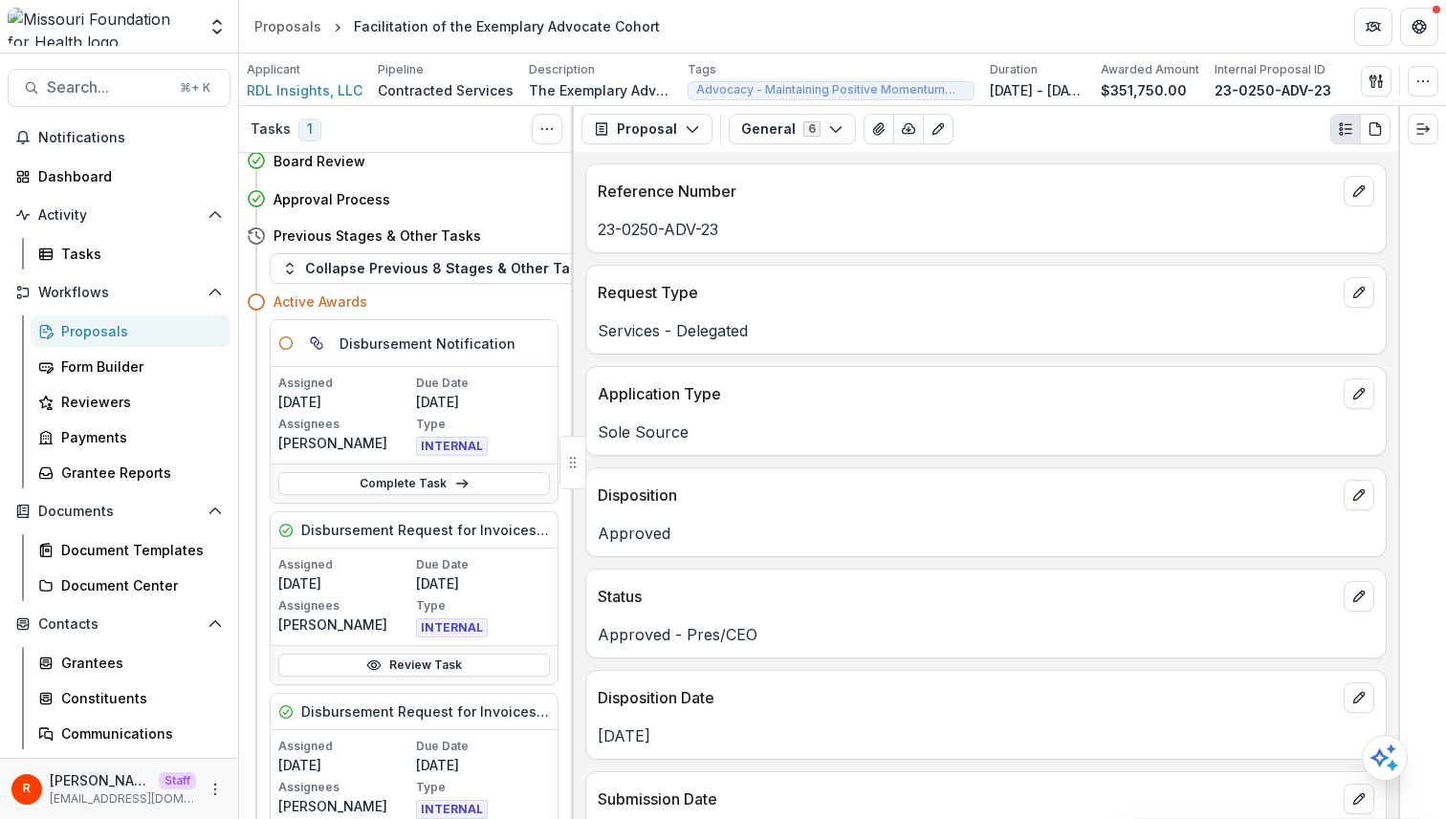
scroll to position [610, 0]
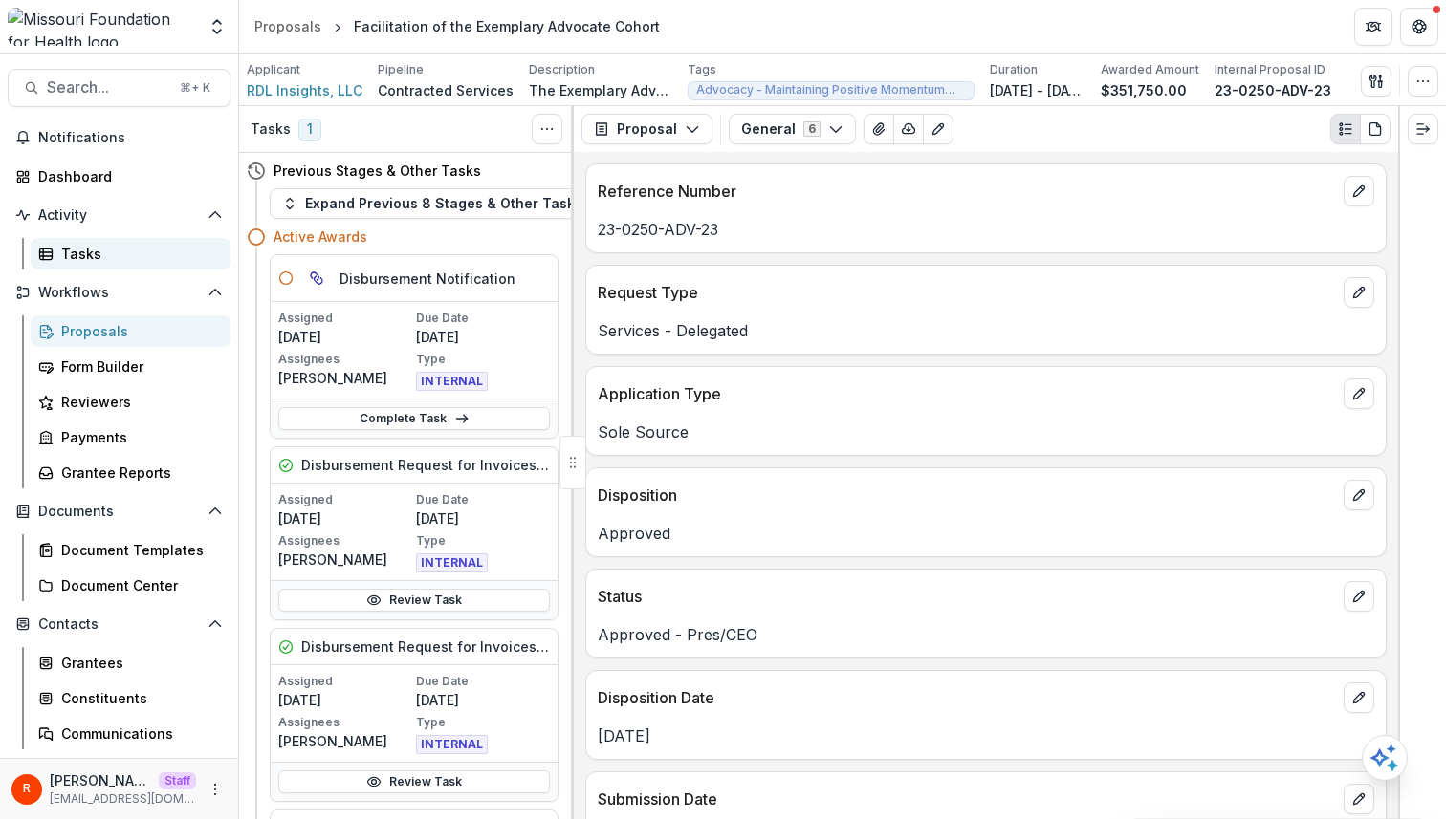
click at [114, 249] on div "Tasks" at bounding box center [138, 254] width 154 height 20
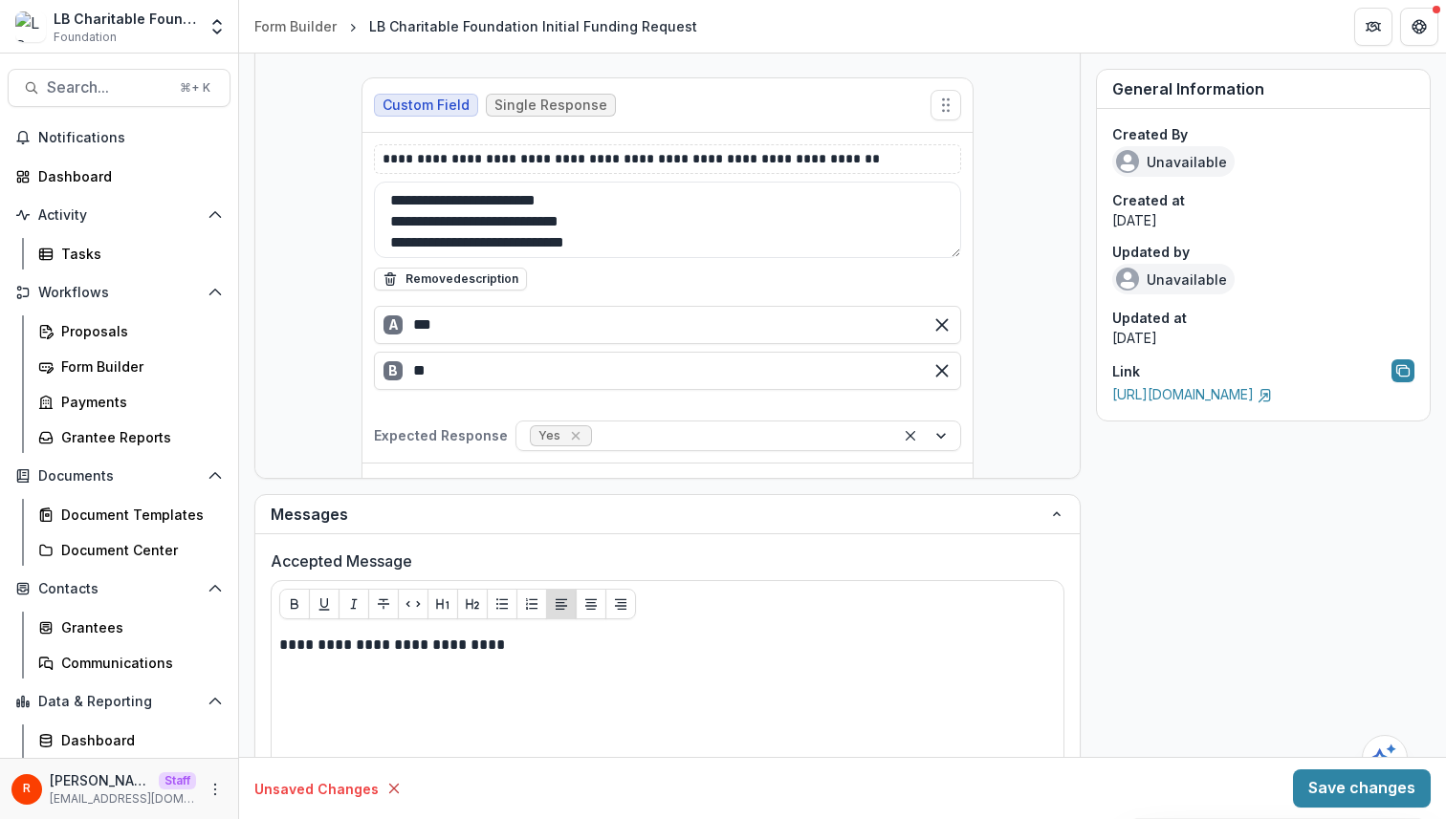
scroll to position [426, 0]
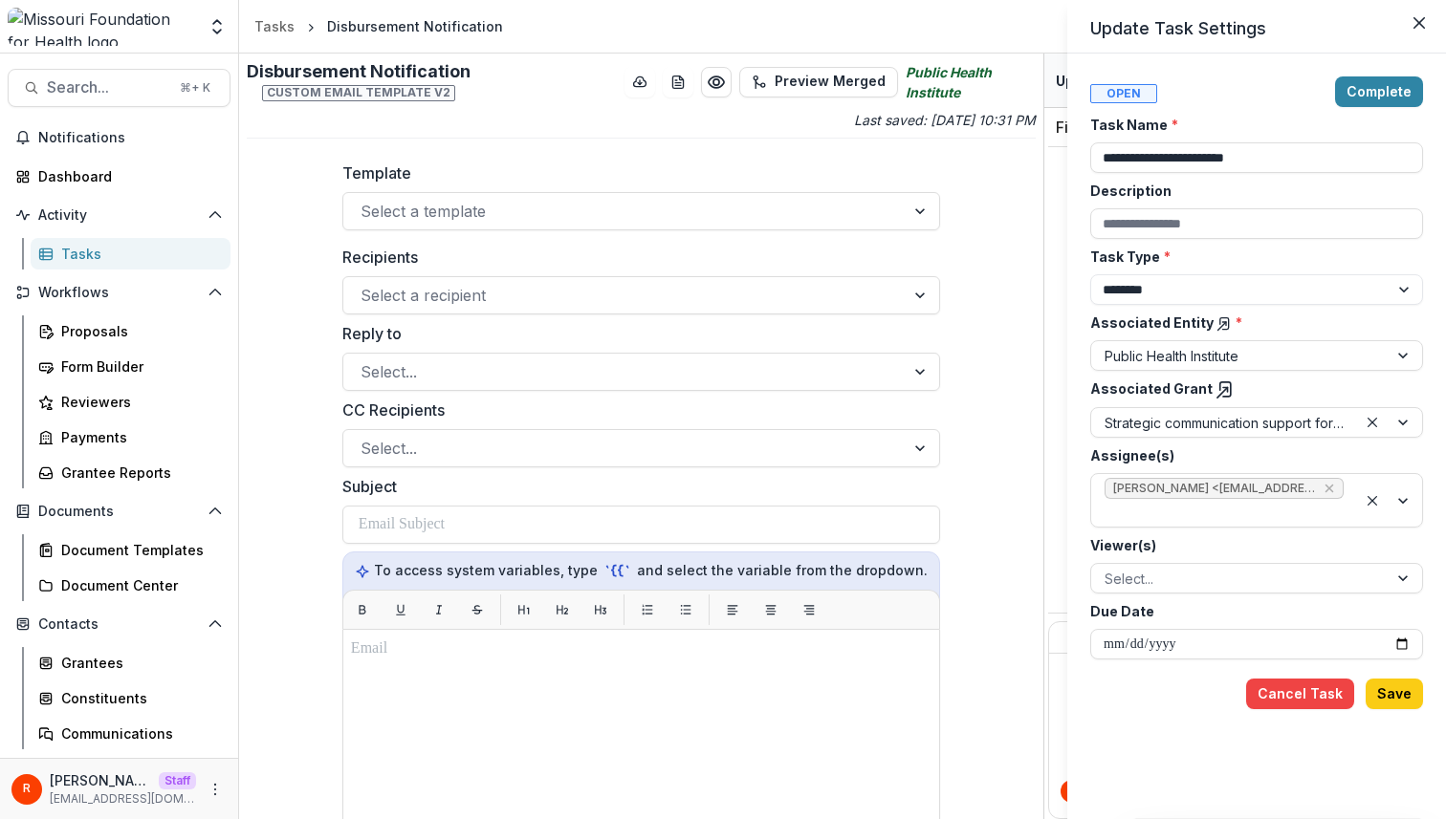
click at [718, 212] on div "**********" at bounding box center [723, 409] width 1446 height 819
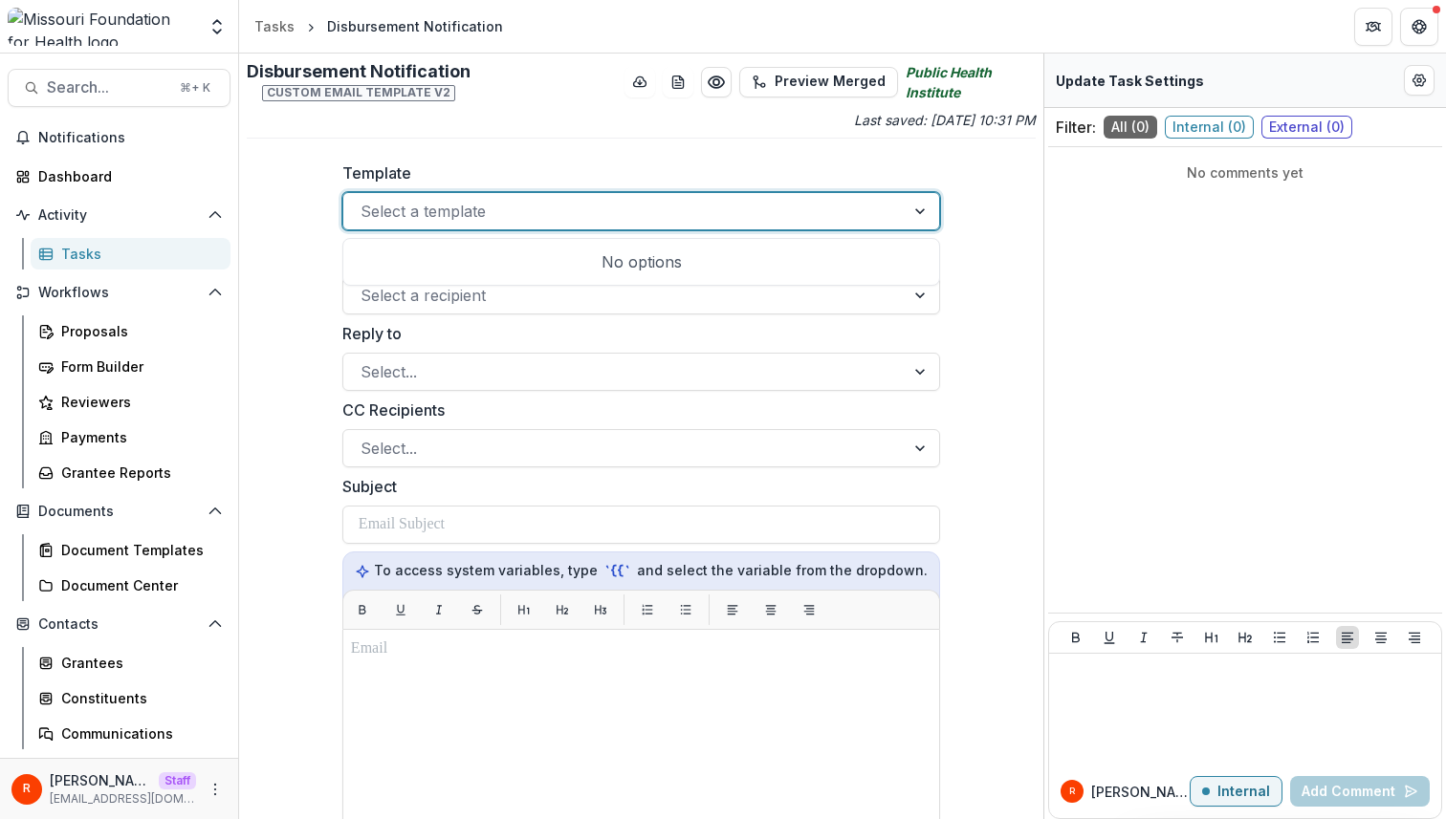
click at [718, 212] on div at bounding box center [624, 211] width 528 height 27
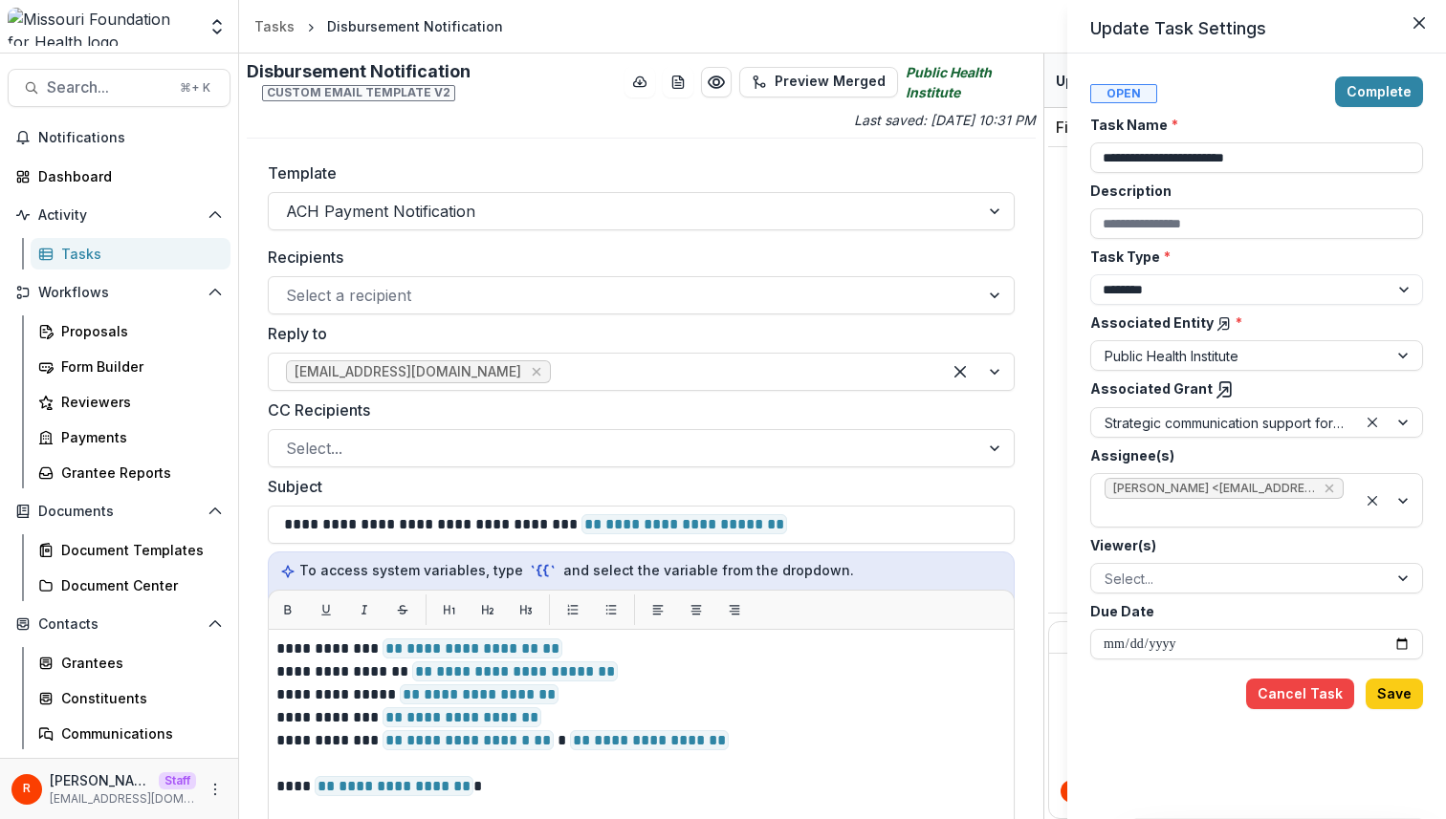
click at [580, 212] on div "**********" at bounding box center [723, 409] width 1446 height 819
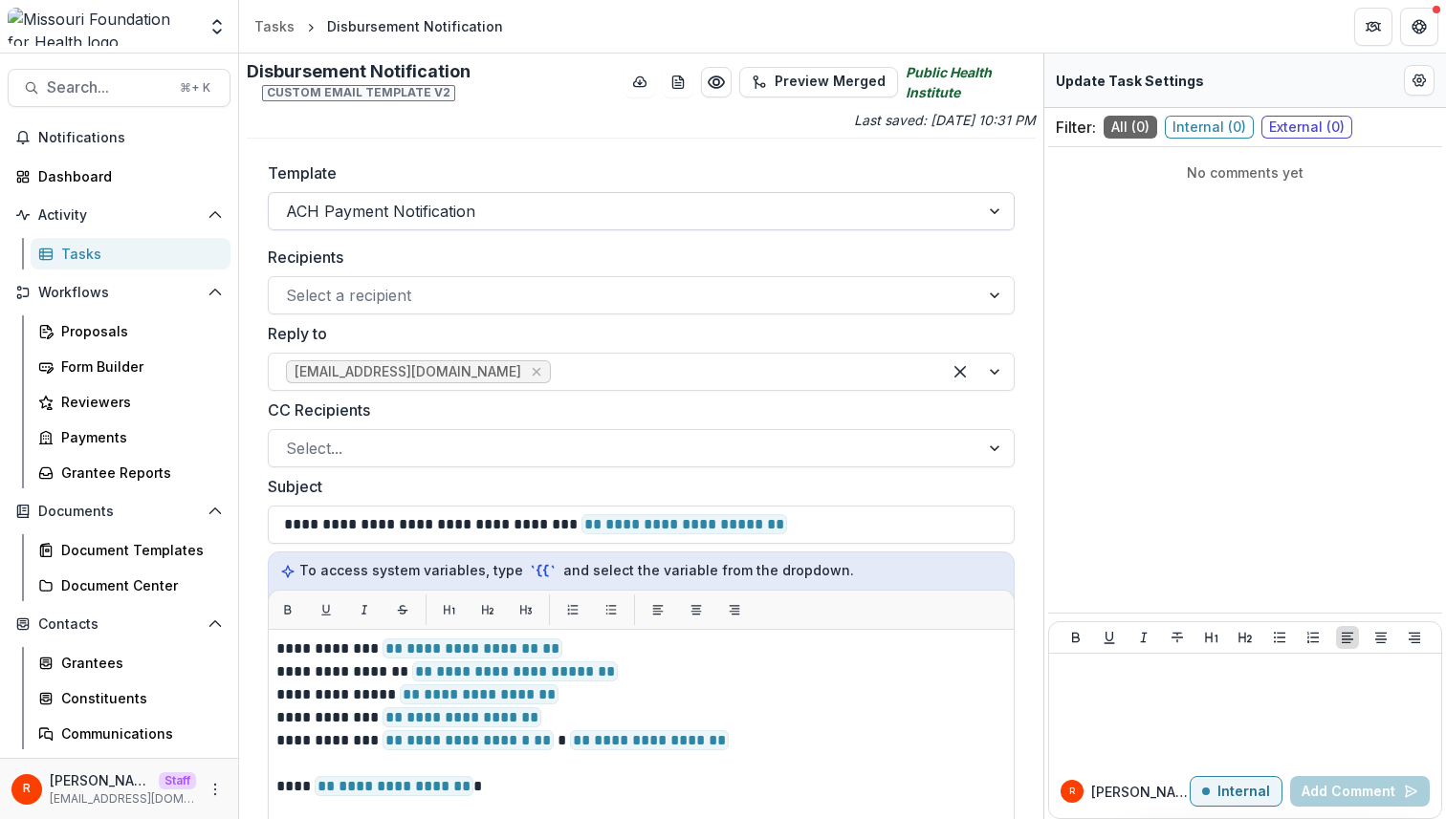
click at [518, 217] on div at bounding box center [624, 211] width 676 height 27
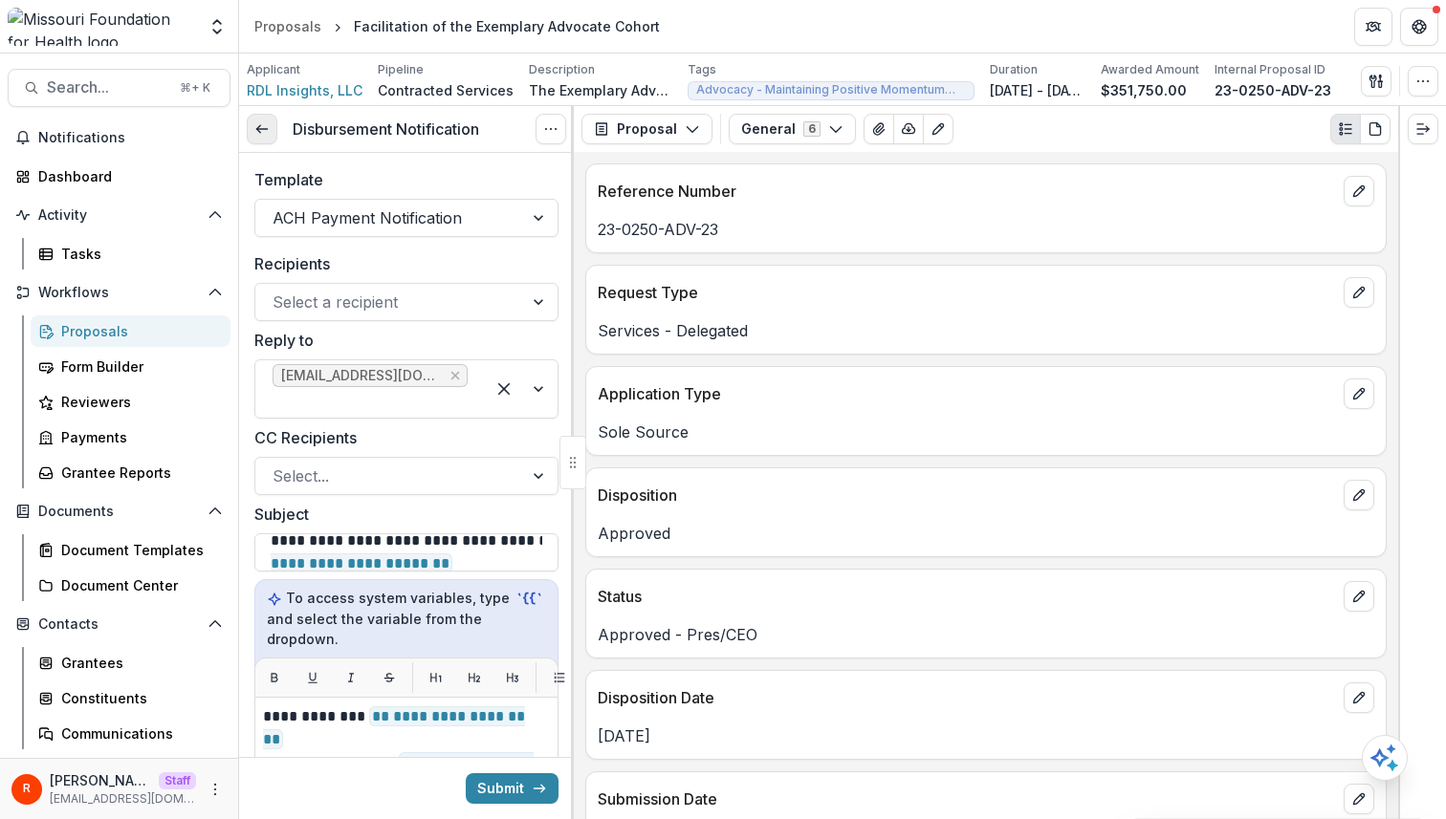
click at [270, 127] on link at bounding box center [262, 129] width 31 height 31
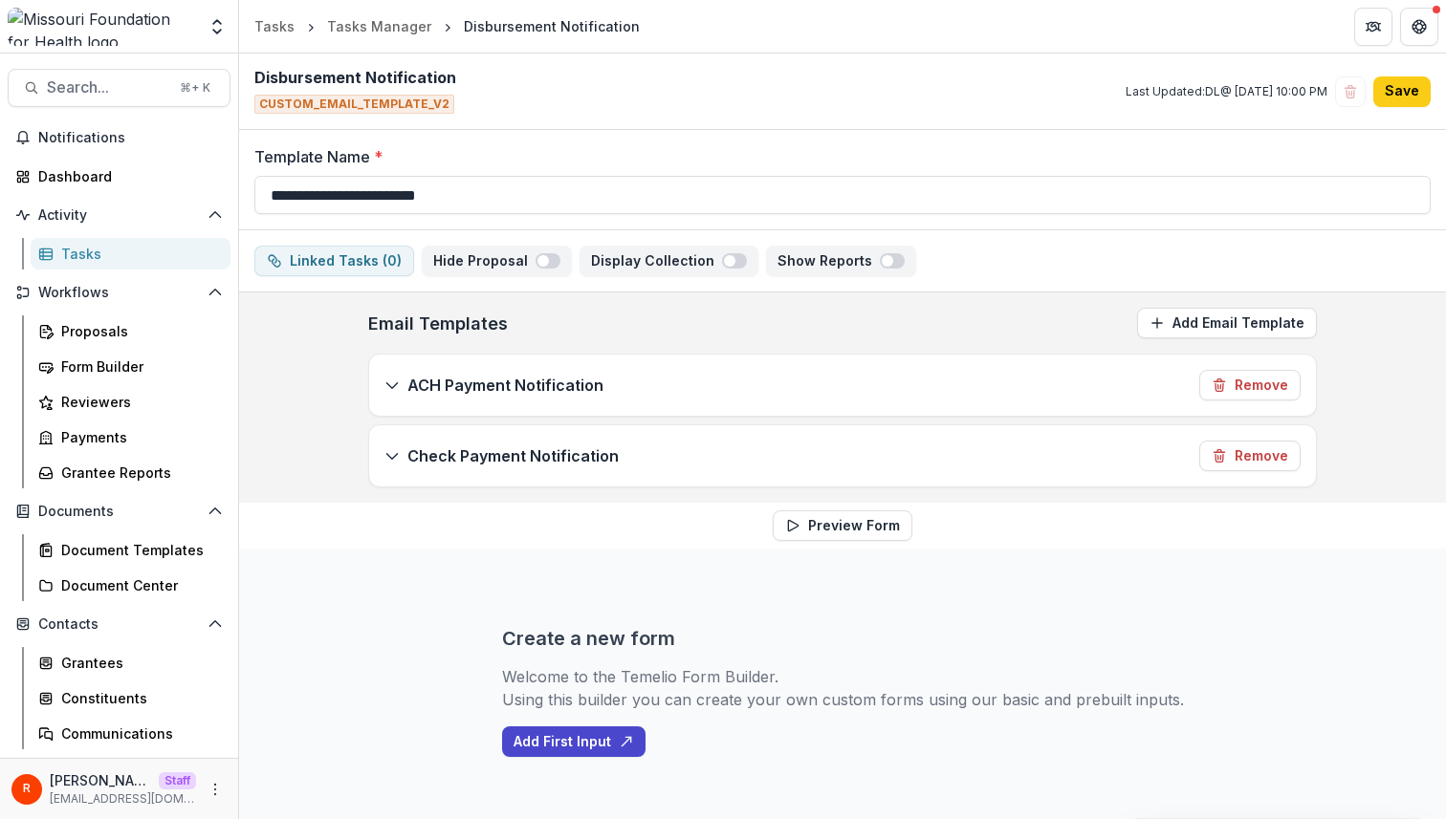
drag, startPoint x: 412, startPoint y: 261, endPoint x: 566, endPoint y: 262, distance: 153.9
click at [566, 262] on div "Linked Tasks ( 0 ) Hide Proposal Display Collection Show Reports" at bounding box center [842, 261] width 1176 height 31
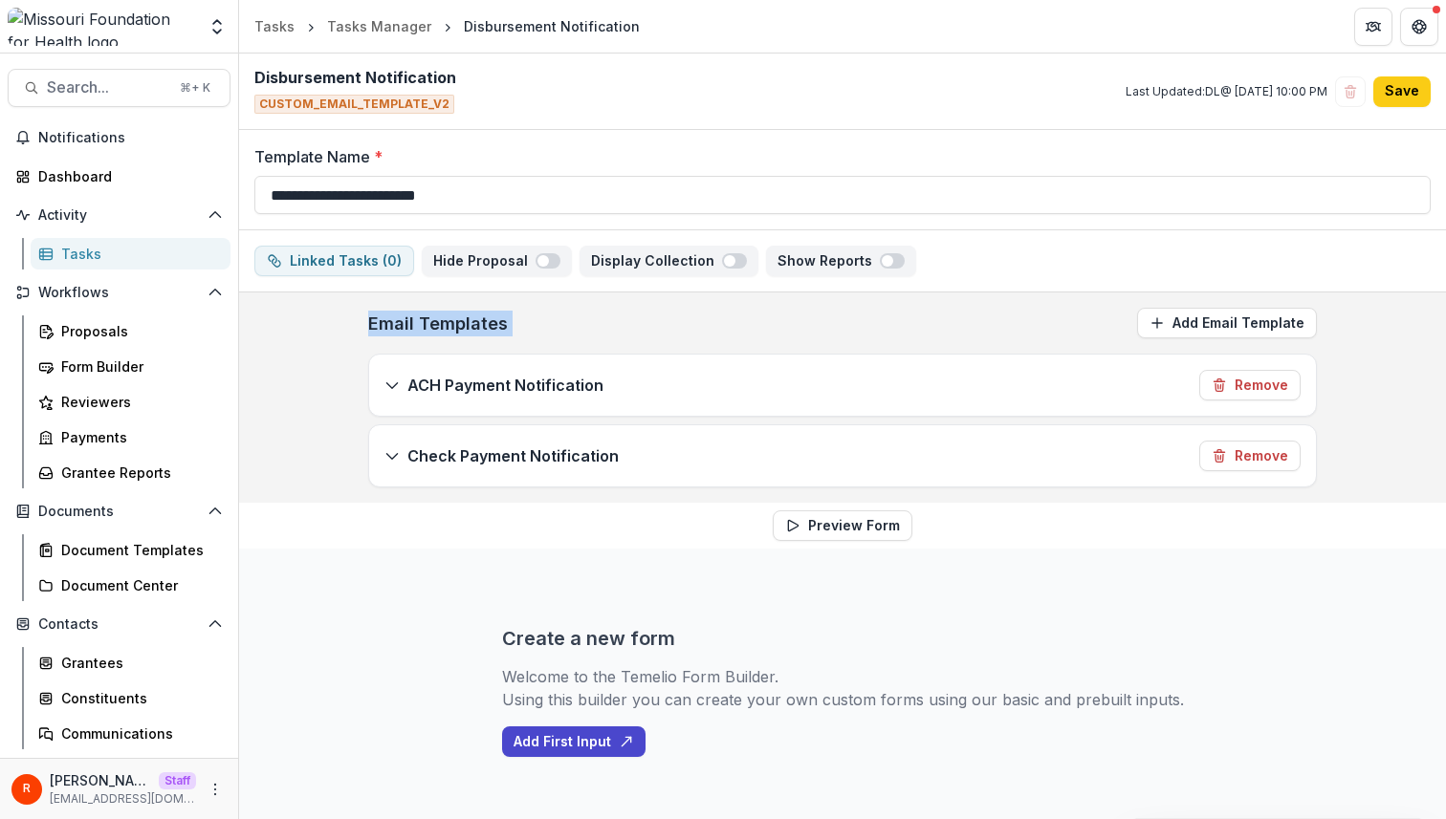
click at [647, 314] on div "Email Templates Add Email Template" at bounding box center [842, 323] width 948 height 61
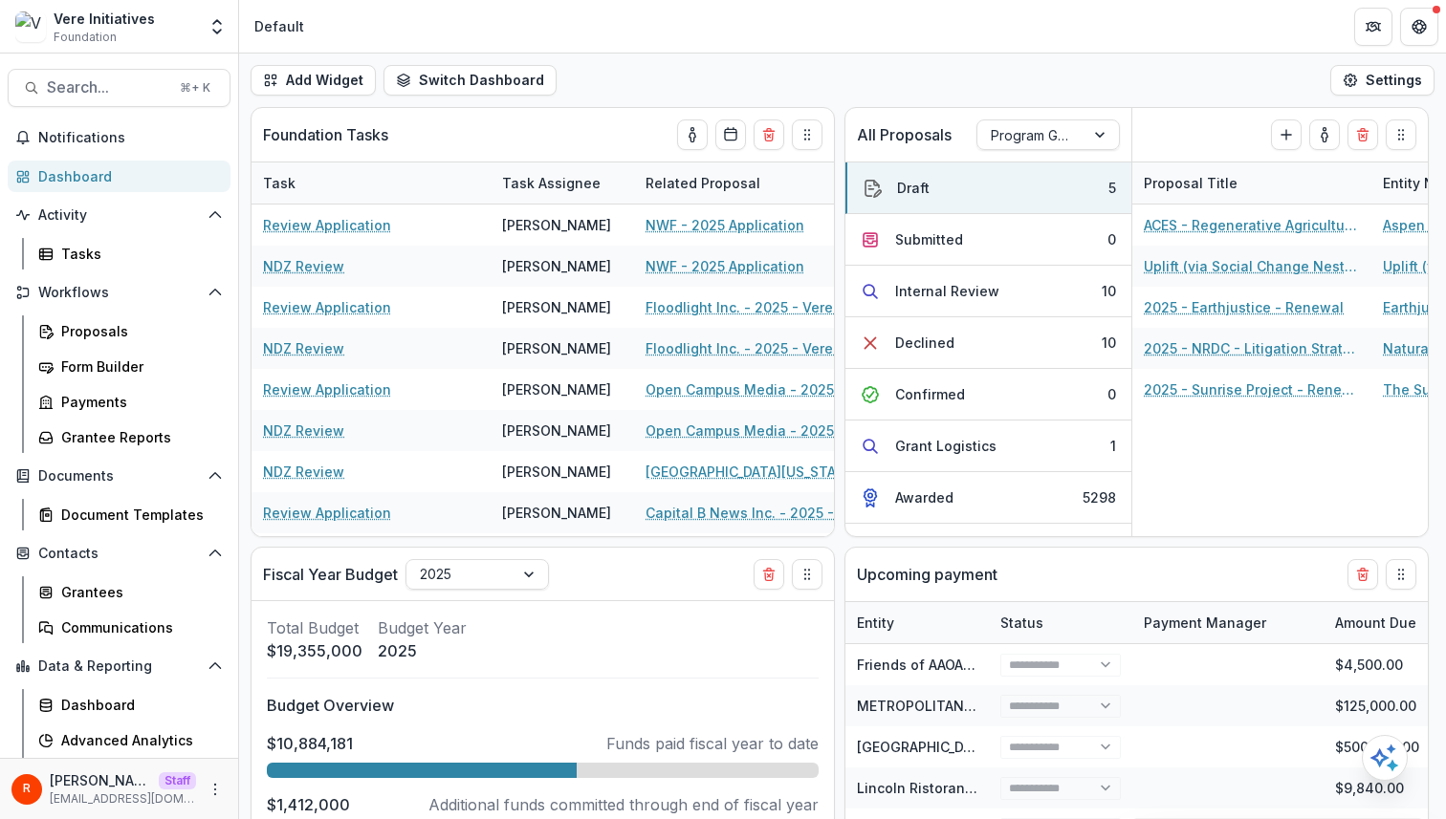
select select "******"
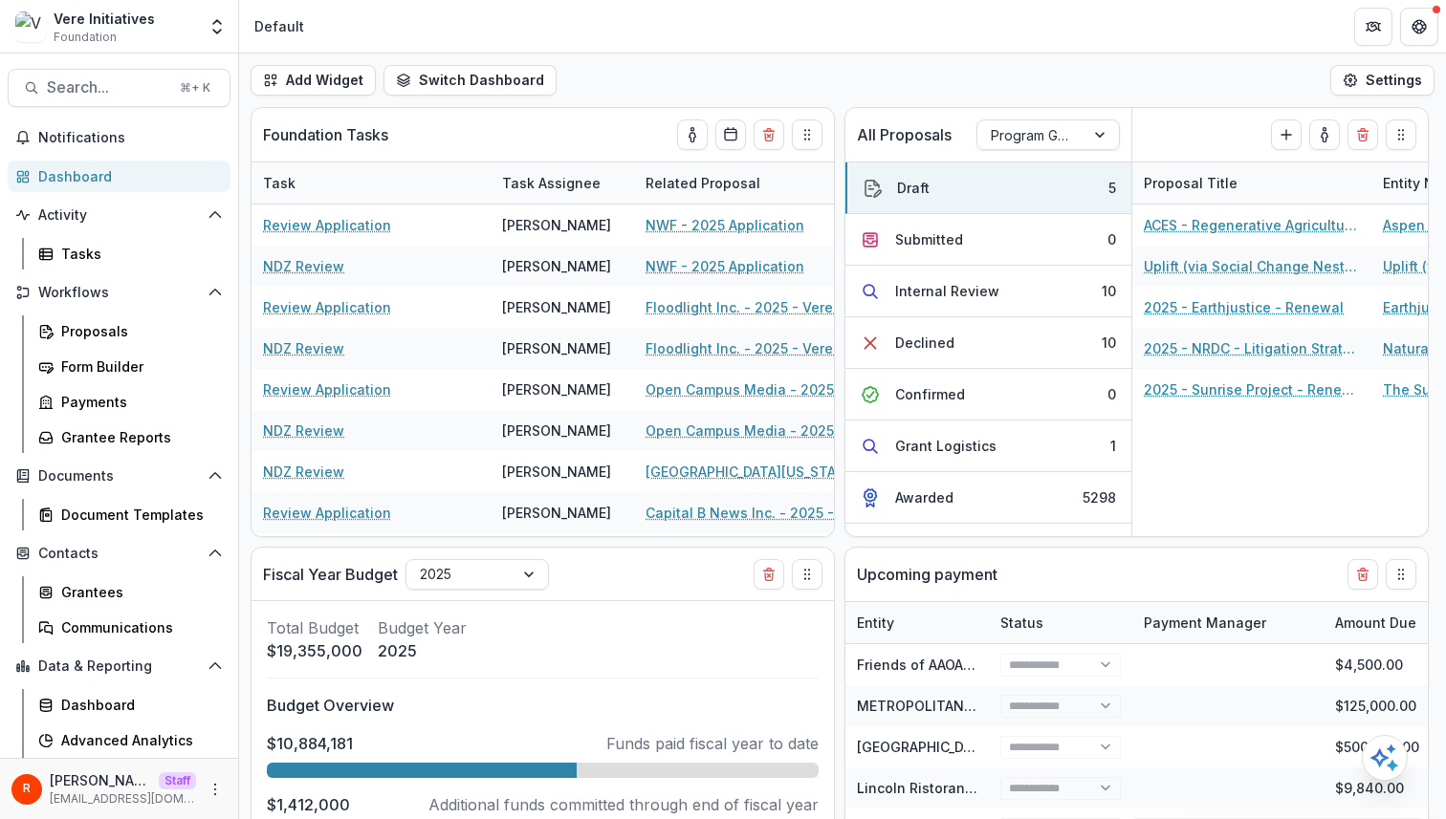
select select "******"
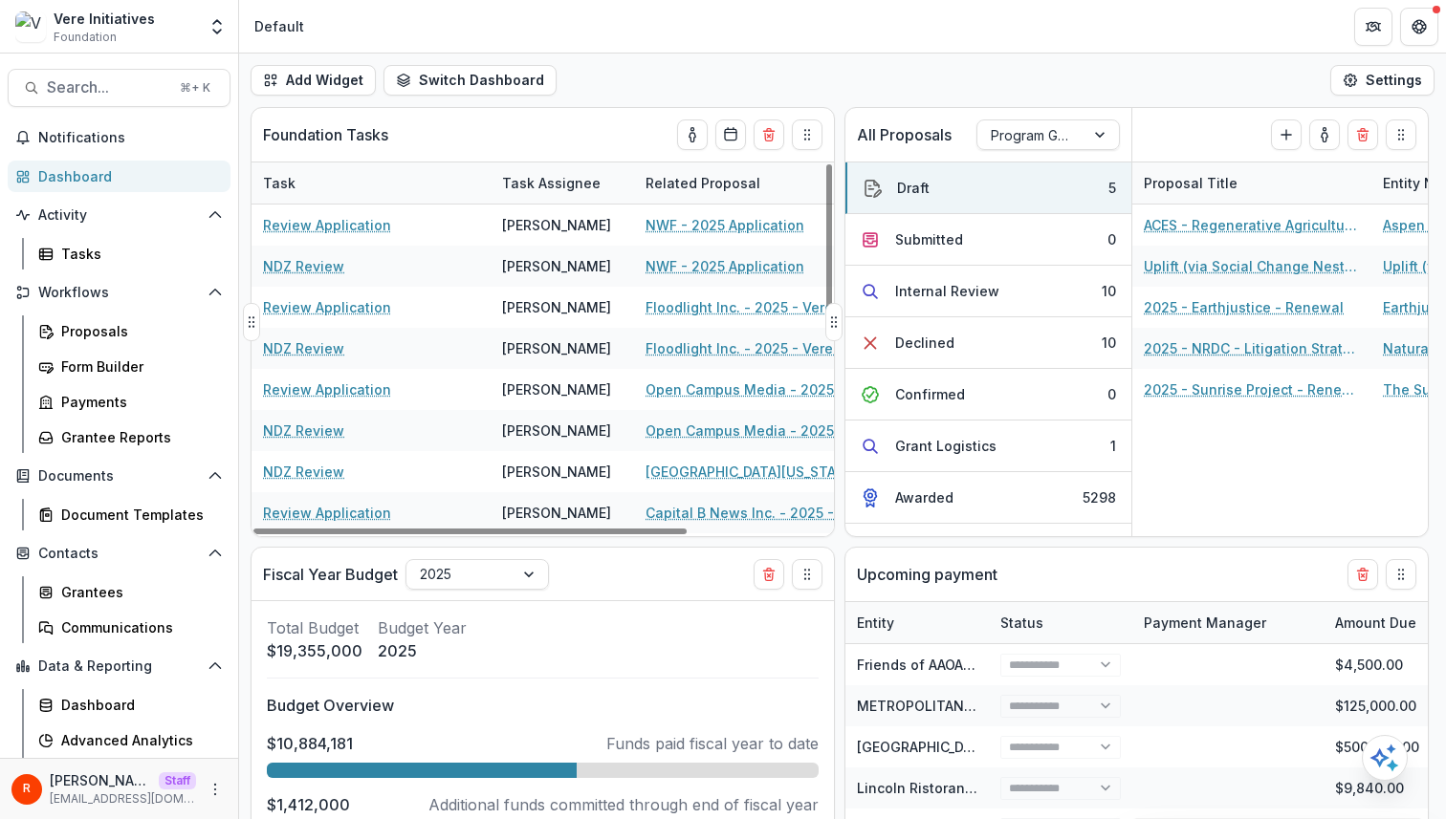
select select "******"
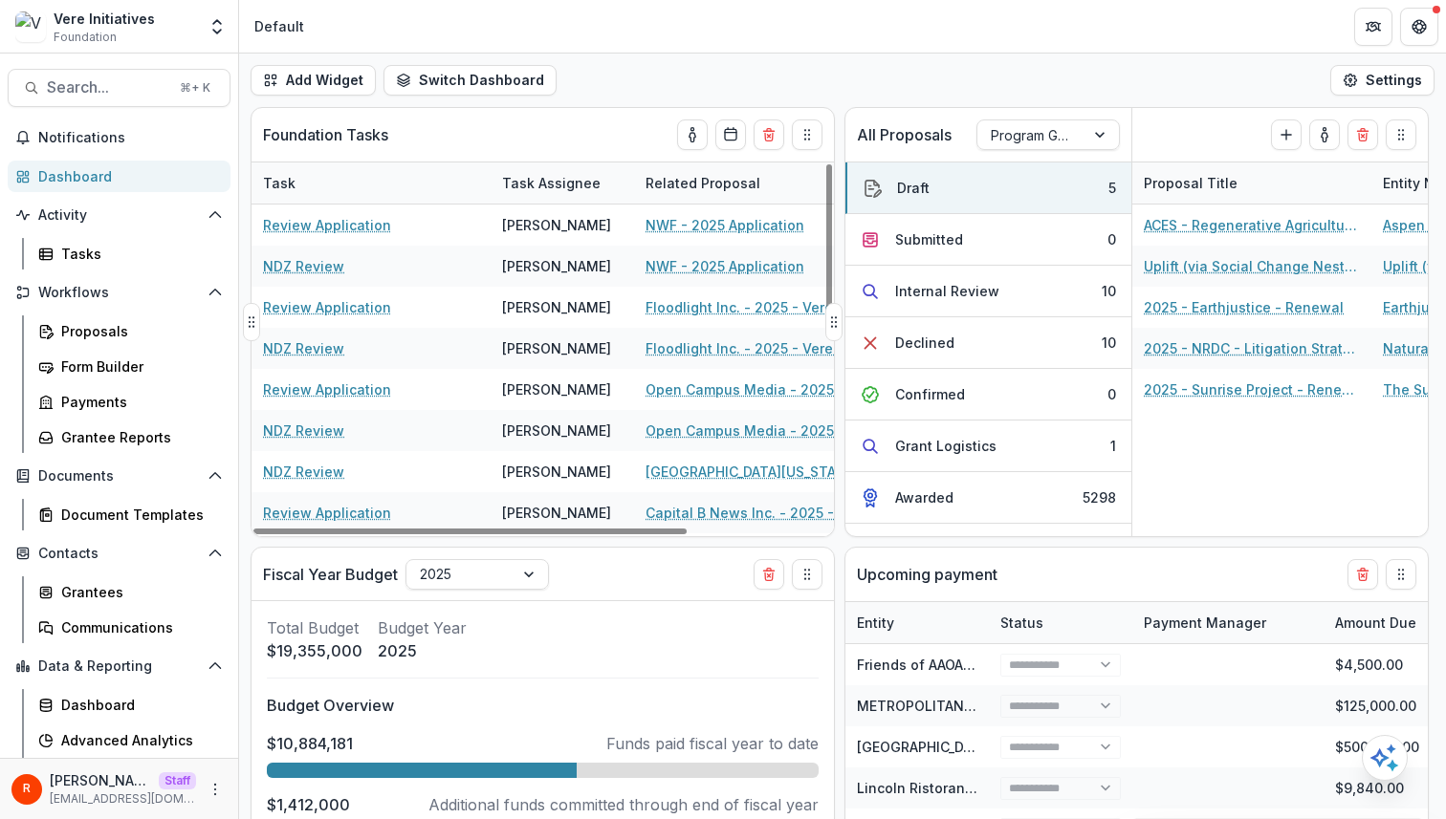
select select "******"
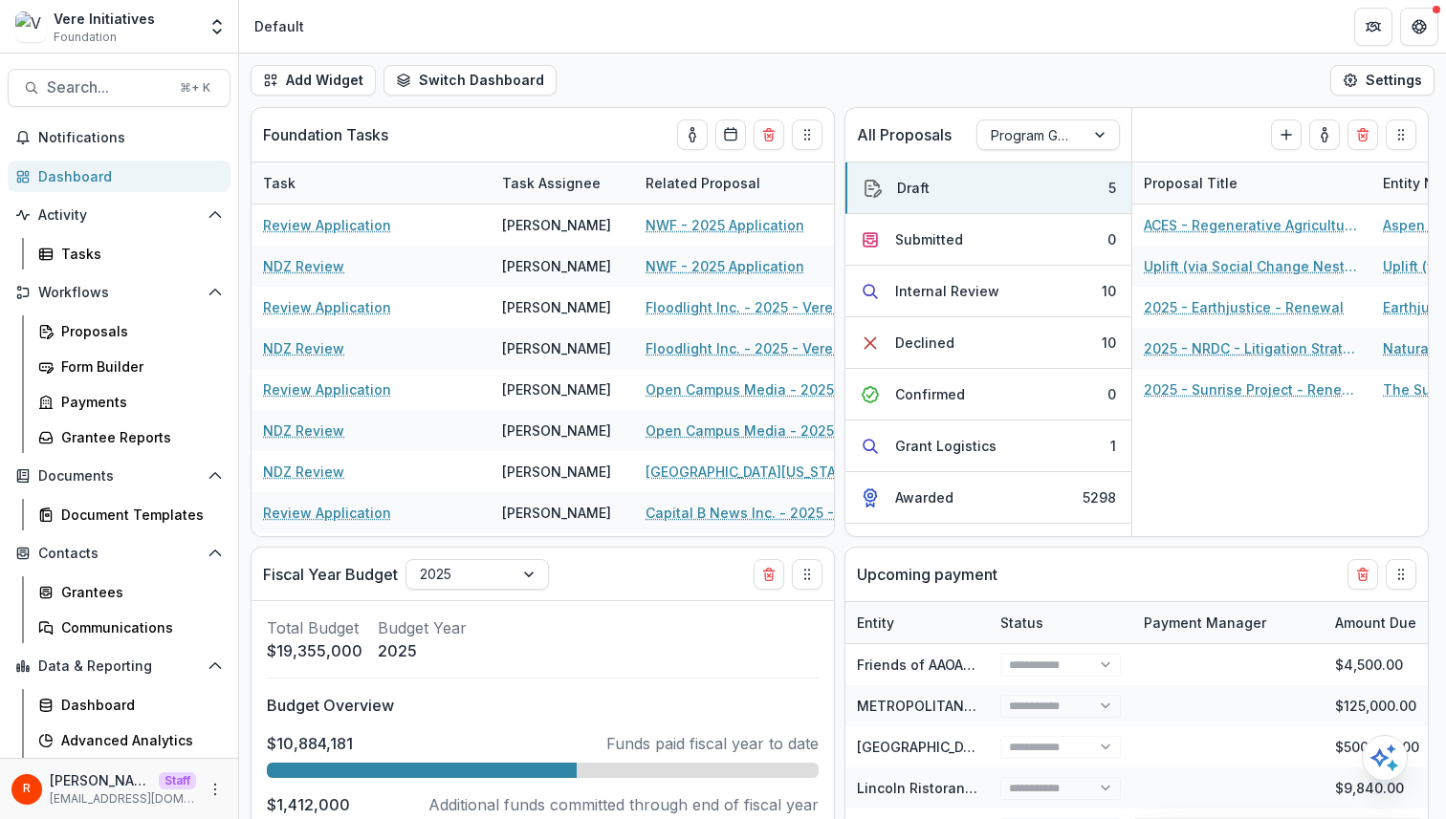
click at [855, 56] on div "Add Widget Switch Dashboard Default New Dashboard Settings" at bounding box center [842, 81] width 1207 height 54
select select "******"
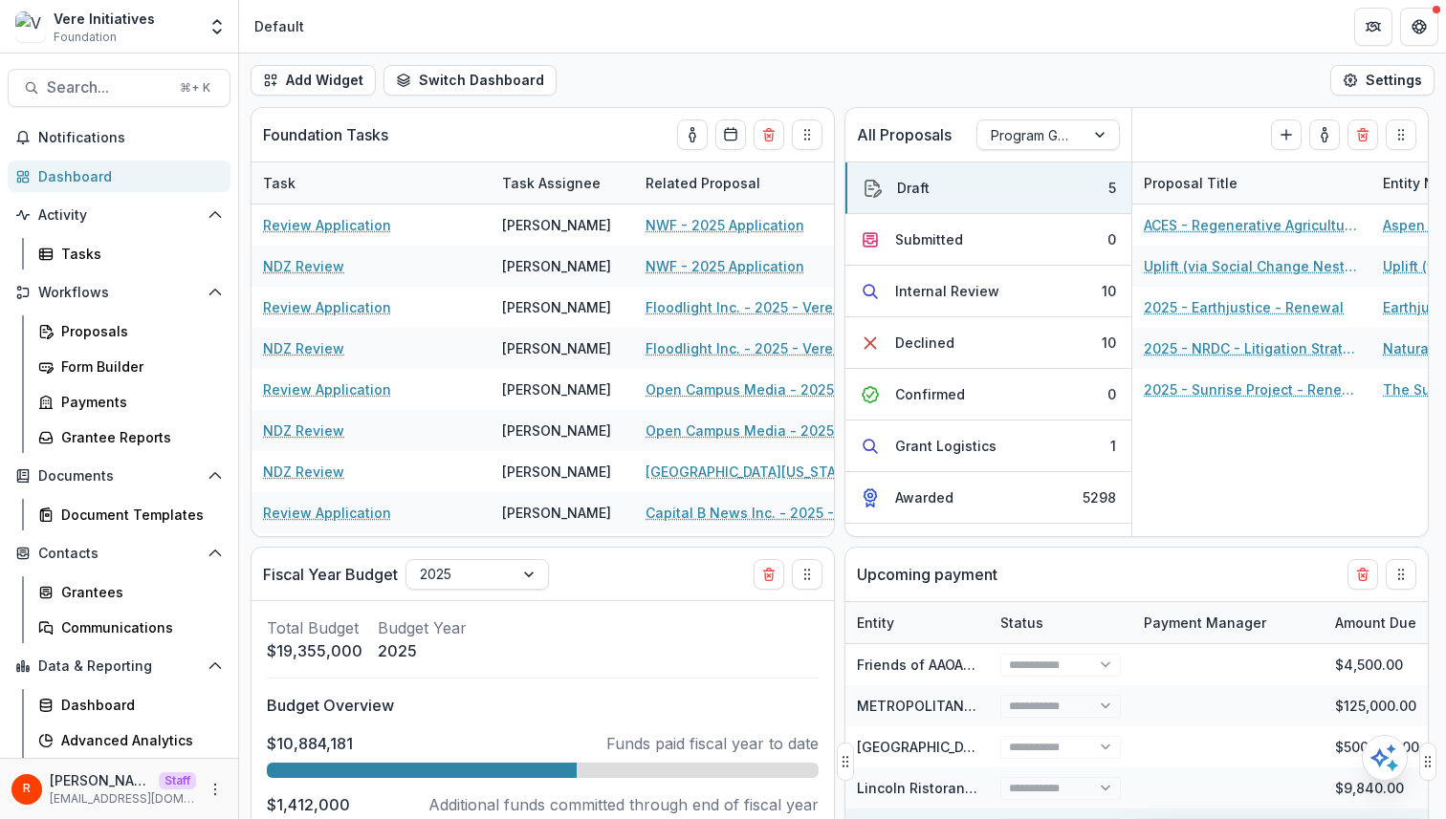
select select "******"
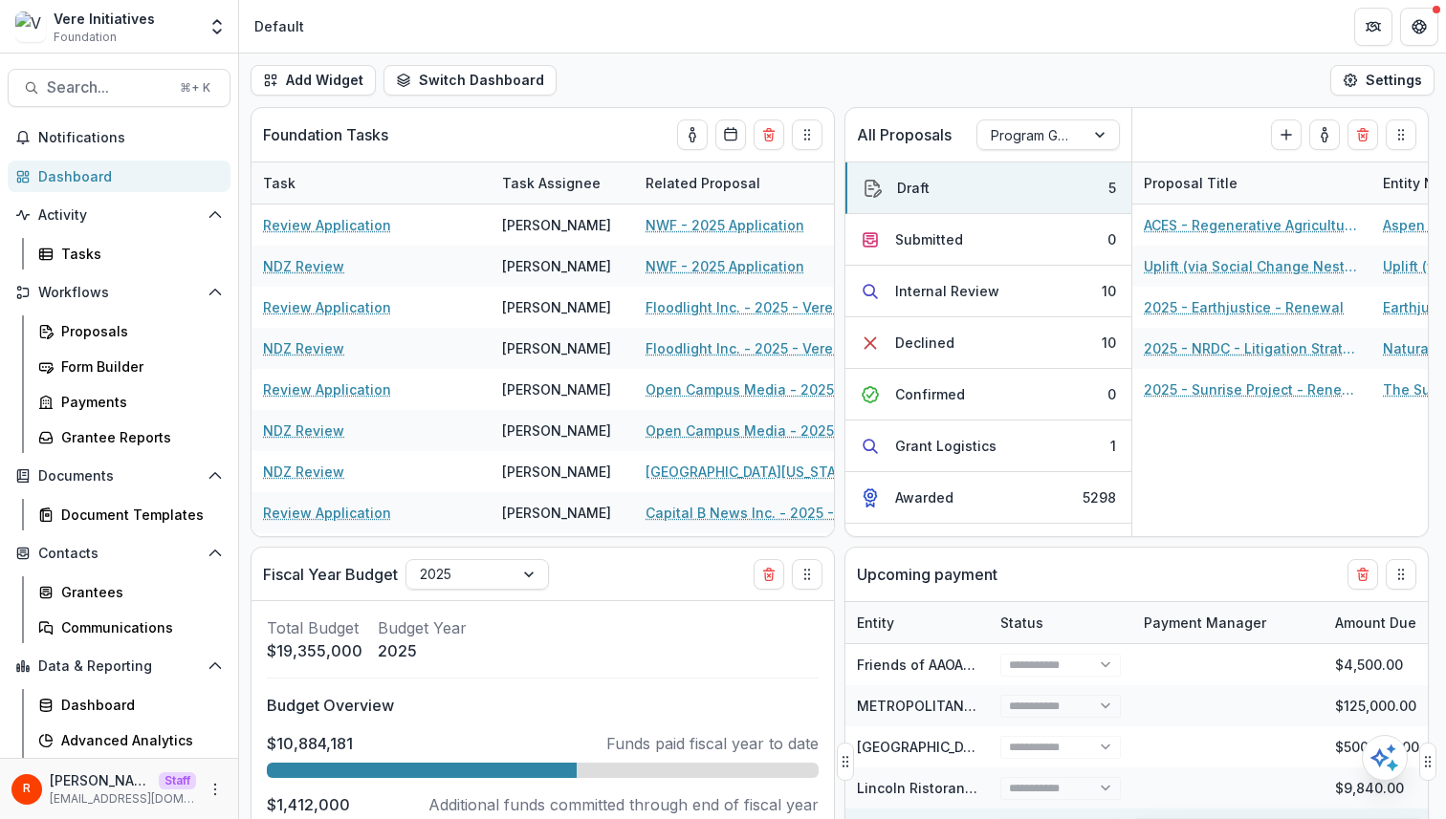
select select "******"
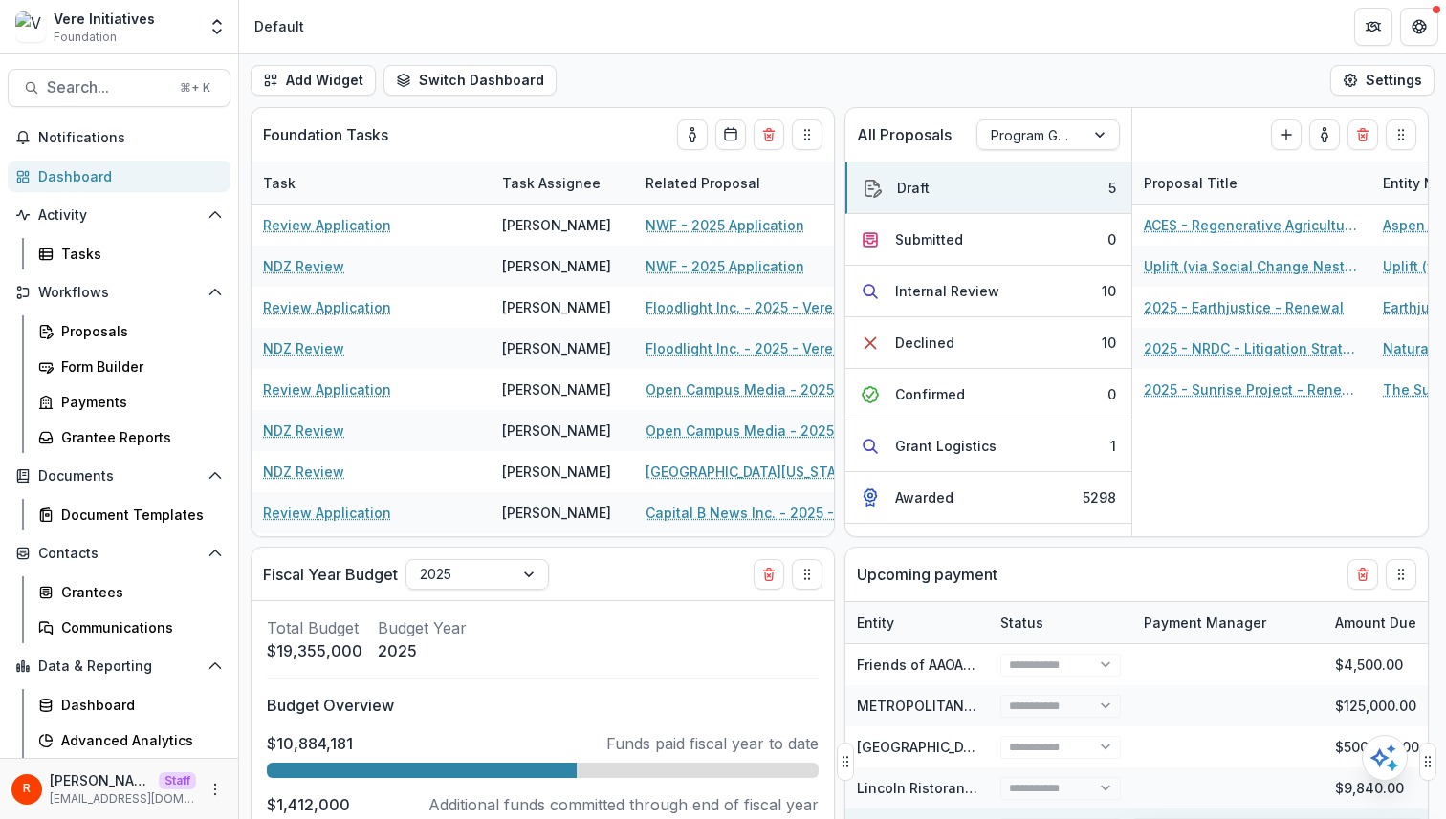
select select "******"
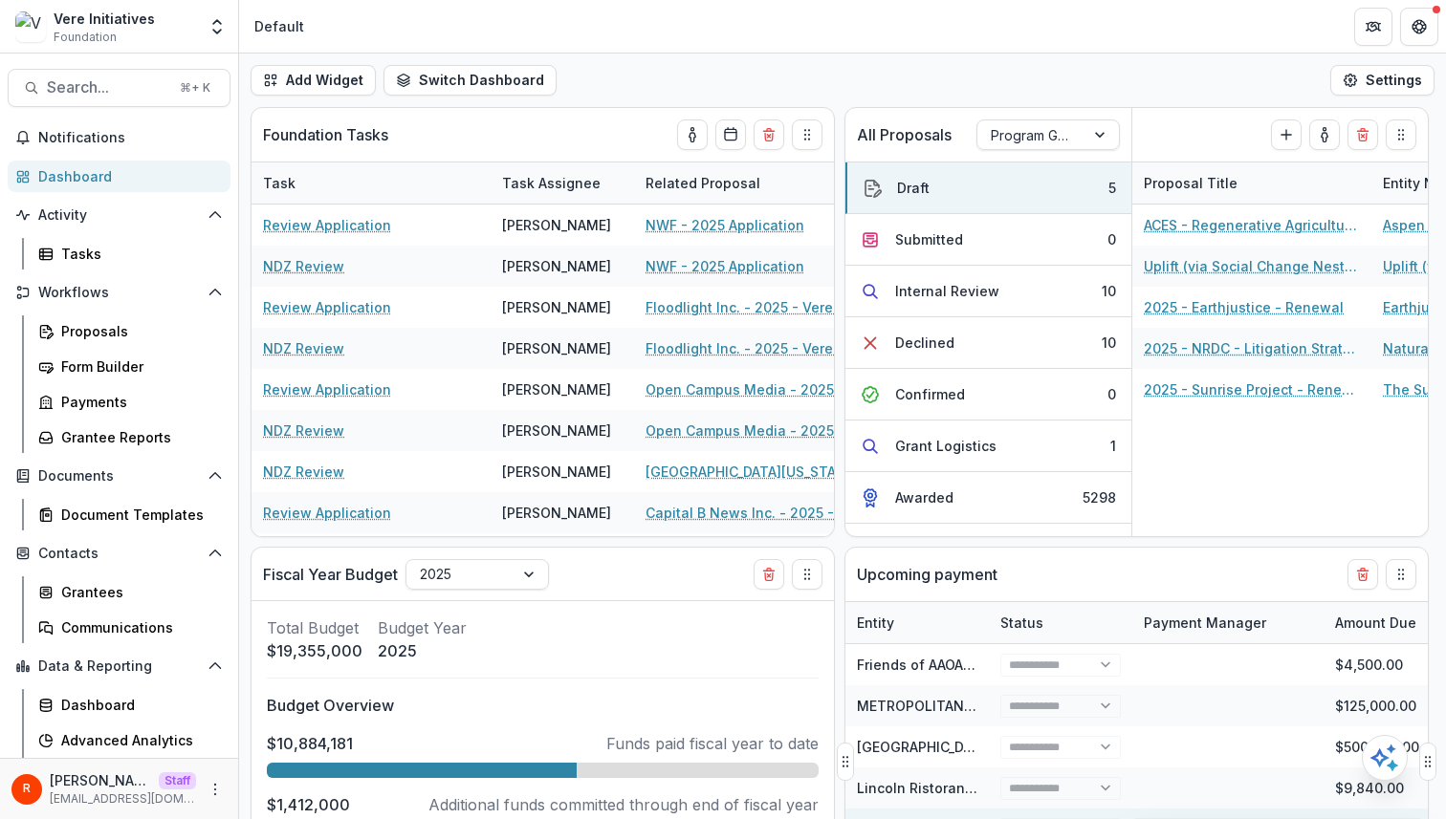
select select "******"
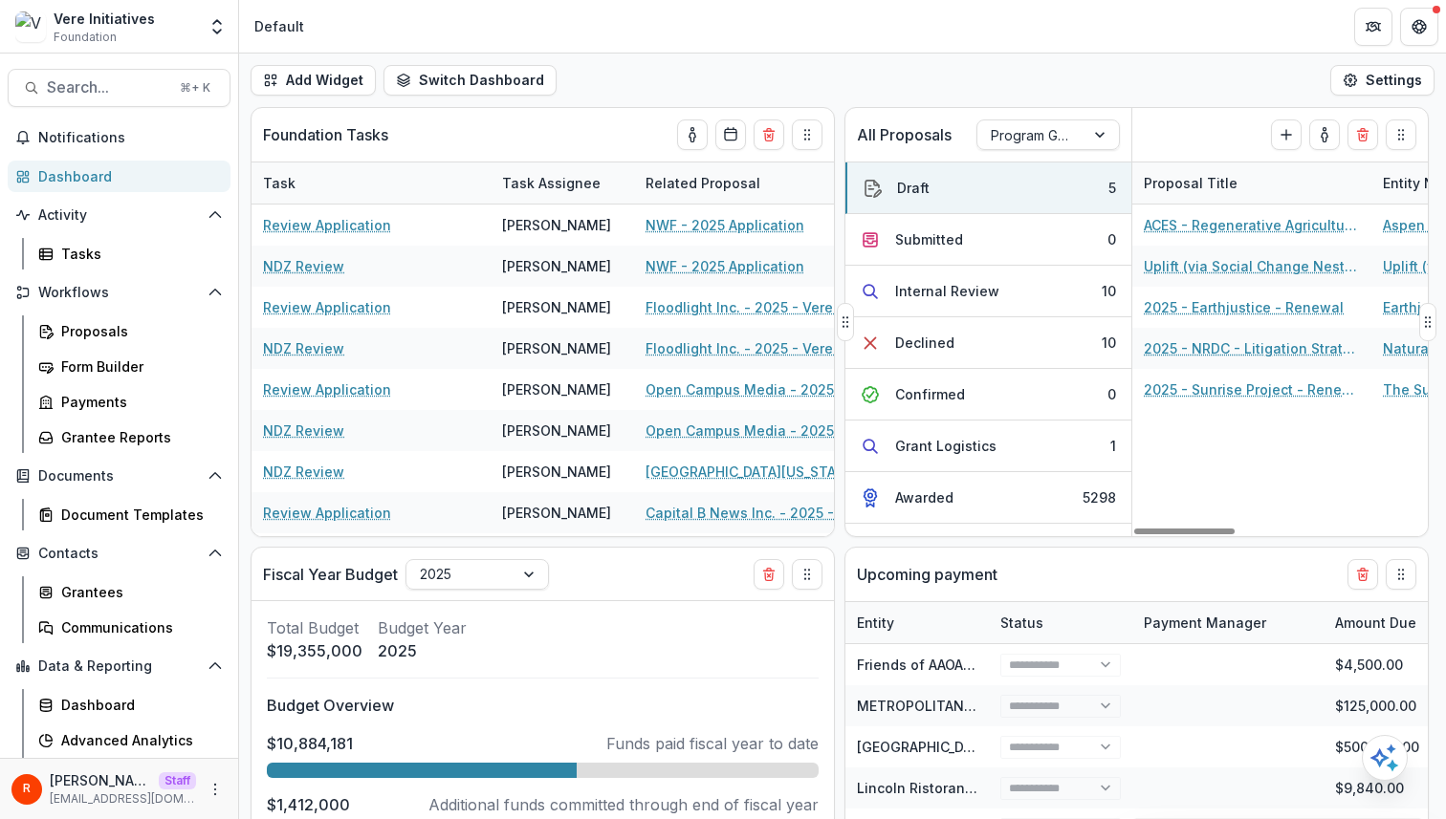
select select "******"
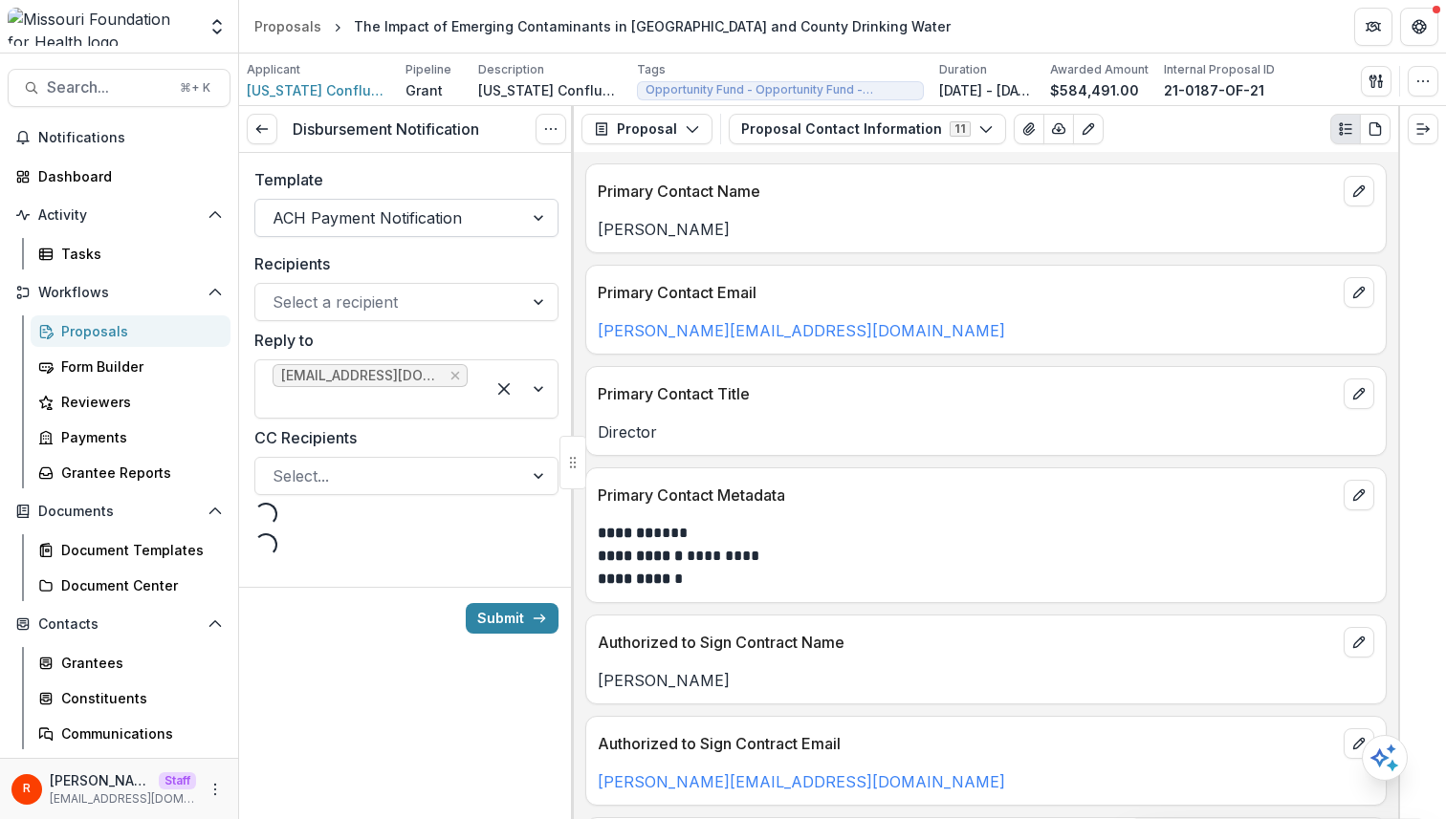
click at [414, 216] on div at bounding box center [388, 218] width 233 height 27
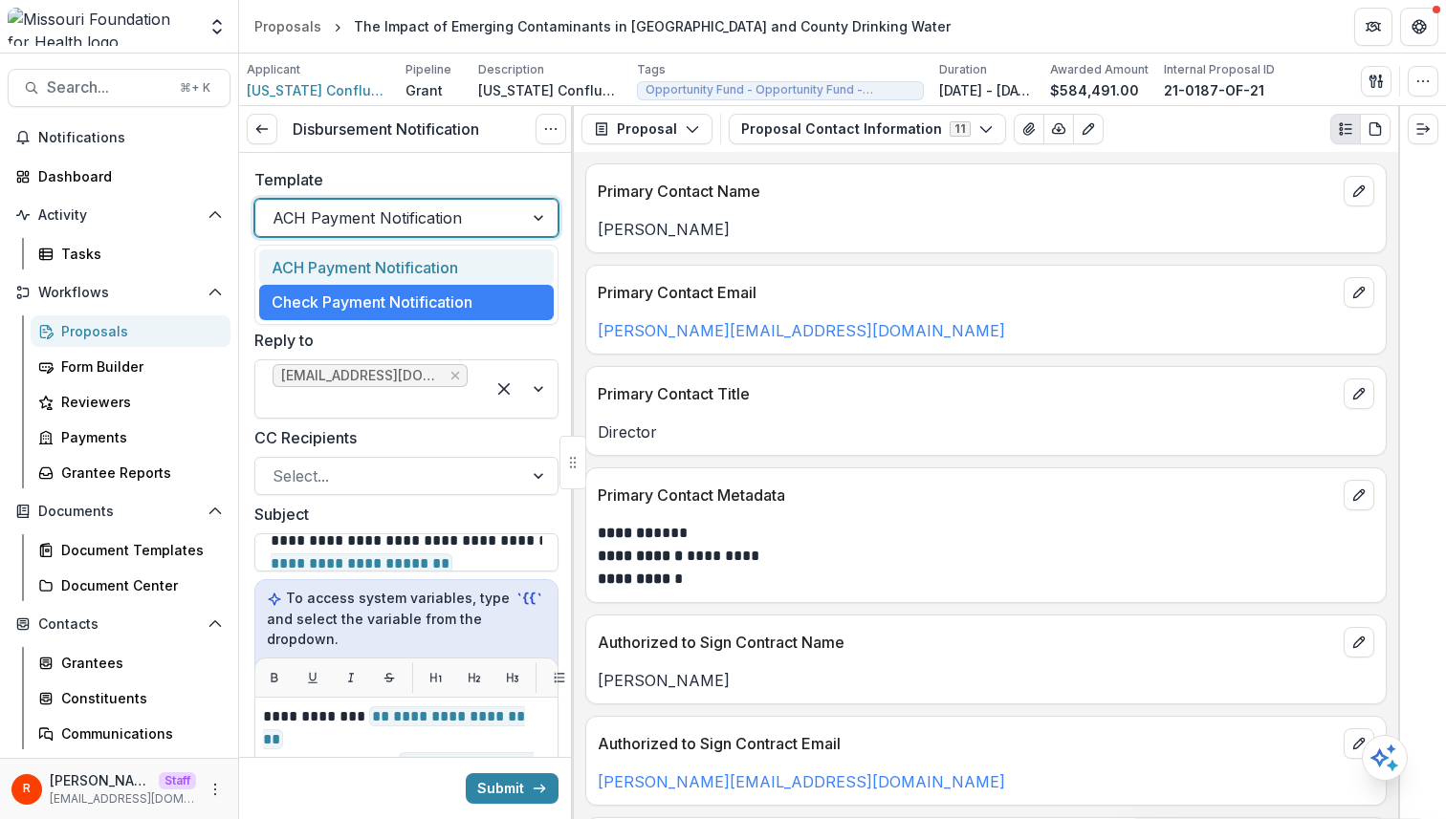
click at [448, 152] on div "Disbursement Notification View task Cancel Task" at bounding box center [406, 129] width 335 height 47
click at [437, 210] on div at bounding box center [388, 218] width 233 height 27
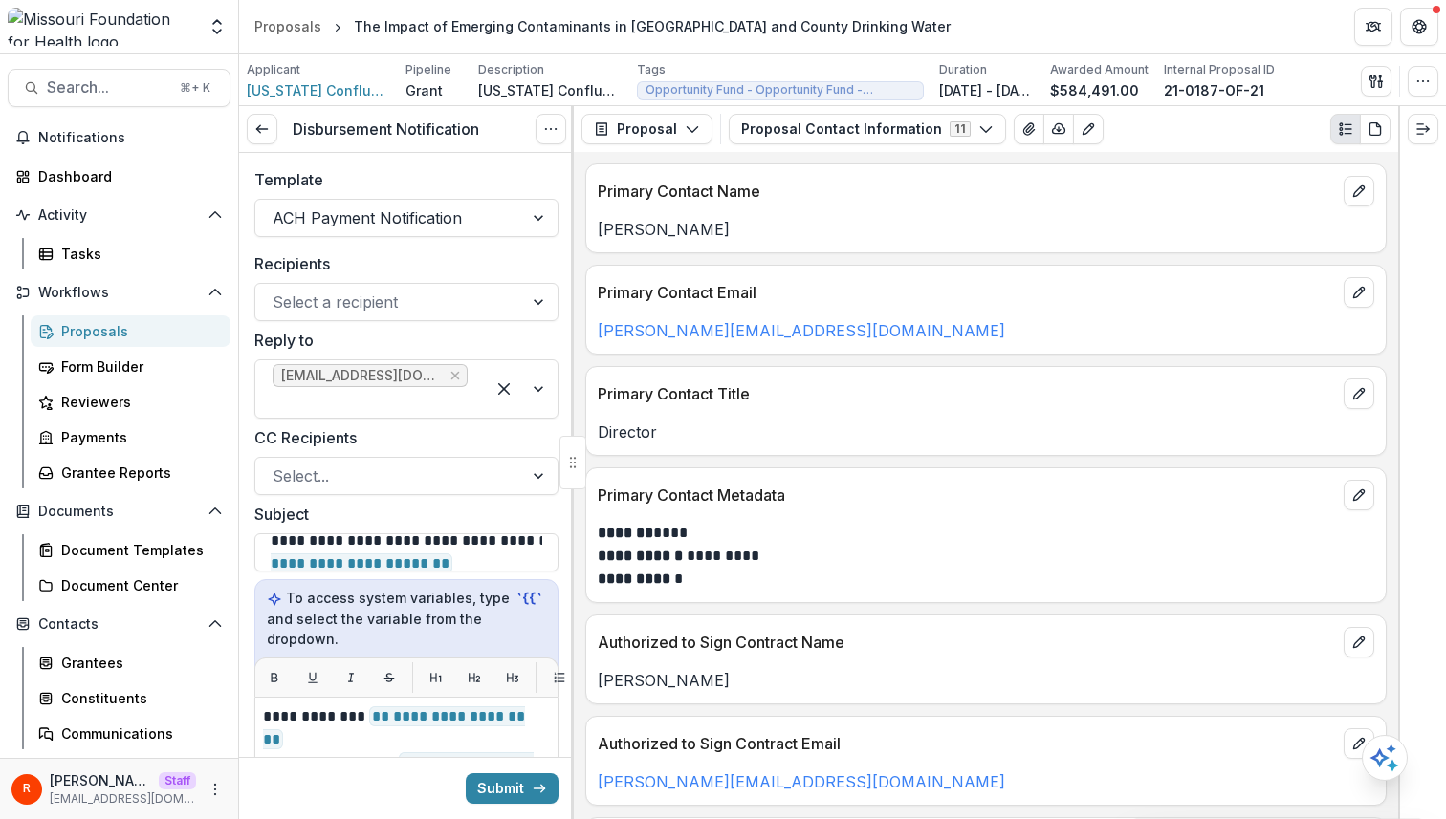
click at [466, 175] on label "Template" at bounding box center [400, 179] width 293 height 23
click at [277, 207] on input "Template" at bounding box center [274, 218] width 5 height 23
click at [405, 181] on label "Template" at bounding box center [400, 179] width 293 height 23
click at [277, 207] on input "Template" at bounding box center [274, 218] width 5 height 23
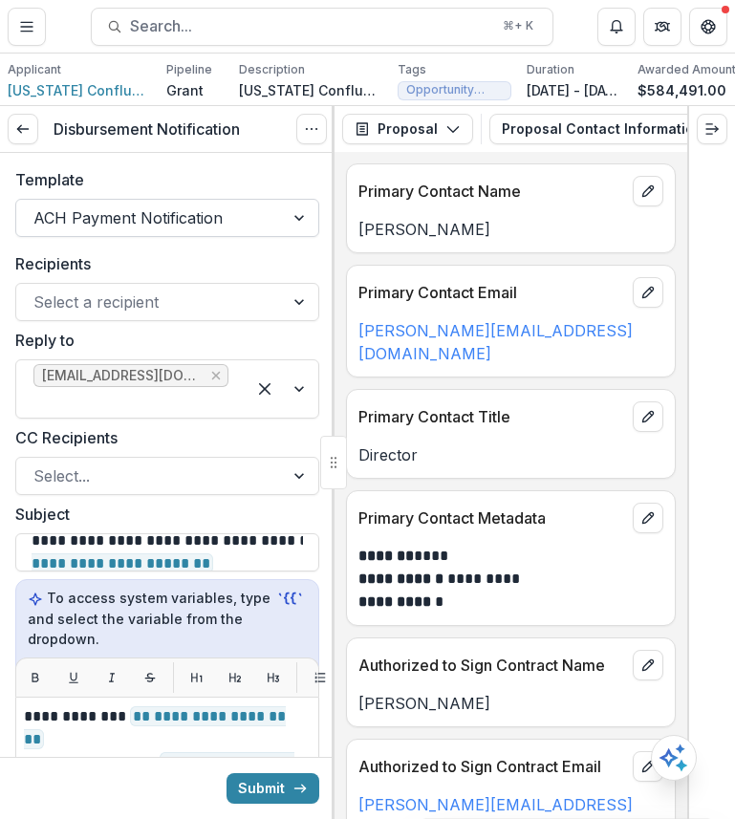
click at [183, 217] on div at bounding box center [149, 218] width 233 height 27
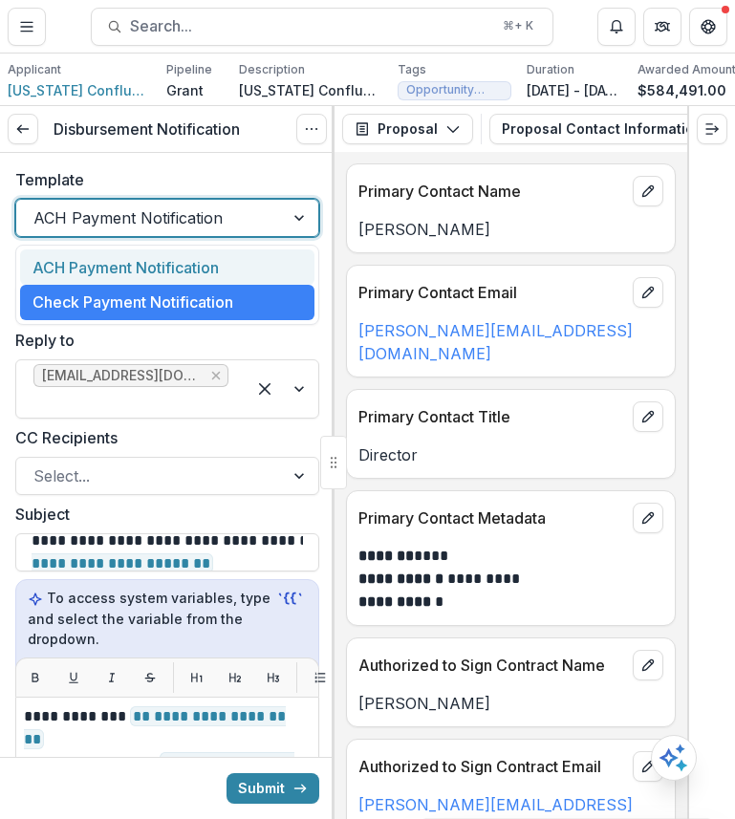
click at [184, 166] on div "Template ACH Payment Notification, 1 of 2. 2 results available. Use Up and Down…" at bounding box center [167, 202] width 335 height 99
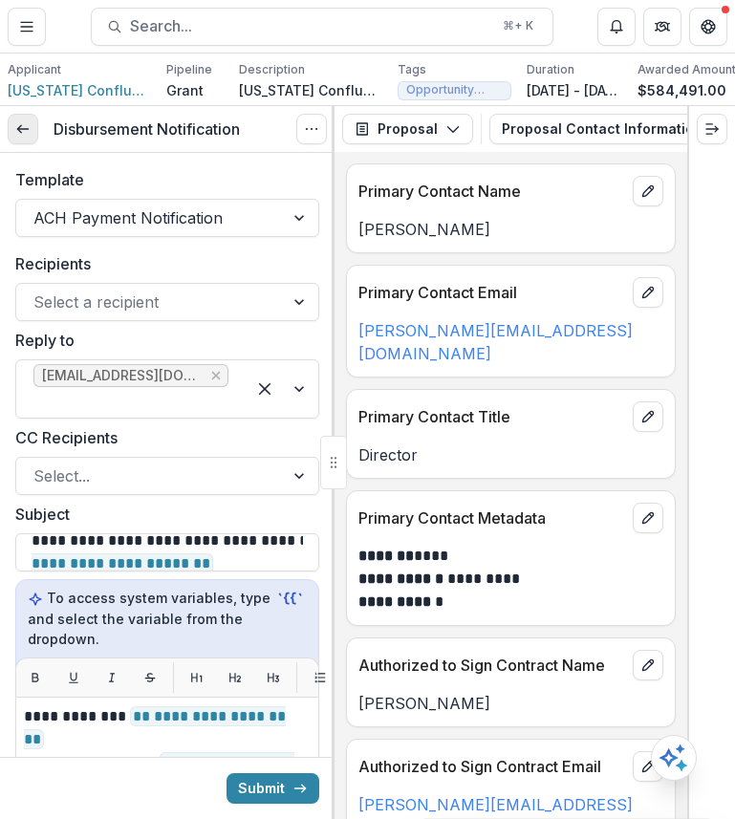
click at [9, 120] on link at bounding box center [23, 129] width 31 height 31
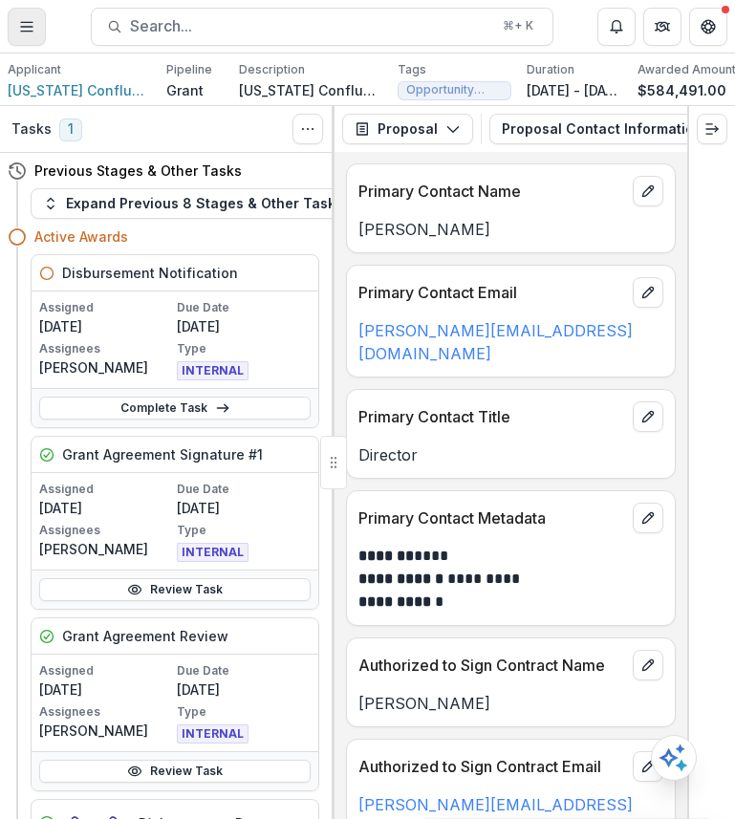
click at [22, 24] on icon "Toggle Menu" at bounding box center [26, 26] width 15 height 15
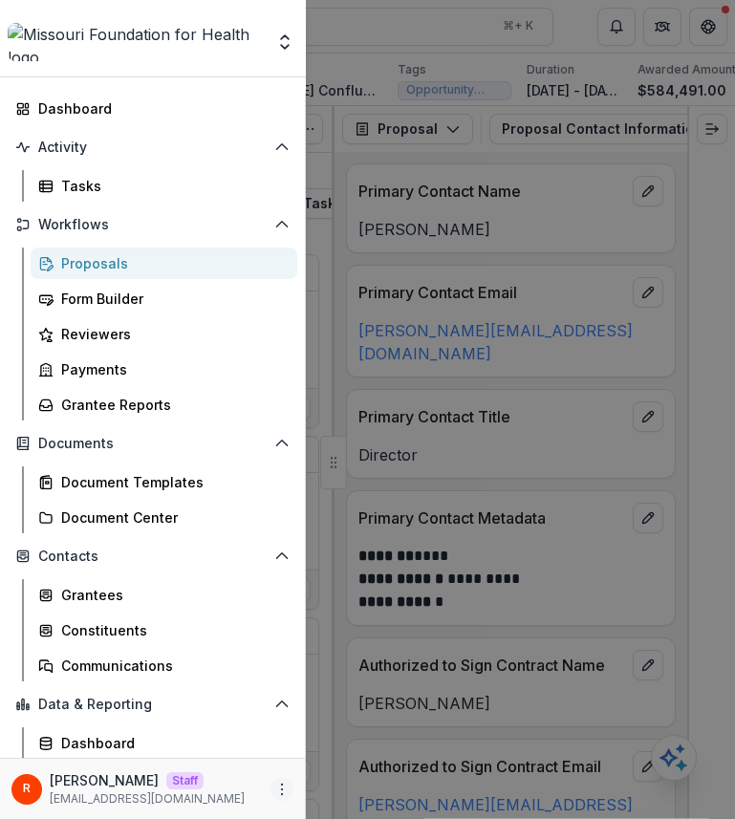
click at [274, 792] on icon "More" at bounding box center [281, 789] width 15 height 15
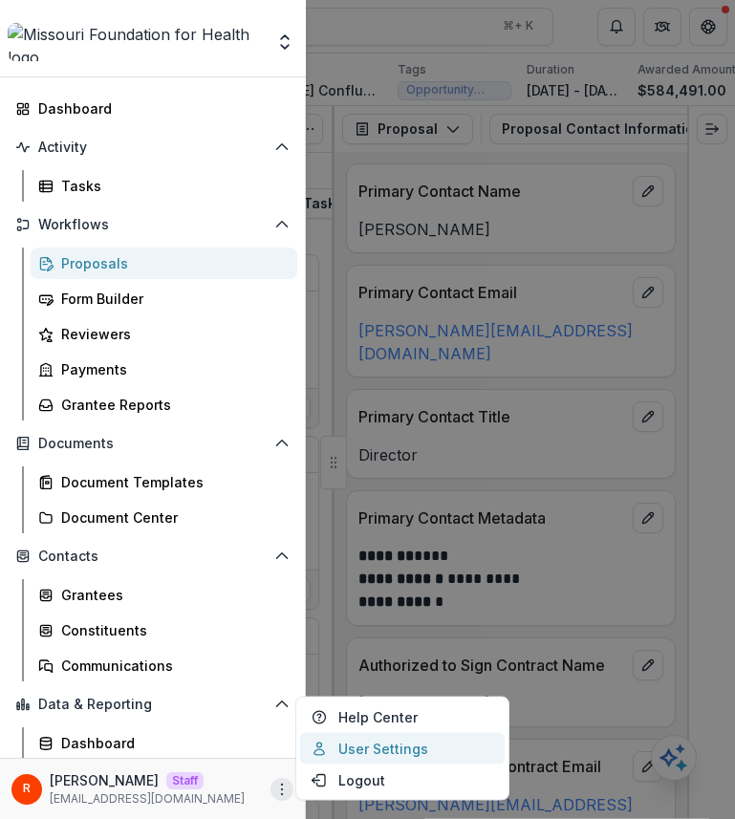
click at [362, 737] on link "User Settings" at bounding box center [402, 749] width 205 height 32
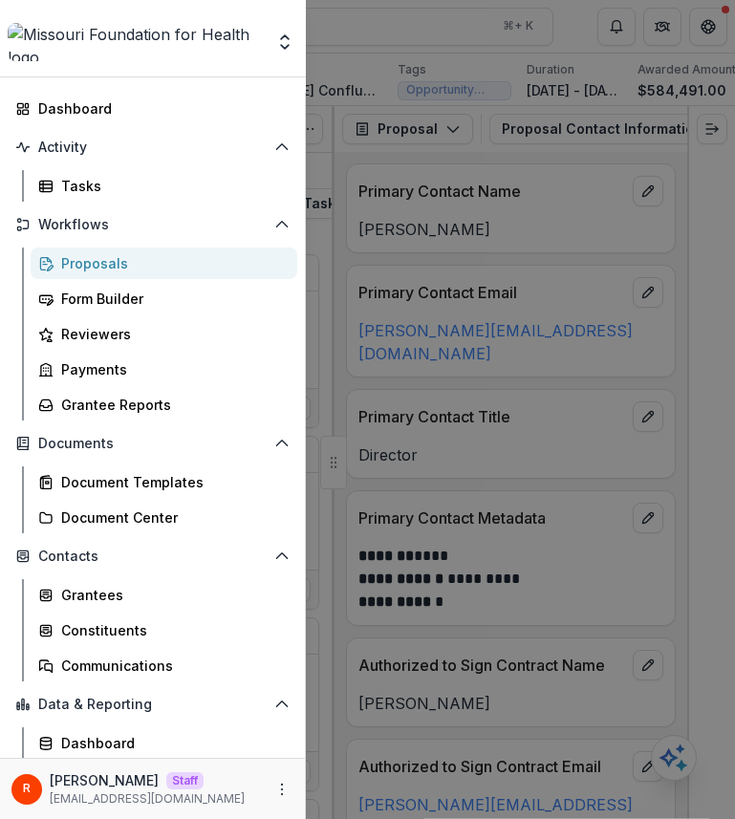
click at [625, 301] on div "Team Settings Admin Settings Dashboard Activity Tasks Workflows Proposals Form …" at bounding box center [367, 409] width 735 height 819
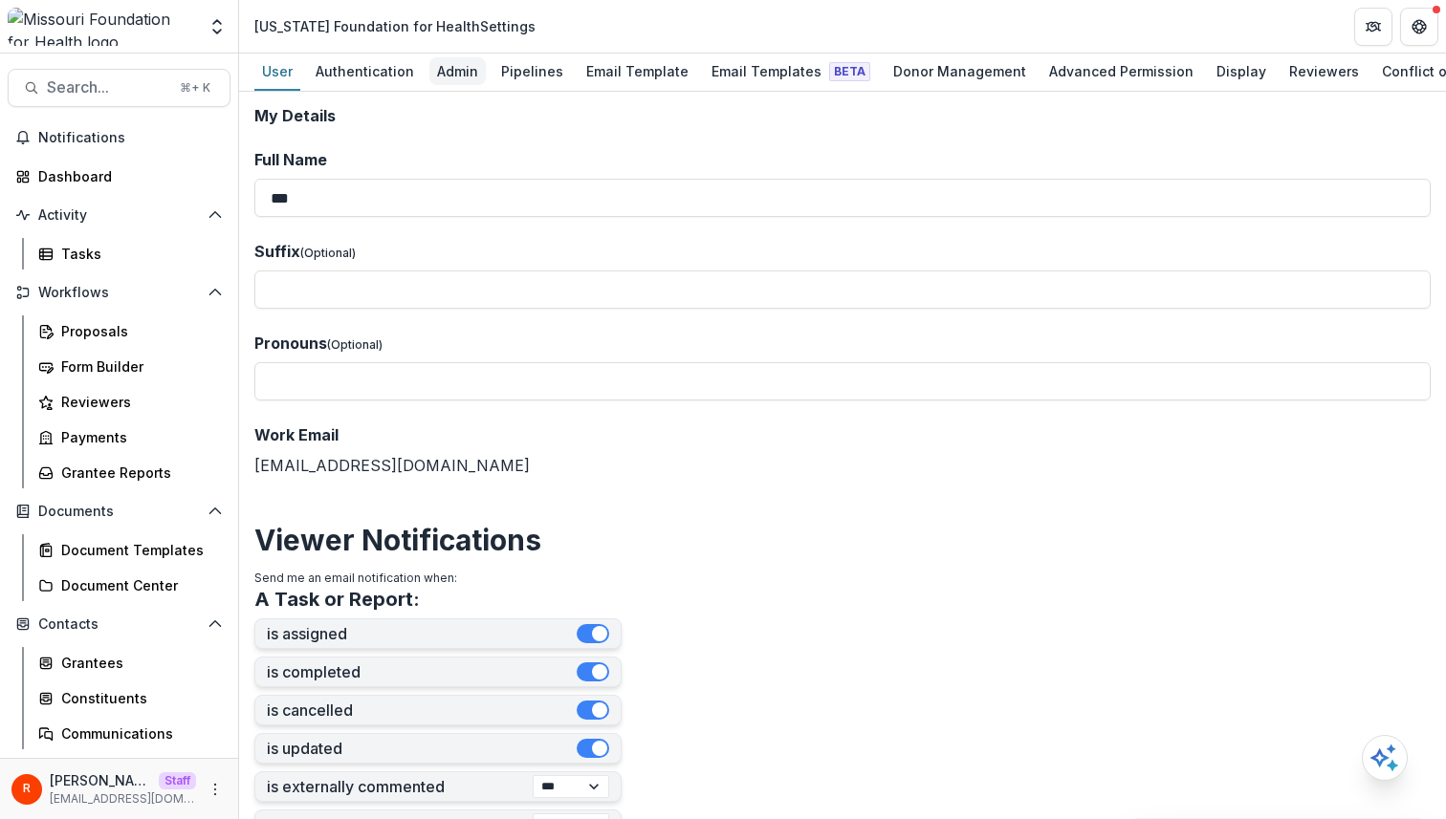
click at [460, 71] on div "Admin" at bounding box center [457, 71] width 56 height 28
click at [514, 69] on div "Pipelines" at bounding box center [531, 71] width 77 height 28
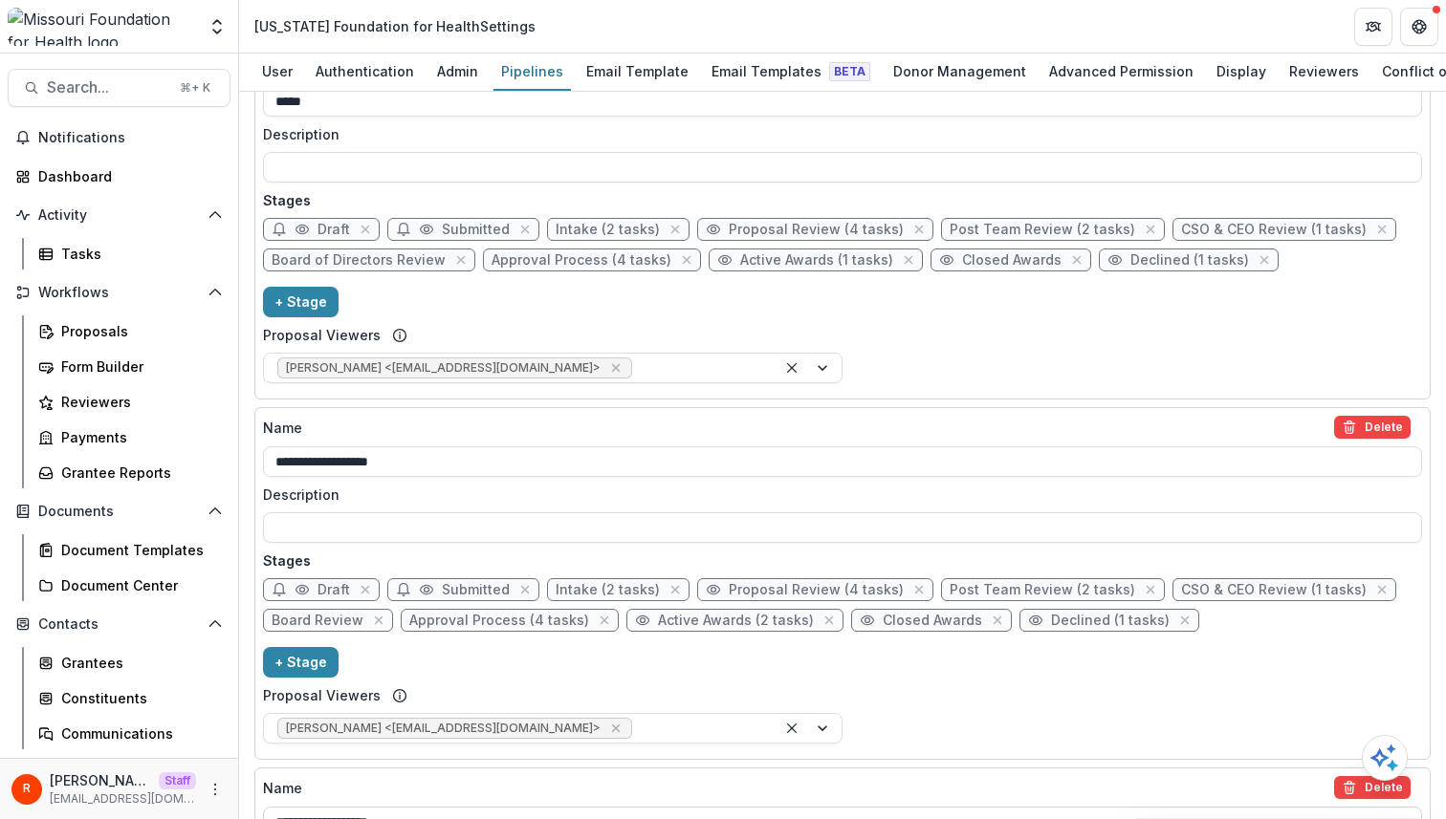
scroll to position [607, 0]
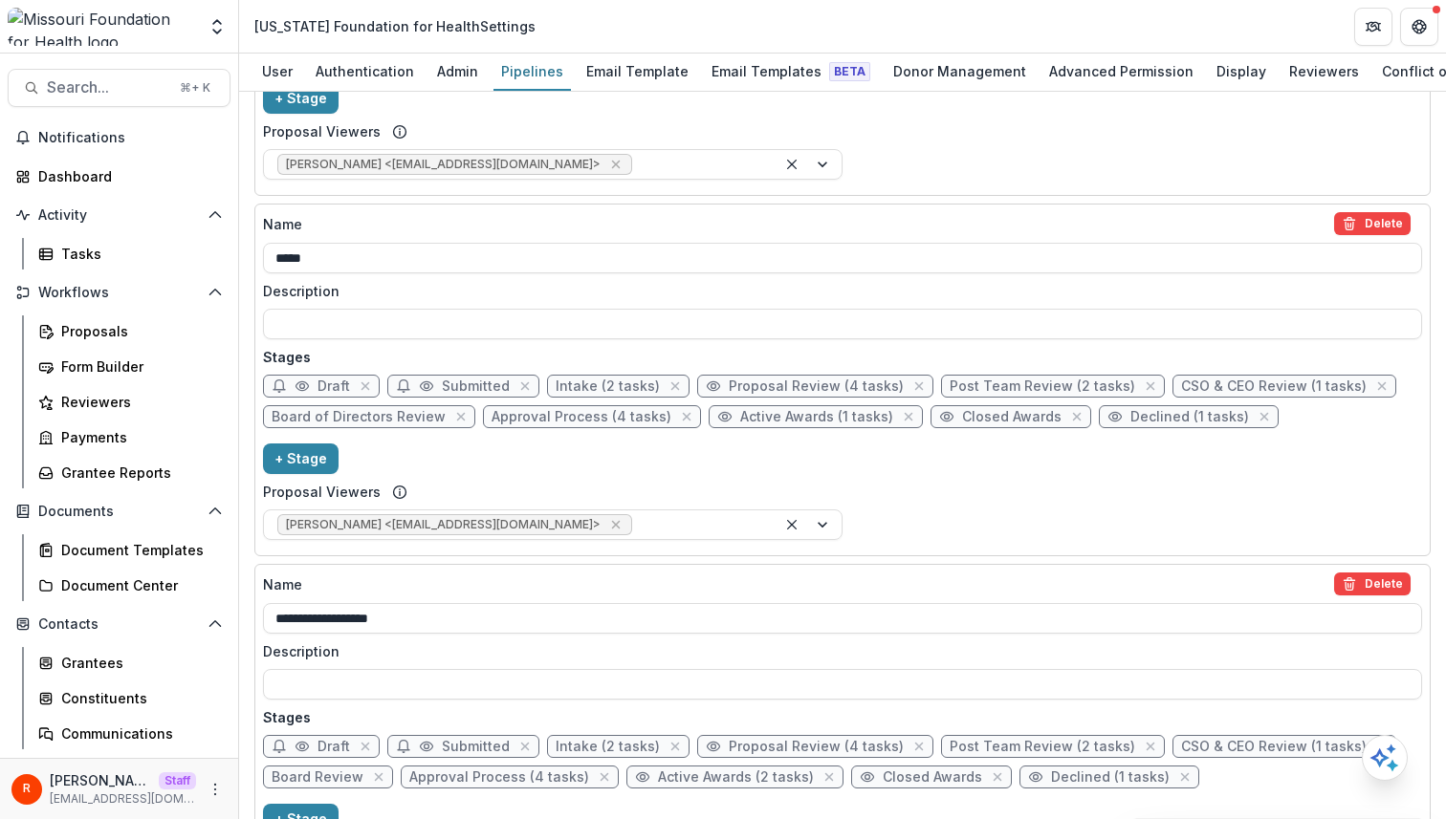
click at [758, 417] on span "Active Awards (1 tasks)" at bounding box center [816, 417] width 153 height 16
select select "*******"
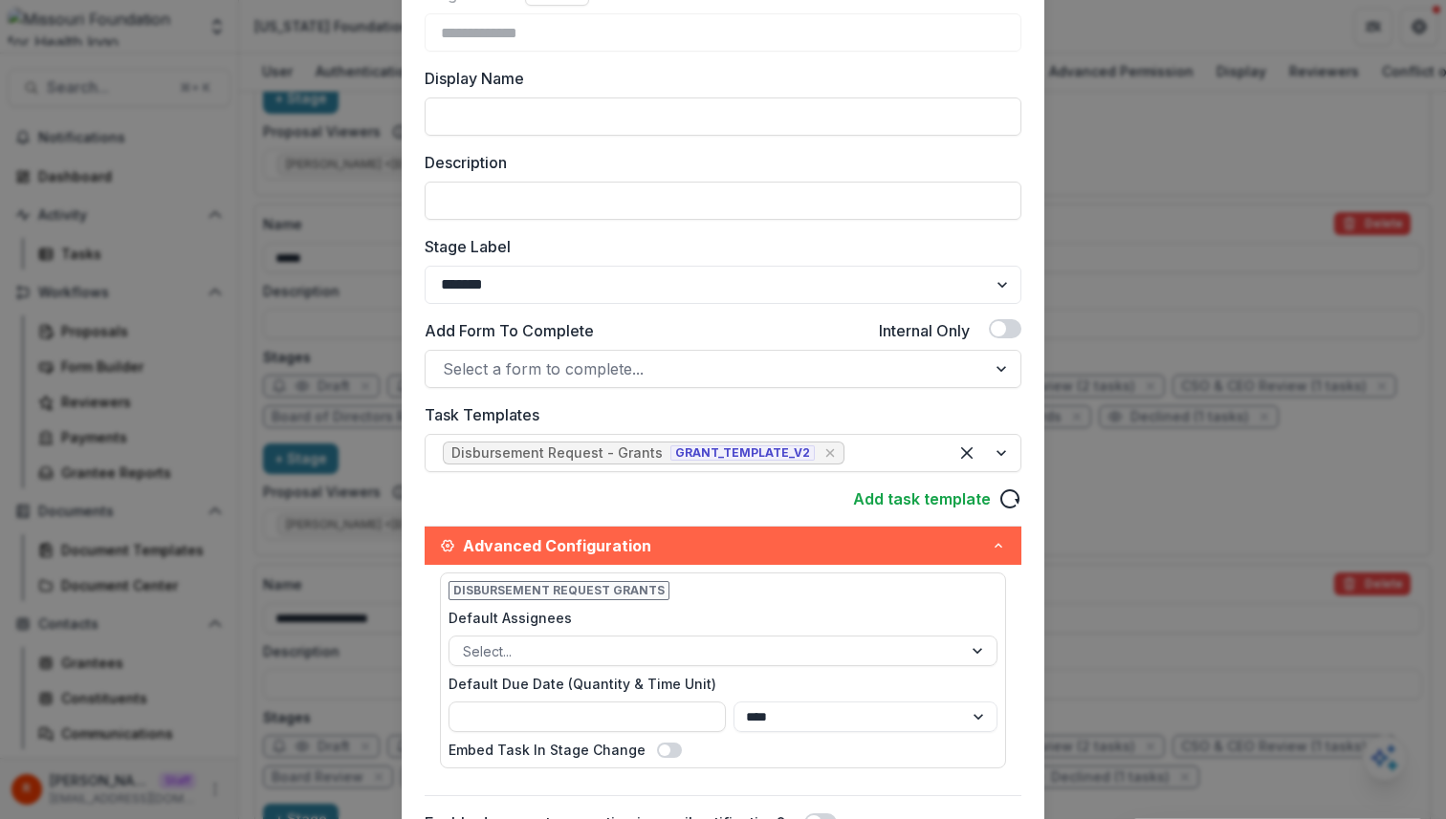
scroll to position [144, 0]
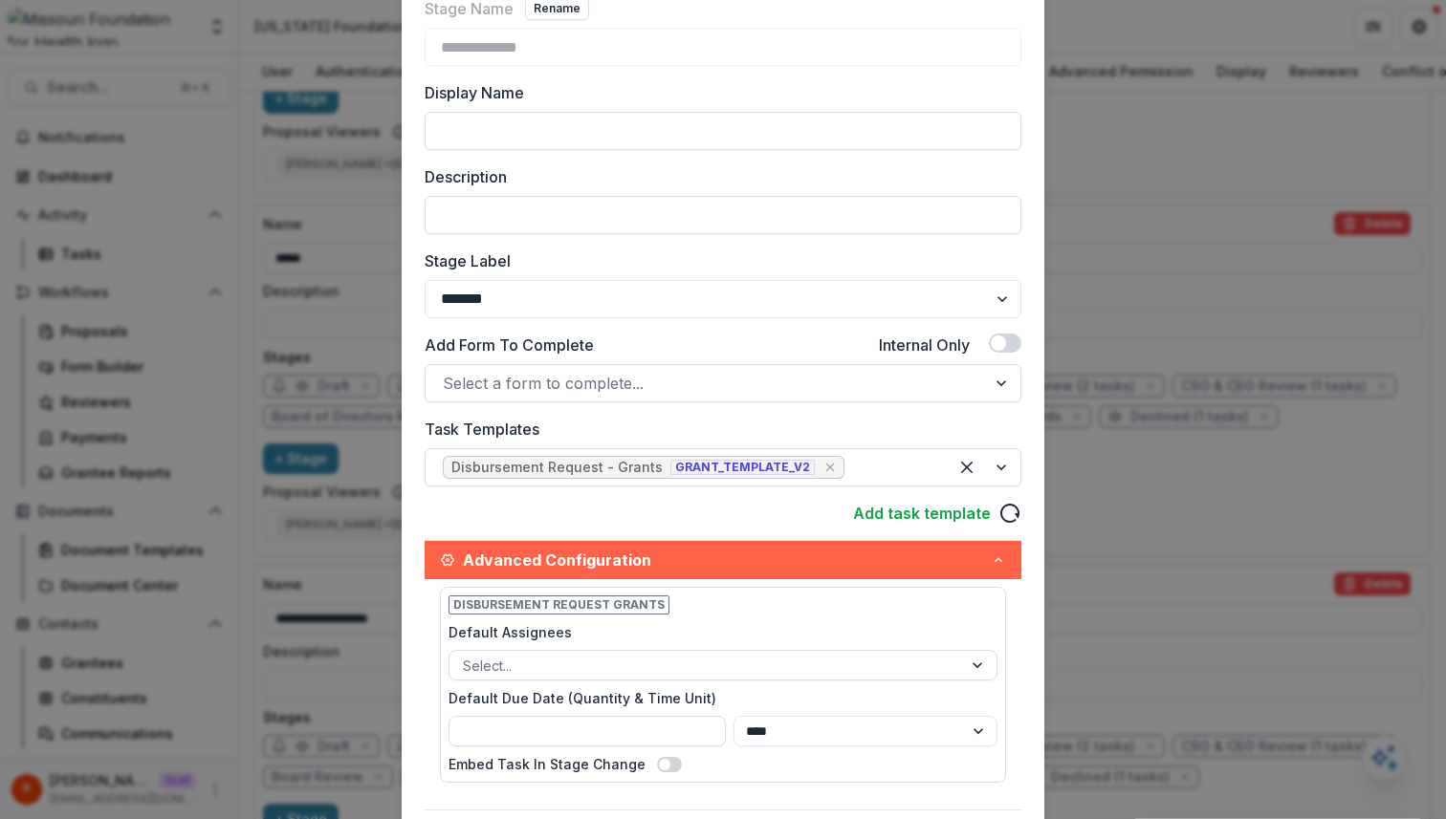
click at [1126, 419] on div "**********" at bounding box center [723, 409] width 1446 height 819
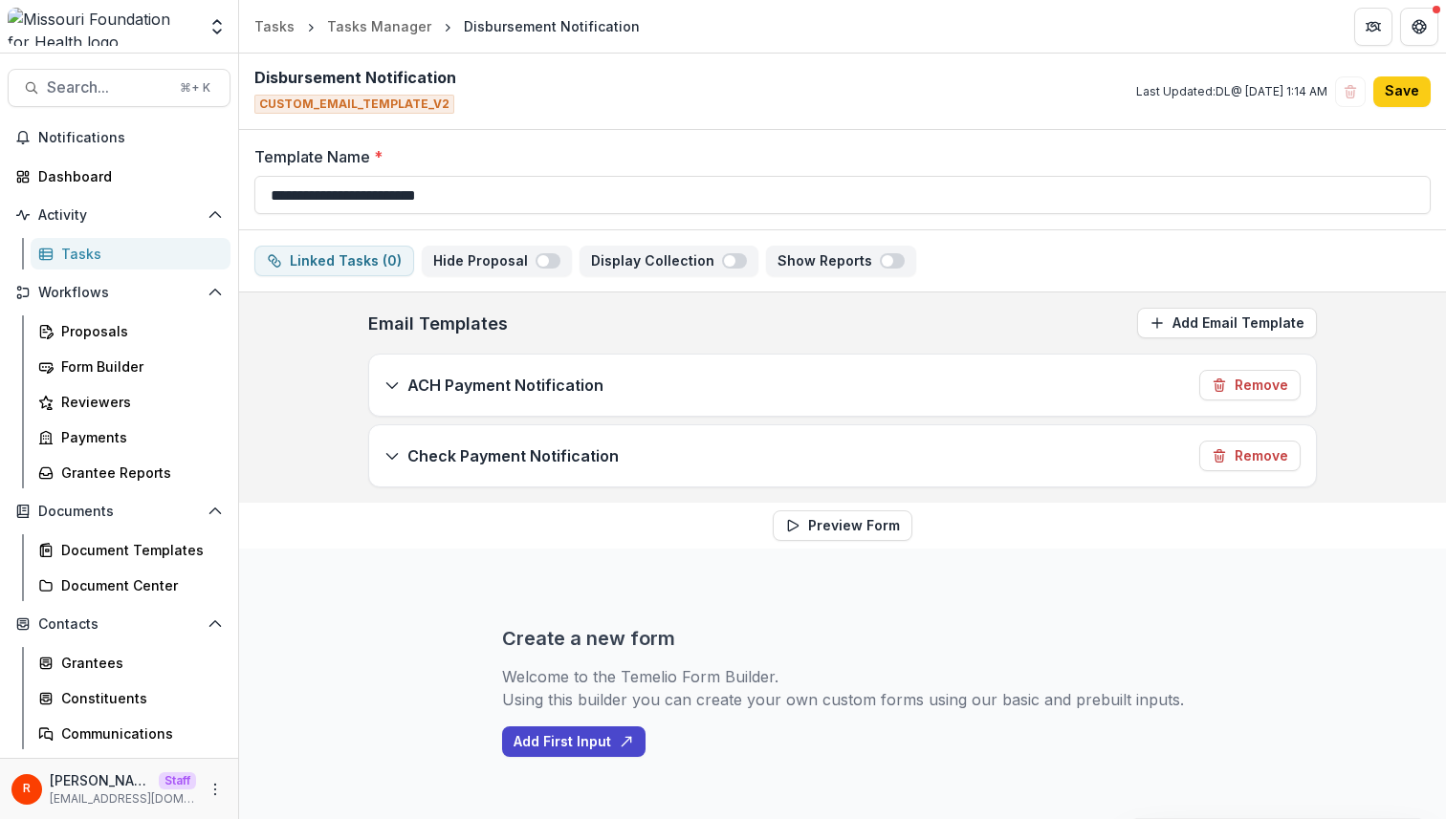
click at [492, 26] on div "Disbursement Notification" at bounding box center [552, 26] width 176 height 20
copy header "Disbursement Notification"
click at [377, 29] on div "Tasks Manager" at bounding box center [379, 26] width 104 height 20
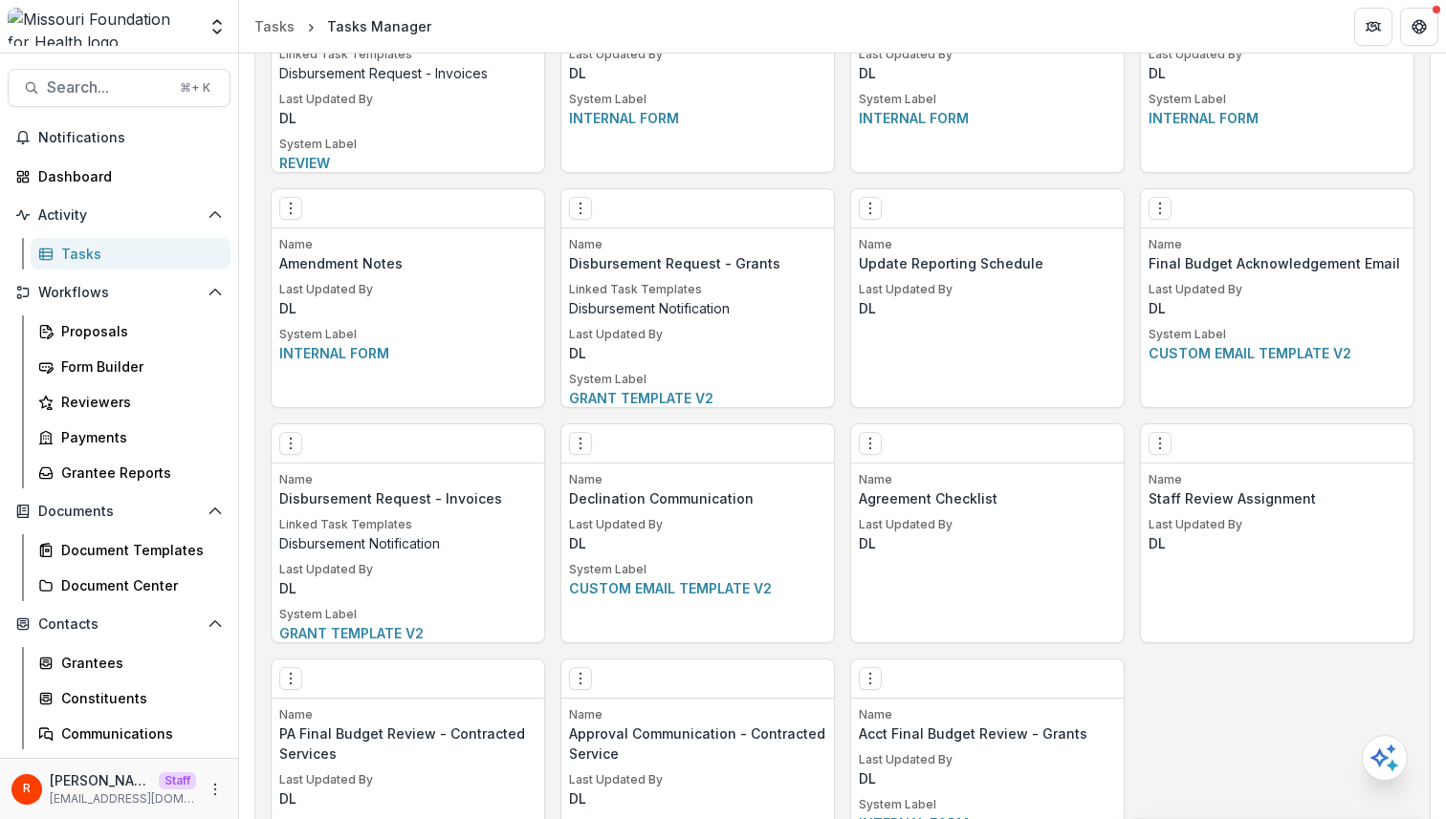
scroll to position [3478, 0]
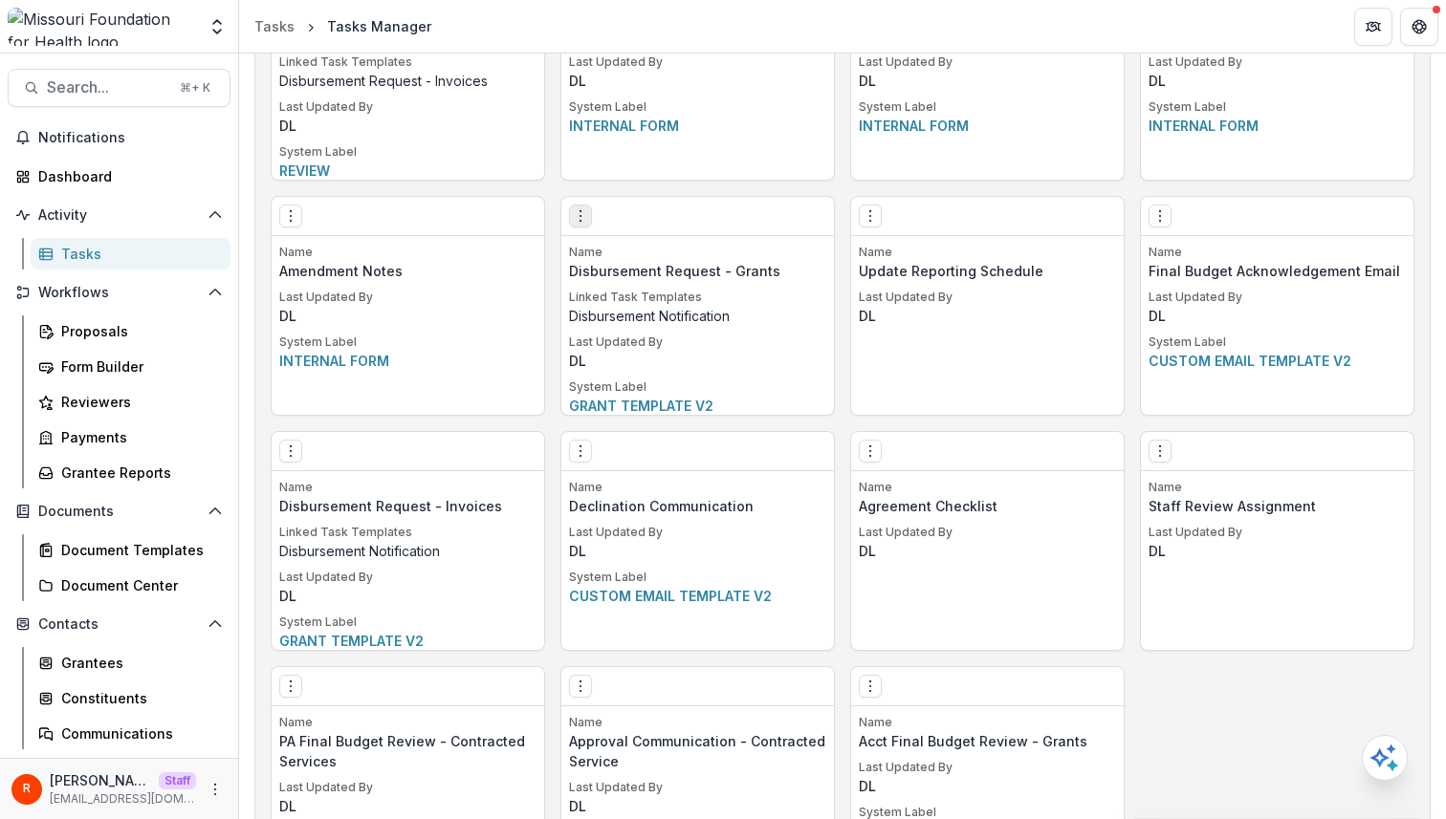
click at [584, 219] on icon "Options" at bounding box center [580, 215] width 15 height 15
click at [611, 250] on link "Edit" at bounding box center [690, 256] width 234 height 32
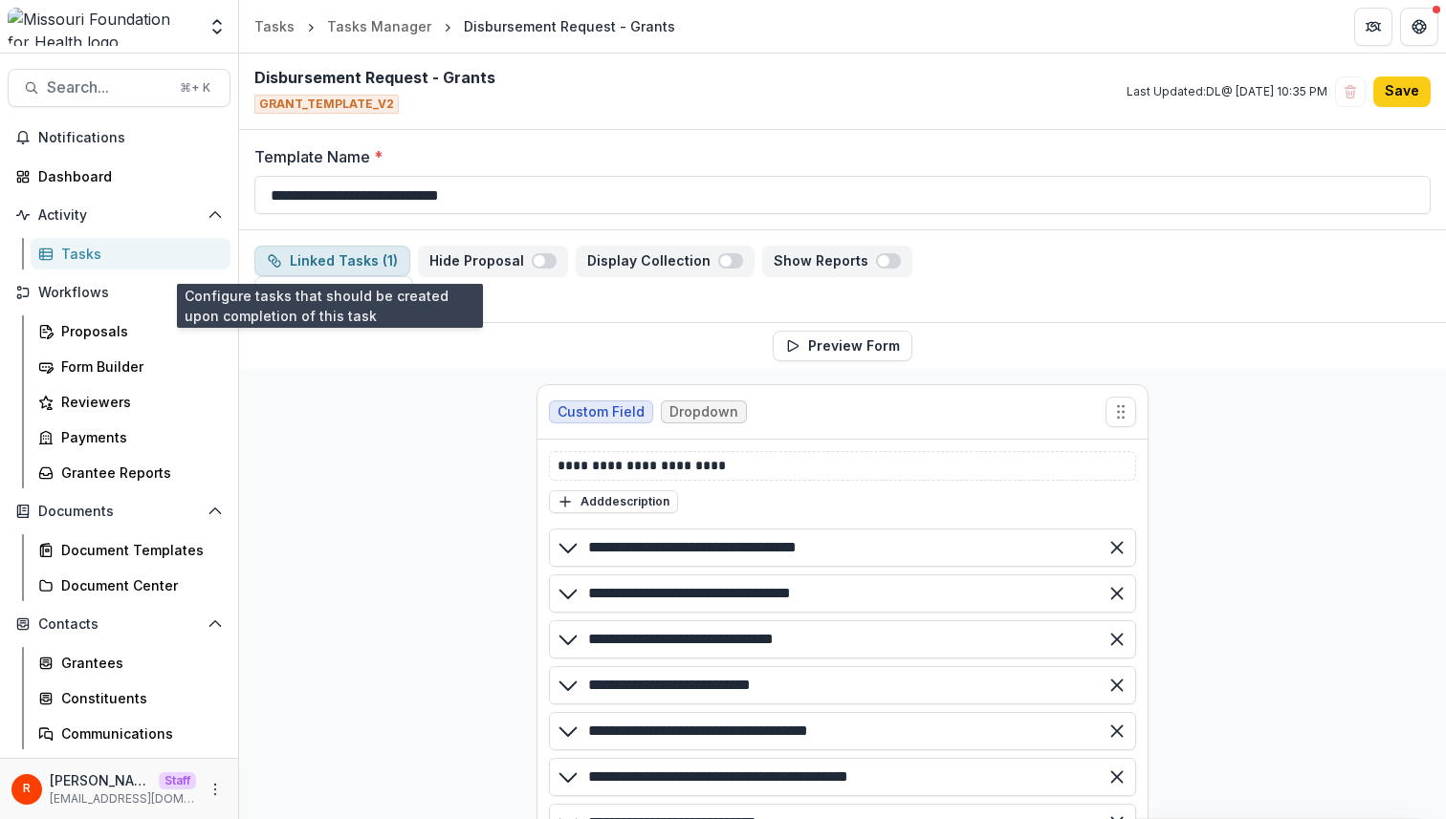
click at [347, 261] on button "Linked Tasks ( 1 )" at bounding box center [332, 261] width 156 height 31
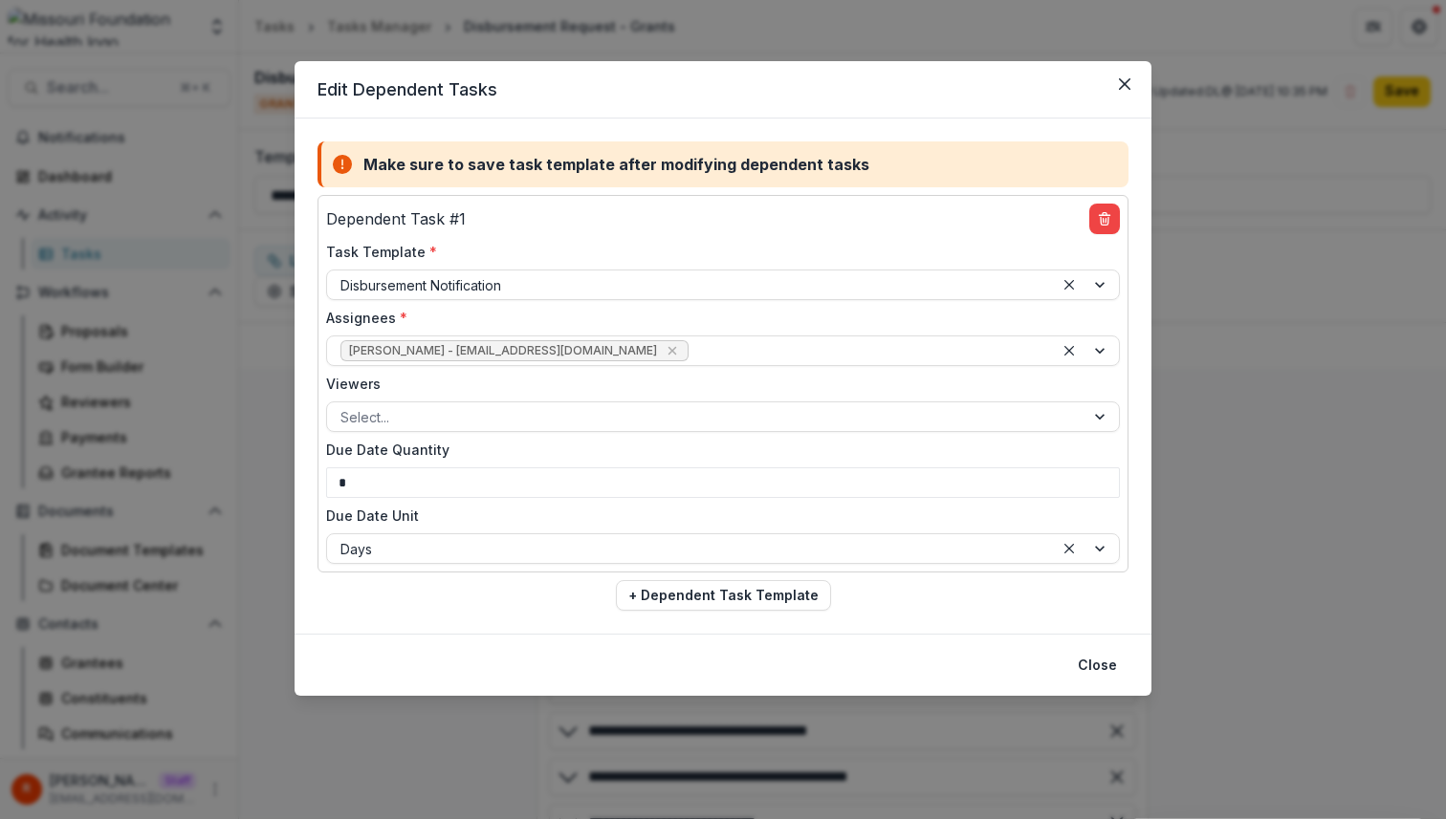
click at [275, 359] on div "Edit Dependent Tasks Make sure to save task template after modifying dependent …" at bounding box center [723, 409] width 1446 height 819
